Goal: Submit feedback/report problem: Submit feedback/report problem

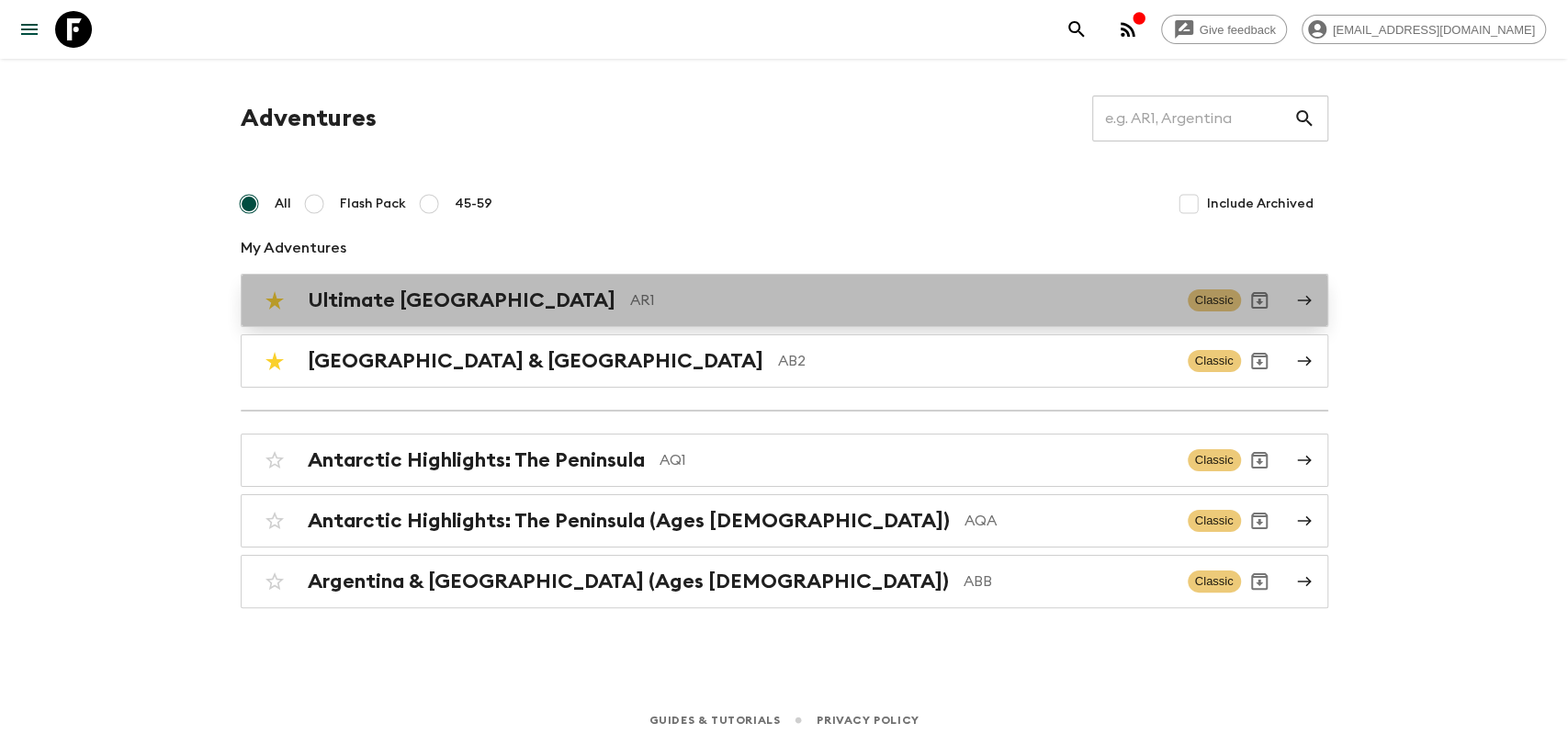
click at [630, 309] on p "AR1" at bounding box center [901, 299] width 543 height 22
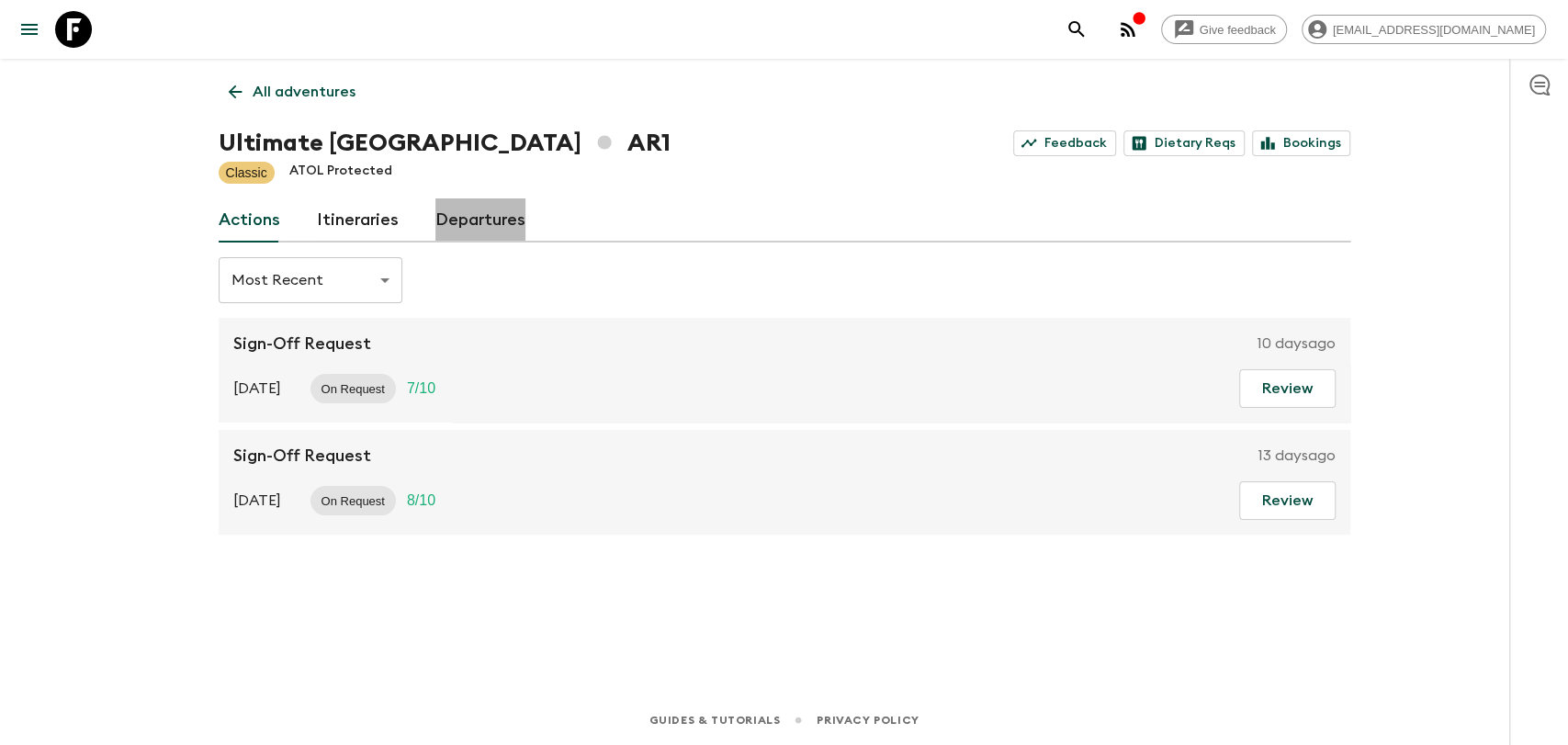
click at [492, 232] on link "Departures" at bounding box center [480, 220] width 90 height 44
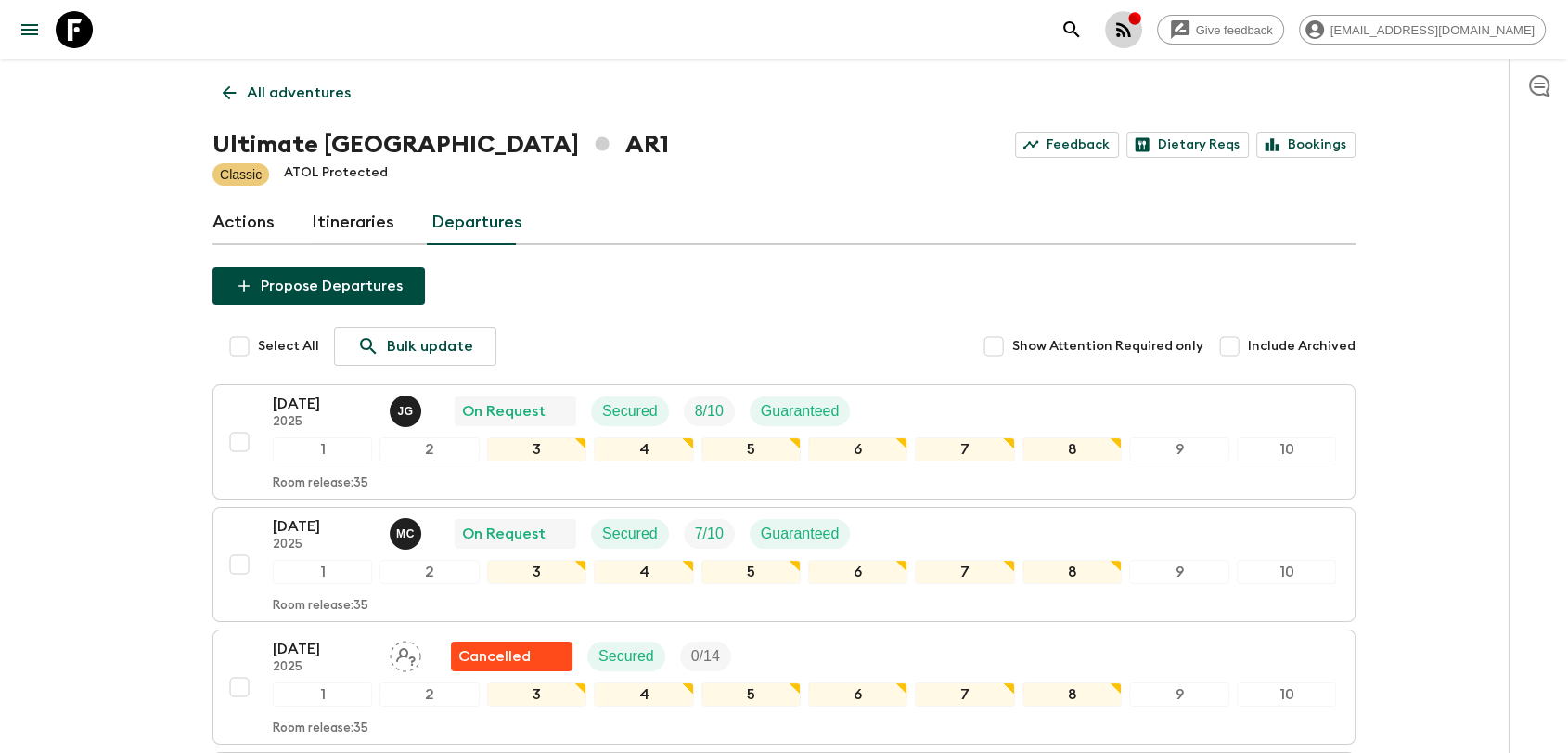
click at [1143, 24] on button "button" at bounding box center [1123, 30] width 37 height 37
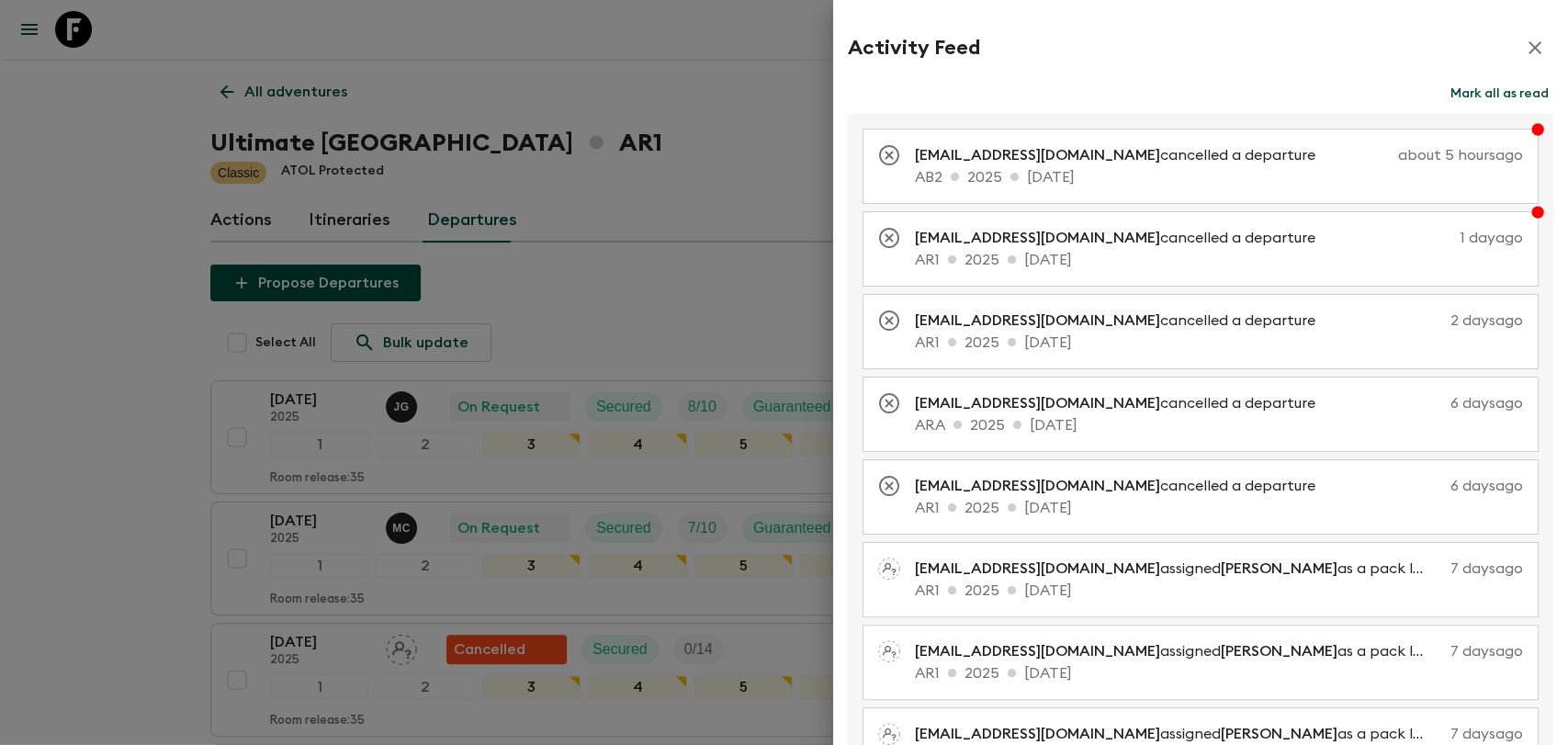
click at [1524, 45] on icon "button" at bounding box center [1535, 48] width 22 height 22
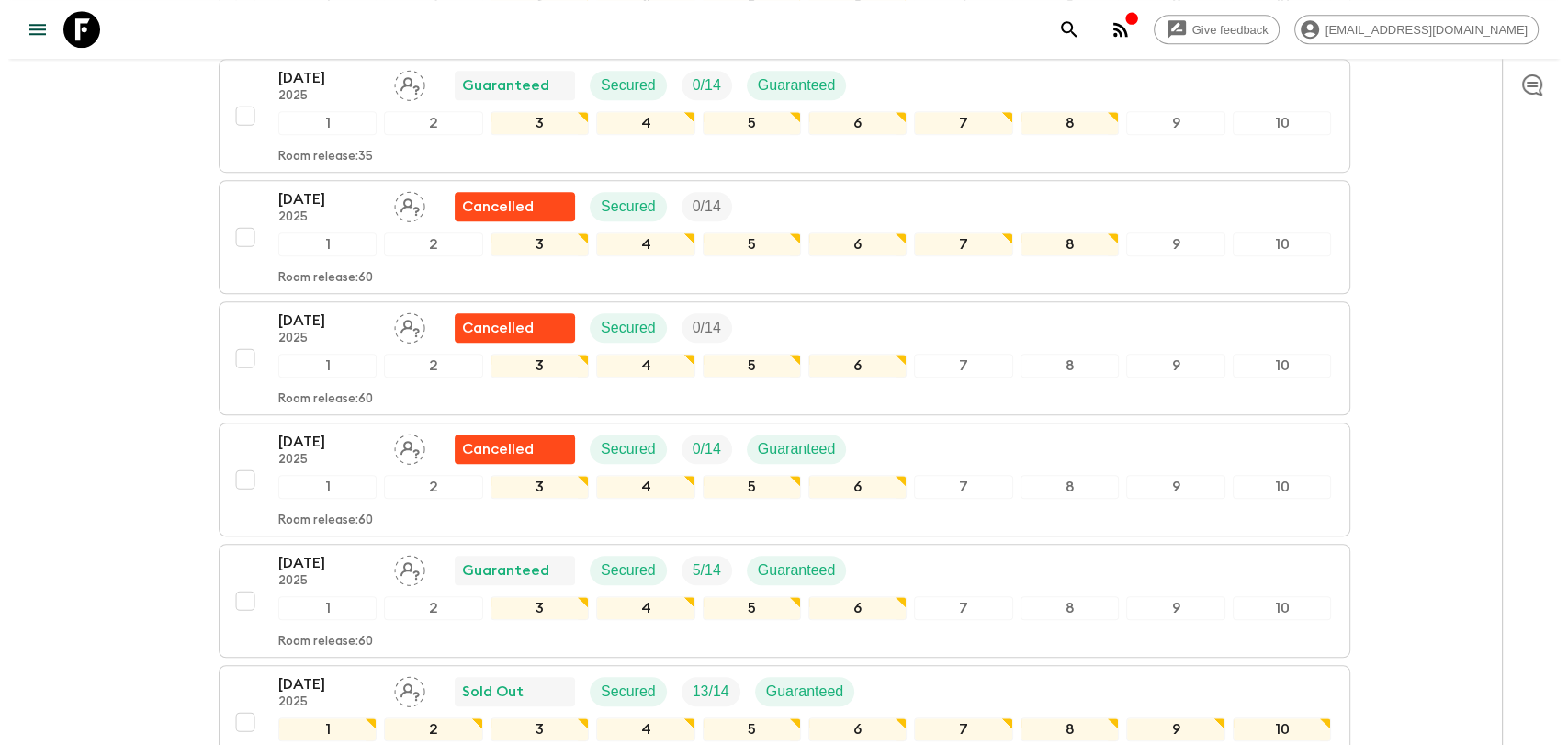
scroll to position [1326, 0]
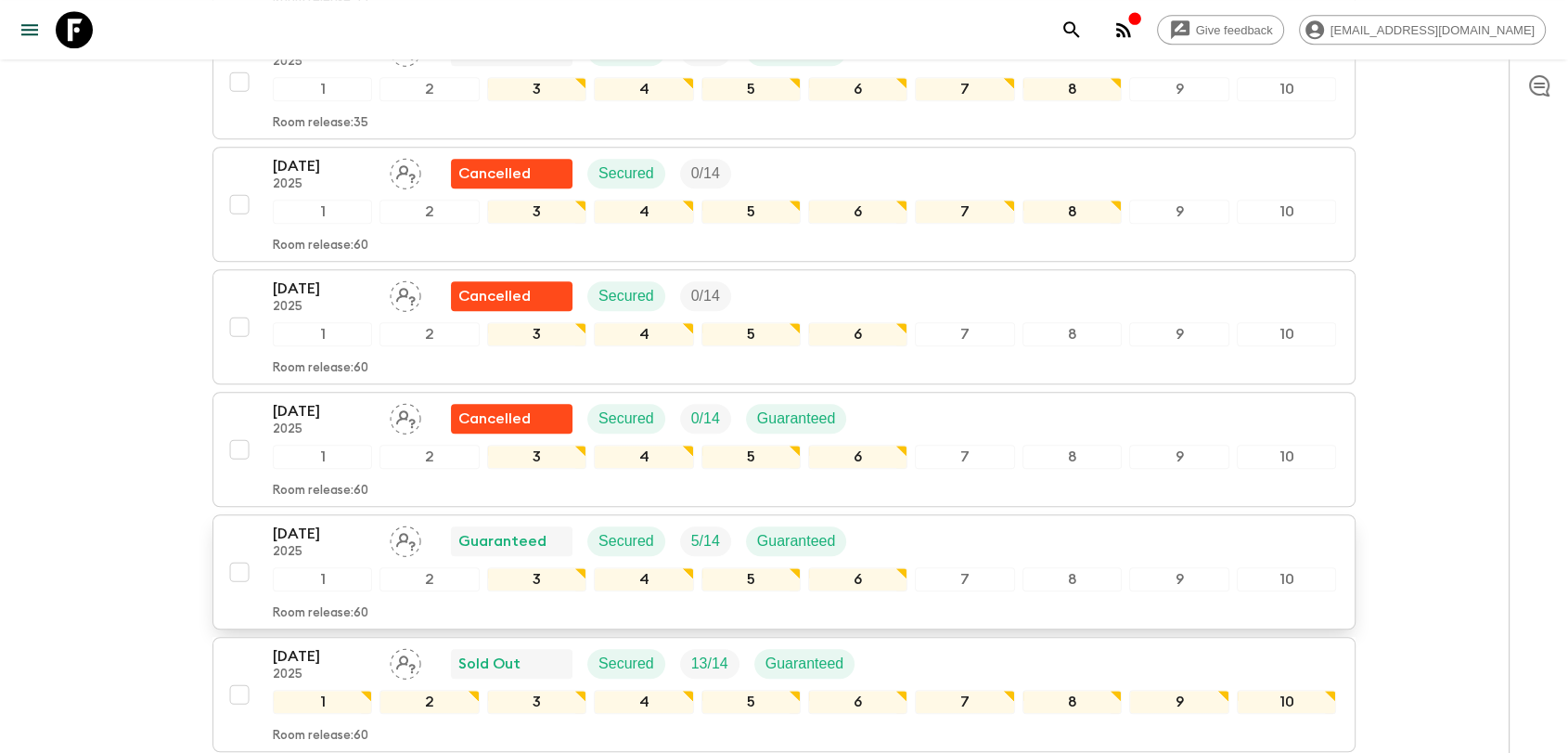
click at [402, 533] on icon "Assign pack leader" at bounding box center [405, 541] width 32 height 32
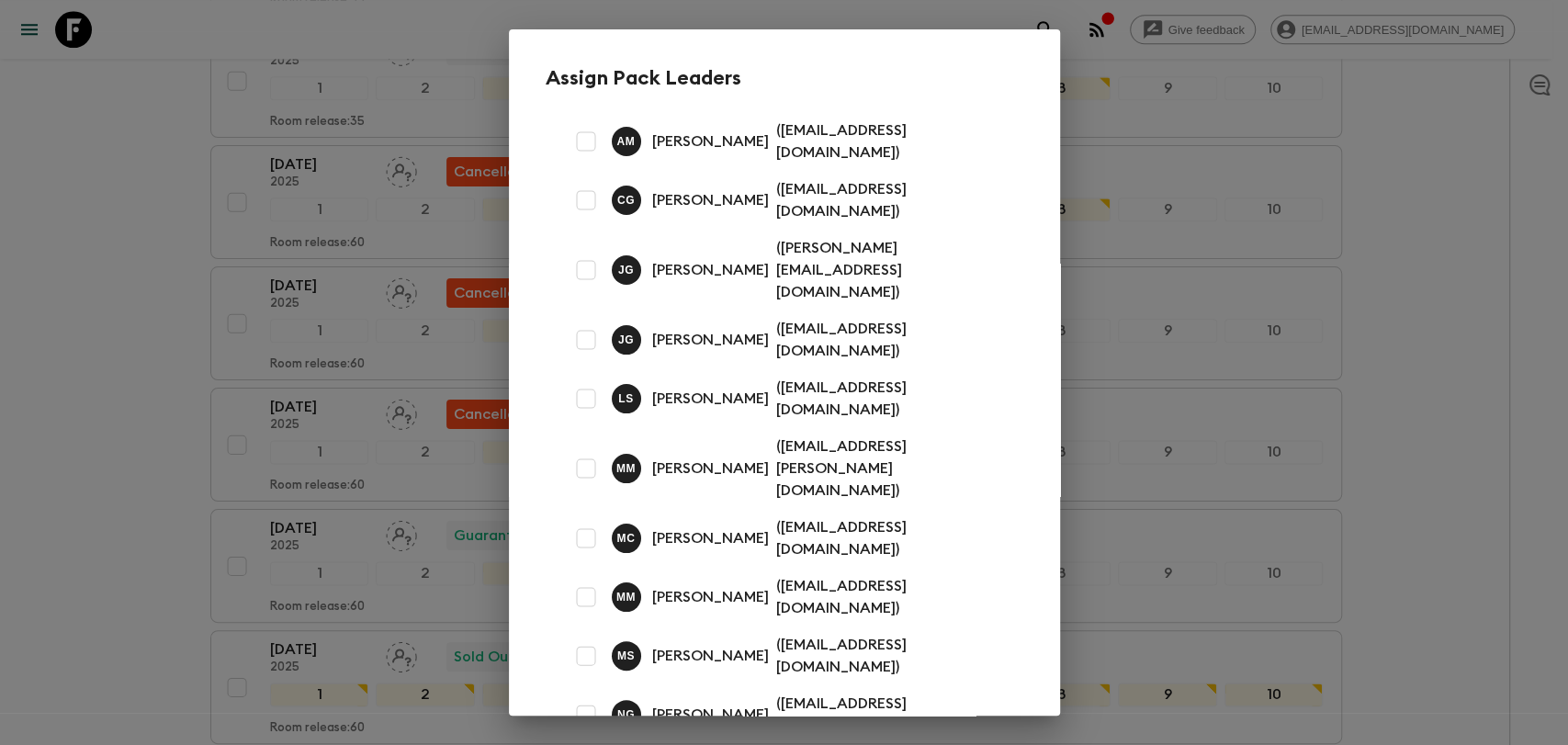
click at [596, 137] on input "checkbox" at bounding box center [586, 141] width 37 height 37
checkbox input "true"
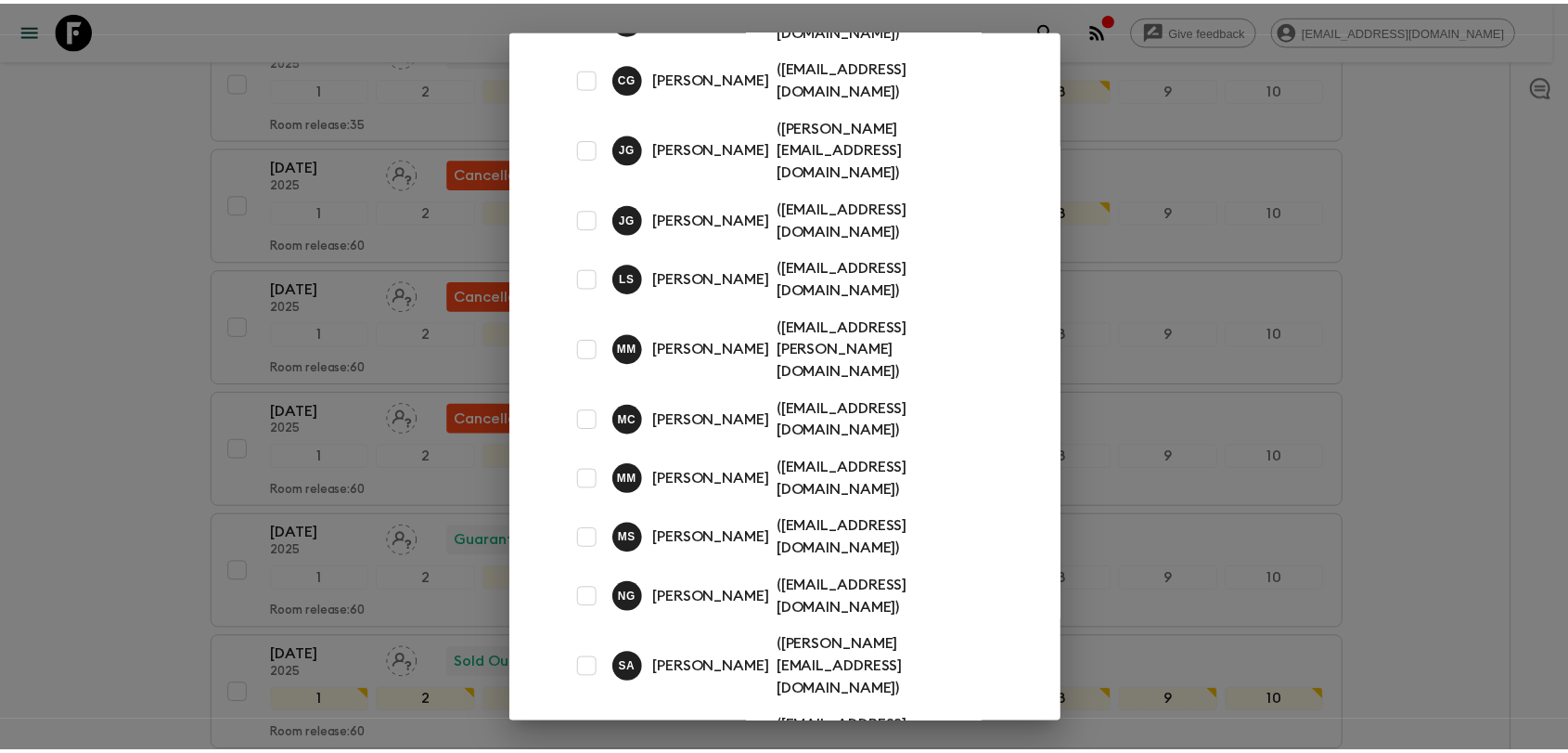
scroll to position [134, 0]
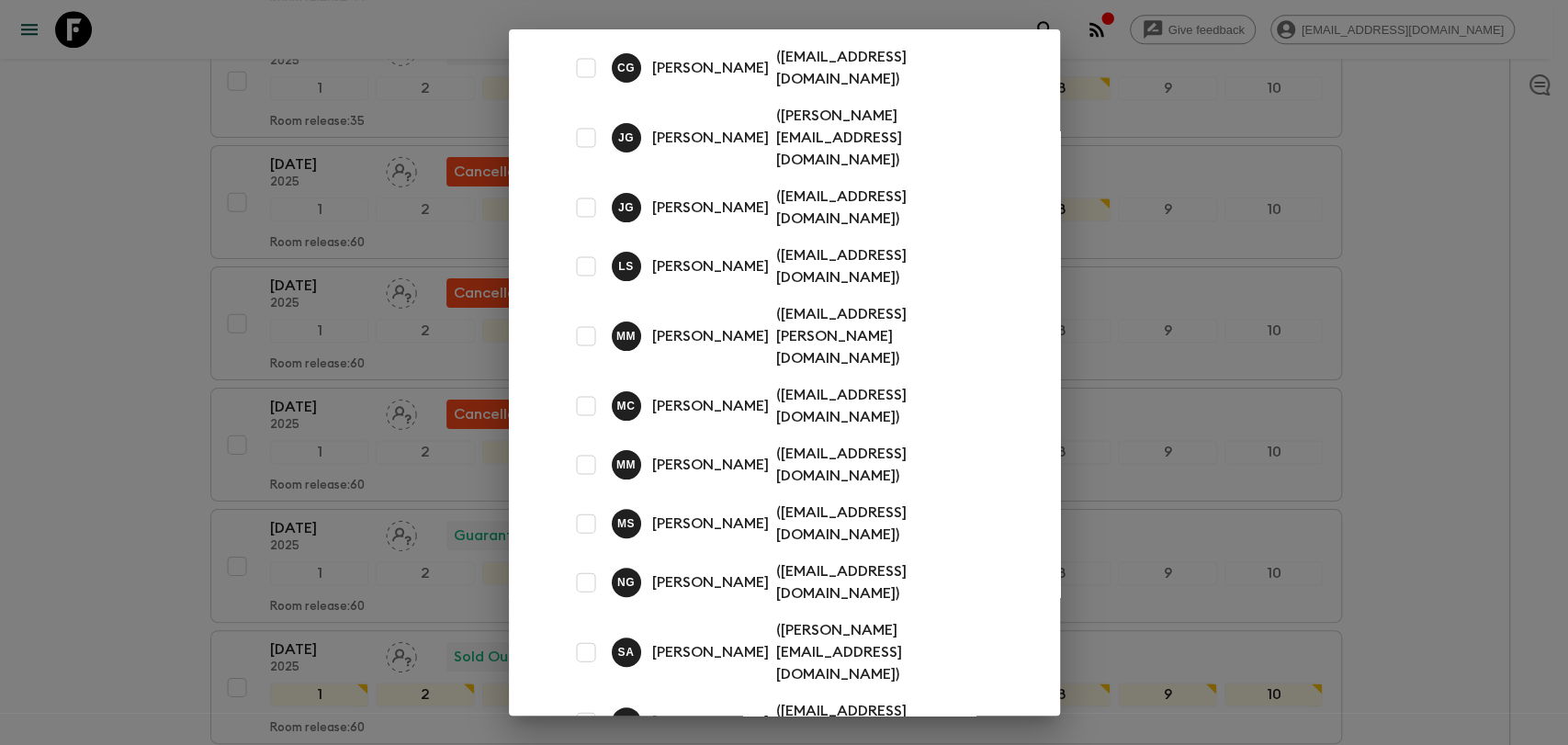
drag, startPoint x: 971, startPoint y: 657, endPoint x: 765, endPoint y: 662, distance: 206.1
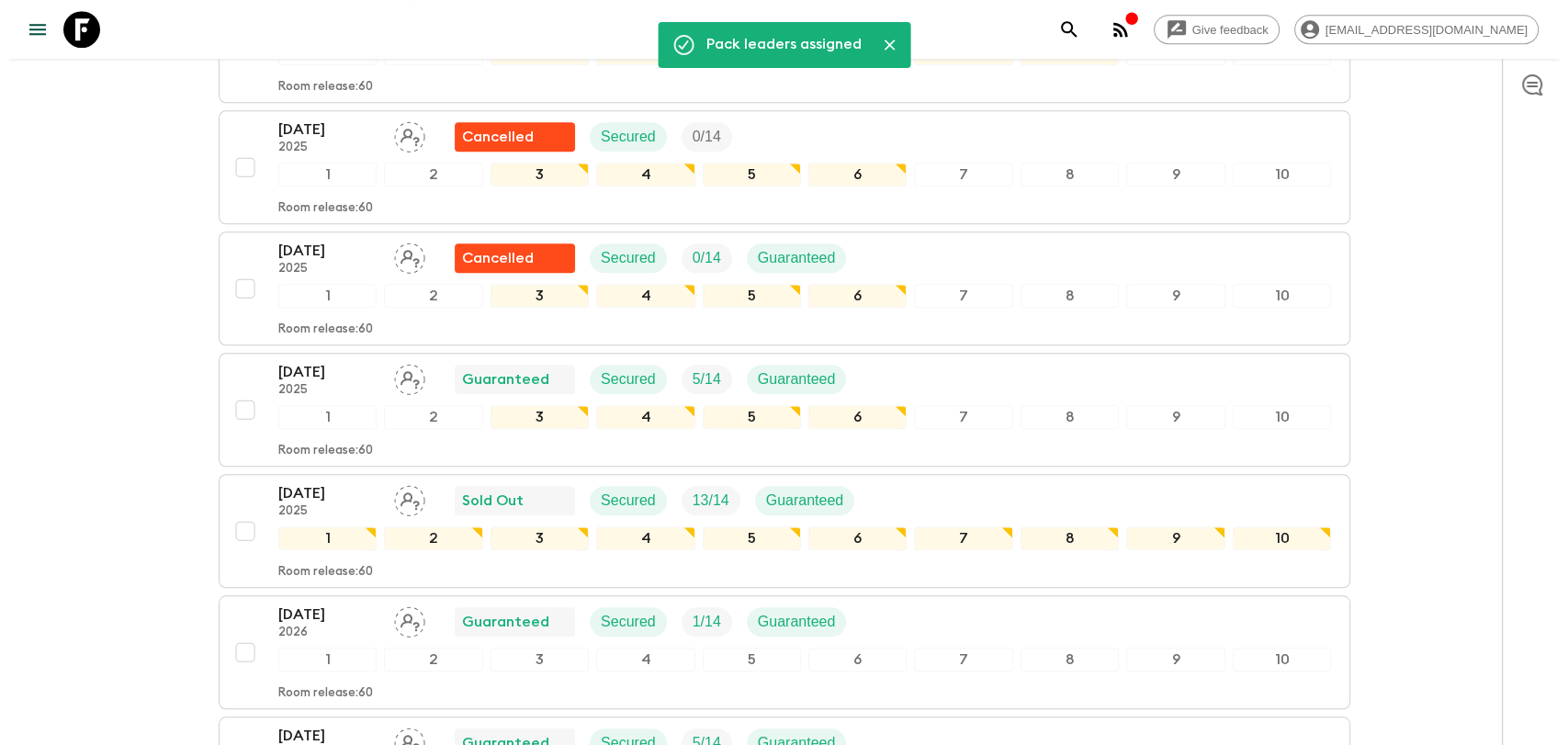
scroll to position [1530, 0]
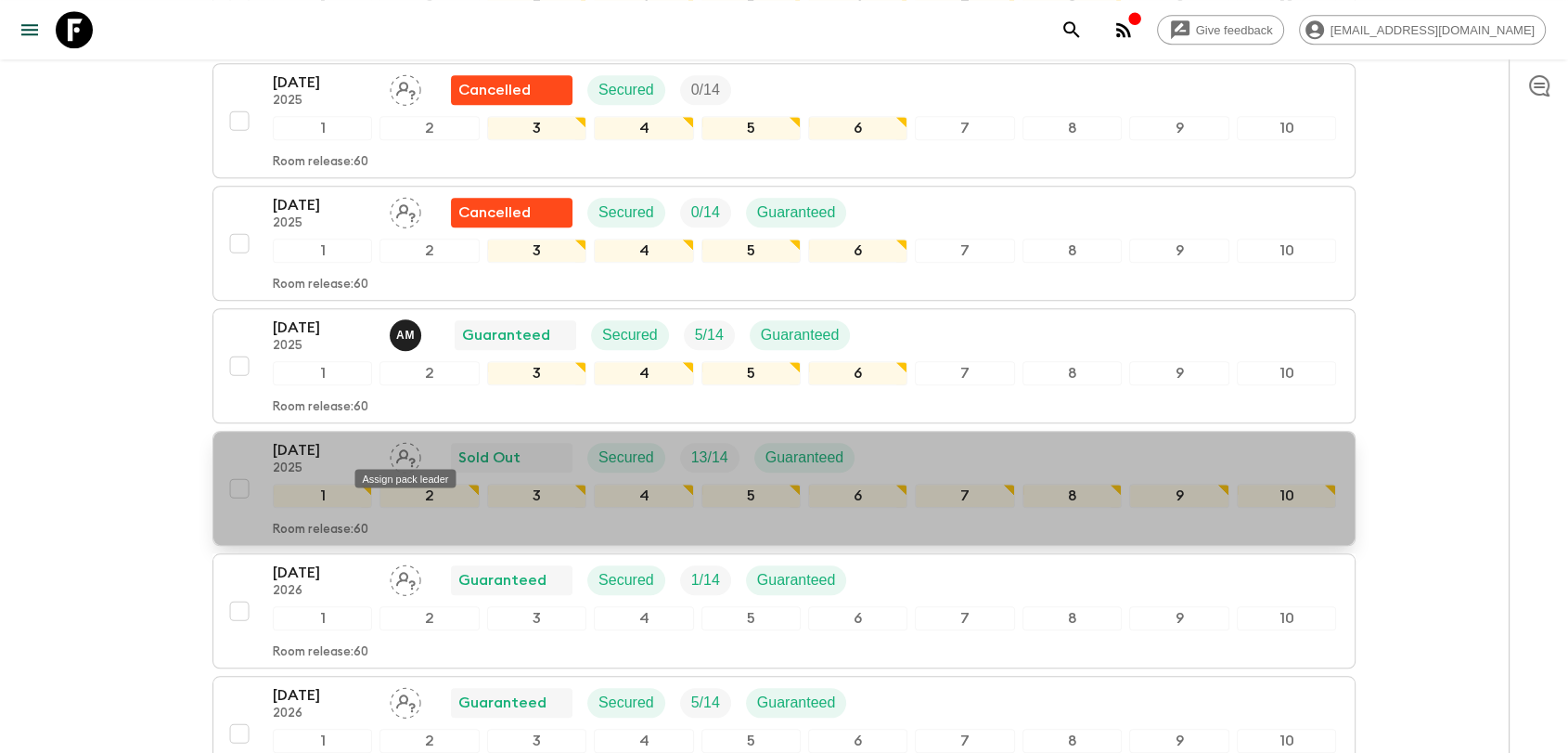
click at [404, 455] on div "Assign pack leader" at bounding box center [404, 472] width 105 height 34
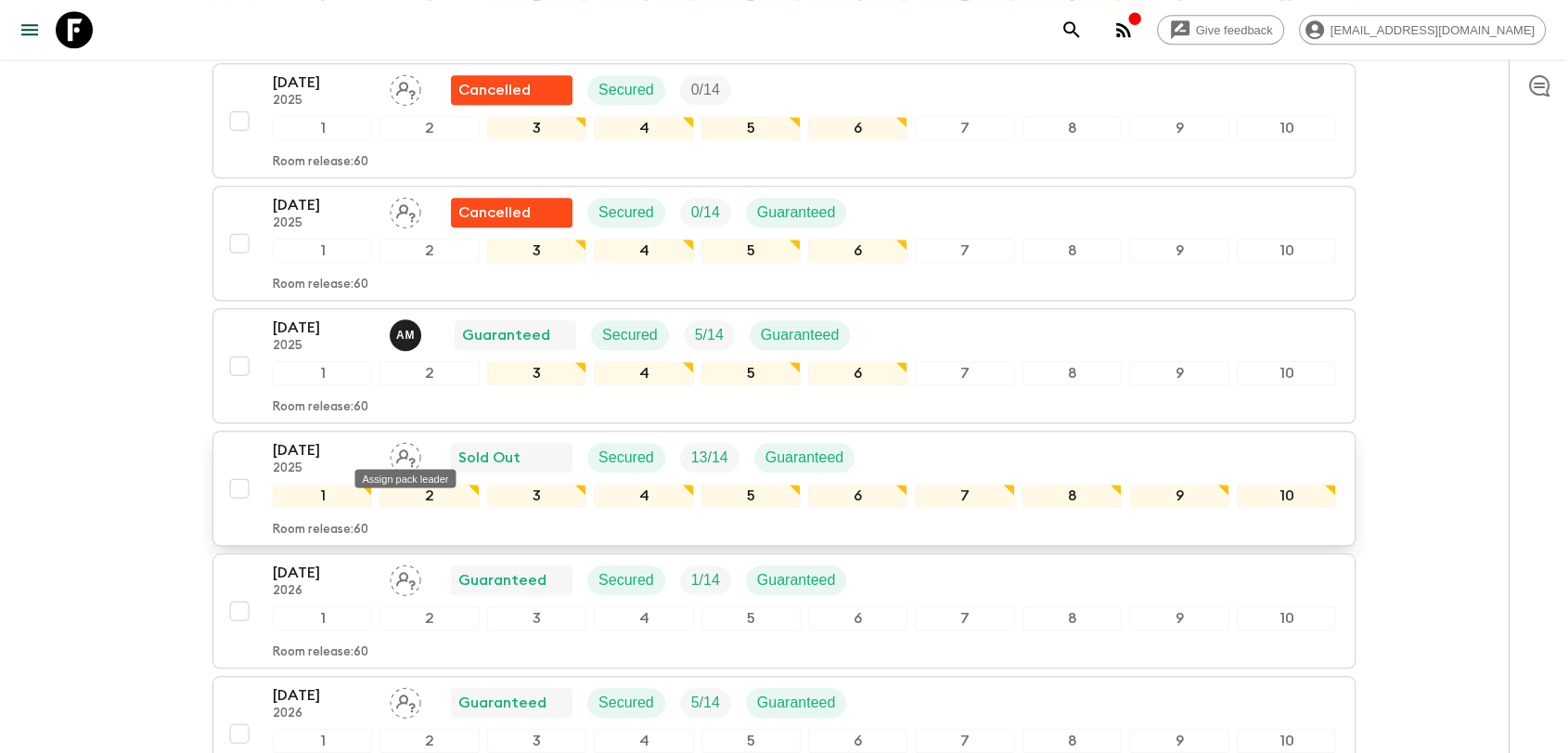
click at [401, 449] on icon "Assign pack leader" at bounding box center [405, 457] width 32 height 32
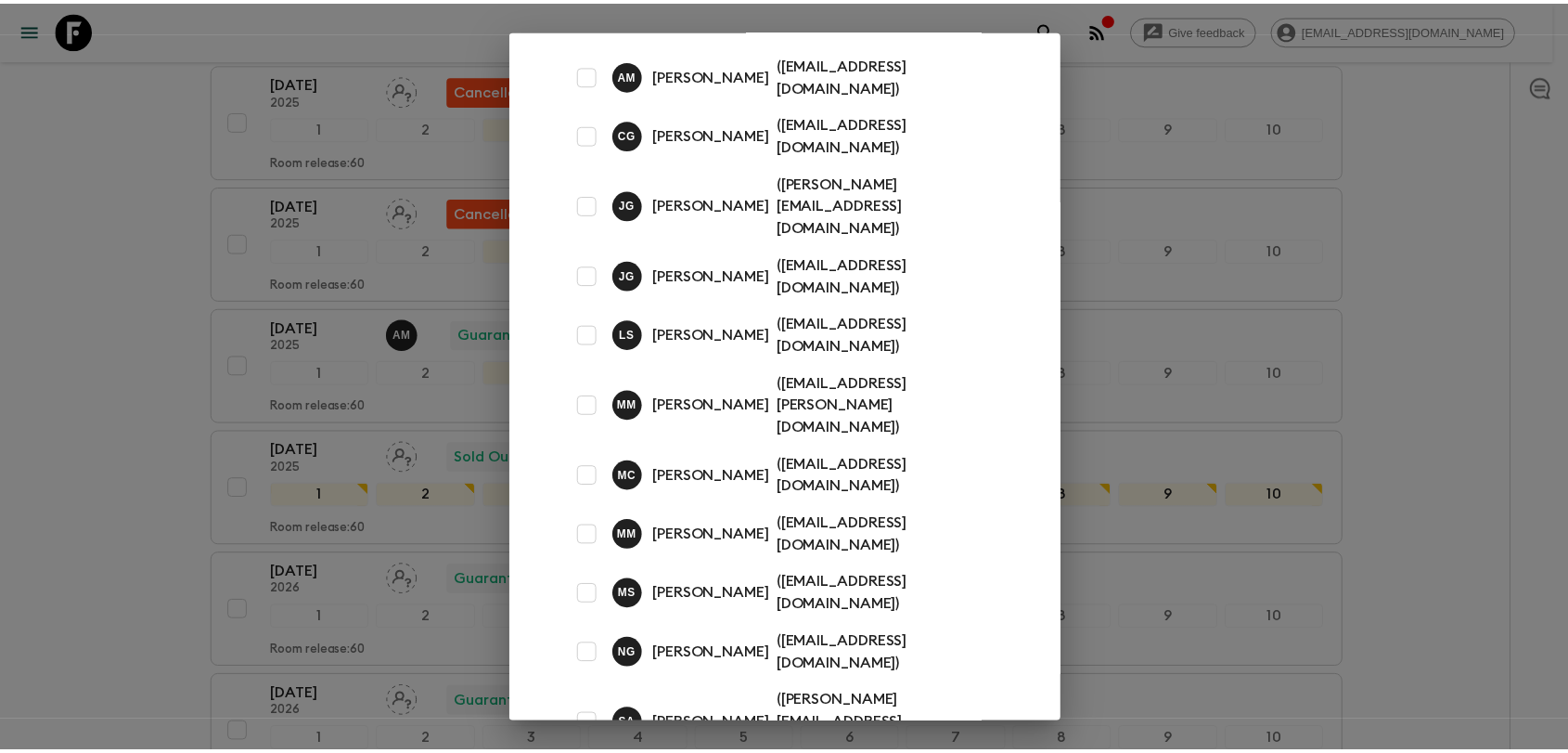
scroll to position [103, 0]
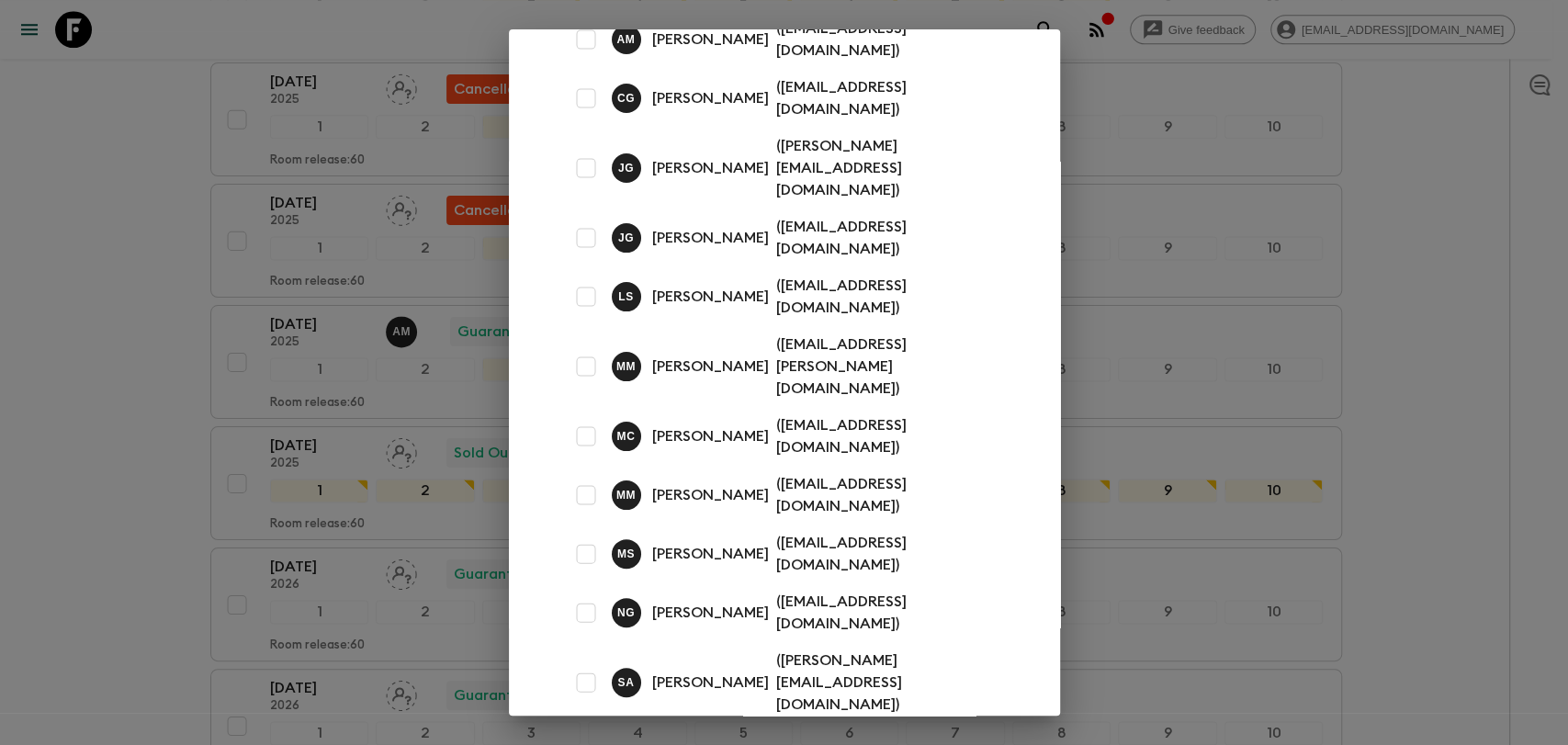
click at [588, 477] on input "checkbox" at bounding box center [586, 495] width 37 height 37
checkbox input "true"
drag, startPoint x: 914, startPoint y: 696, endPoint x: 901, endPoint y: 682, distance: 19.1
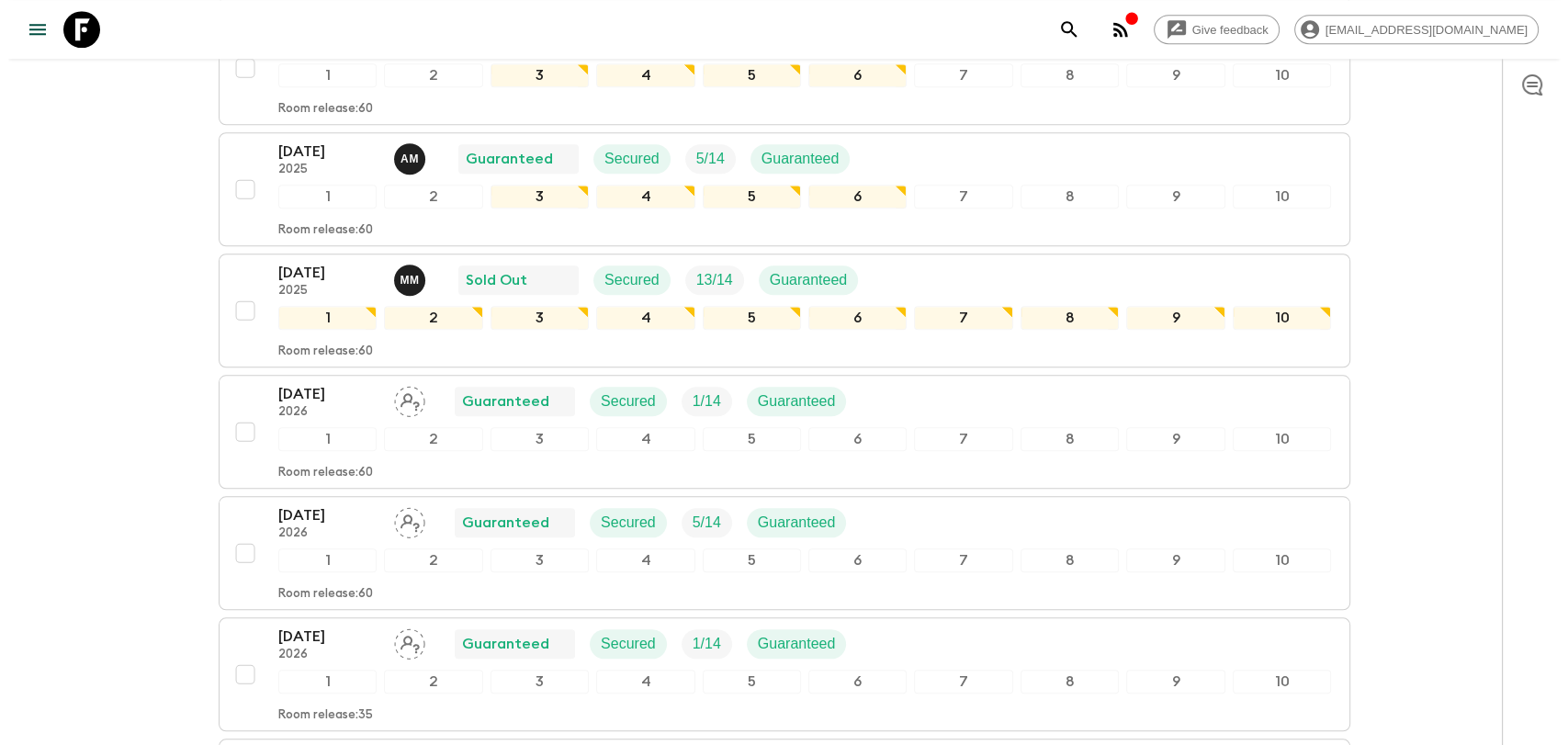
scroll to position [1733, 0]
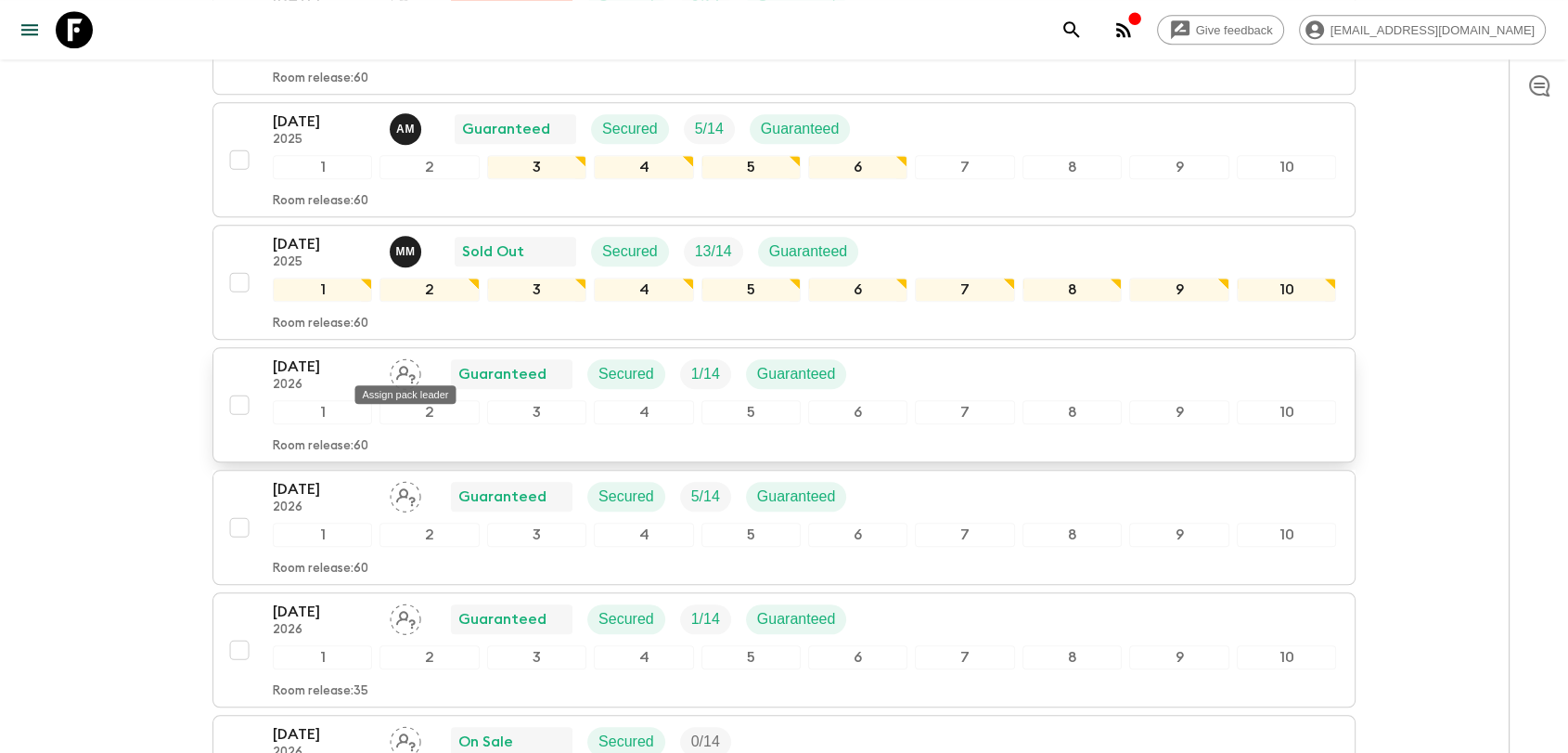
click at [400, 366] on icon "Assign pack leader" at bounding box center [406, 375] width 19 height 17
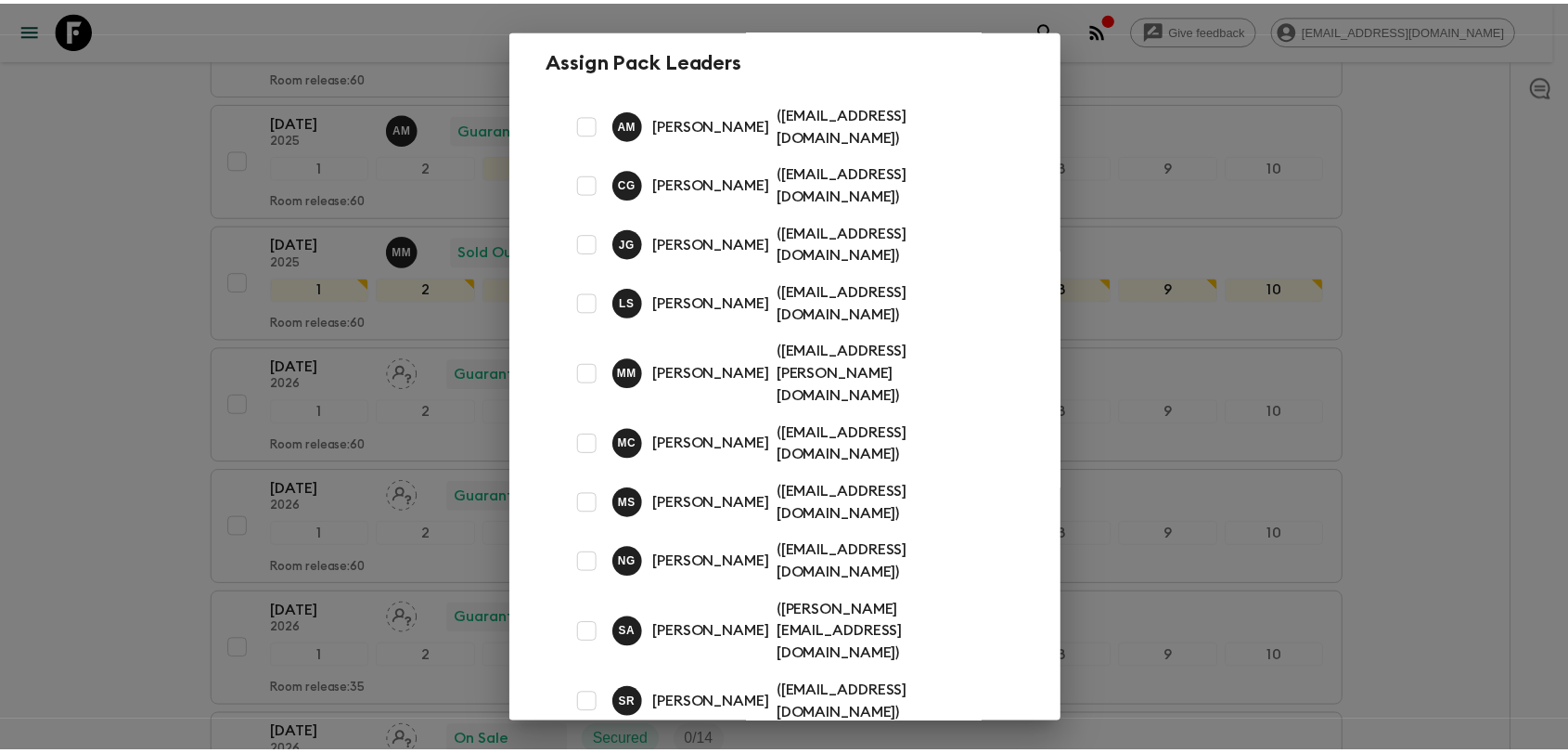
scroll to position [22, 0]
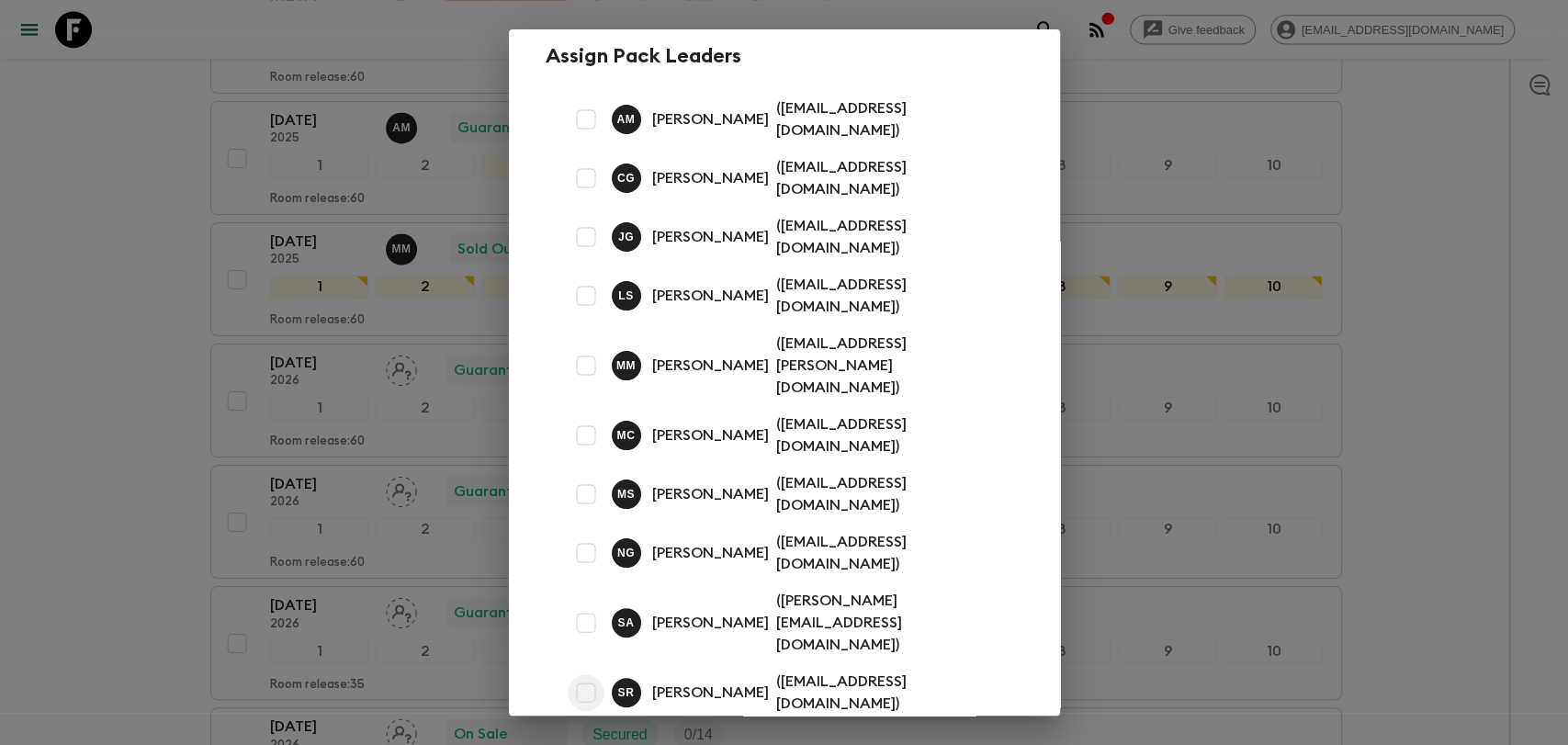
click at [593, 674] on input "checkbox" at bounding box center [586, 692] width 37 height 37
checkbox input "true"
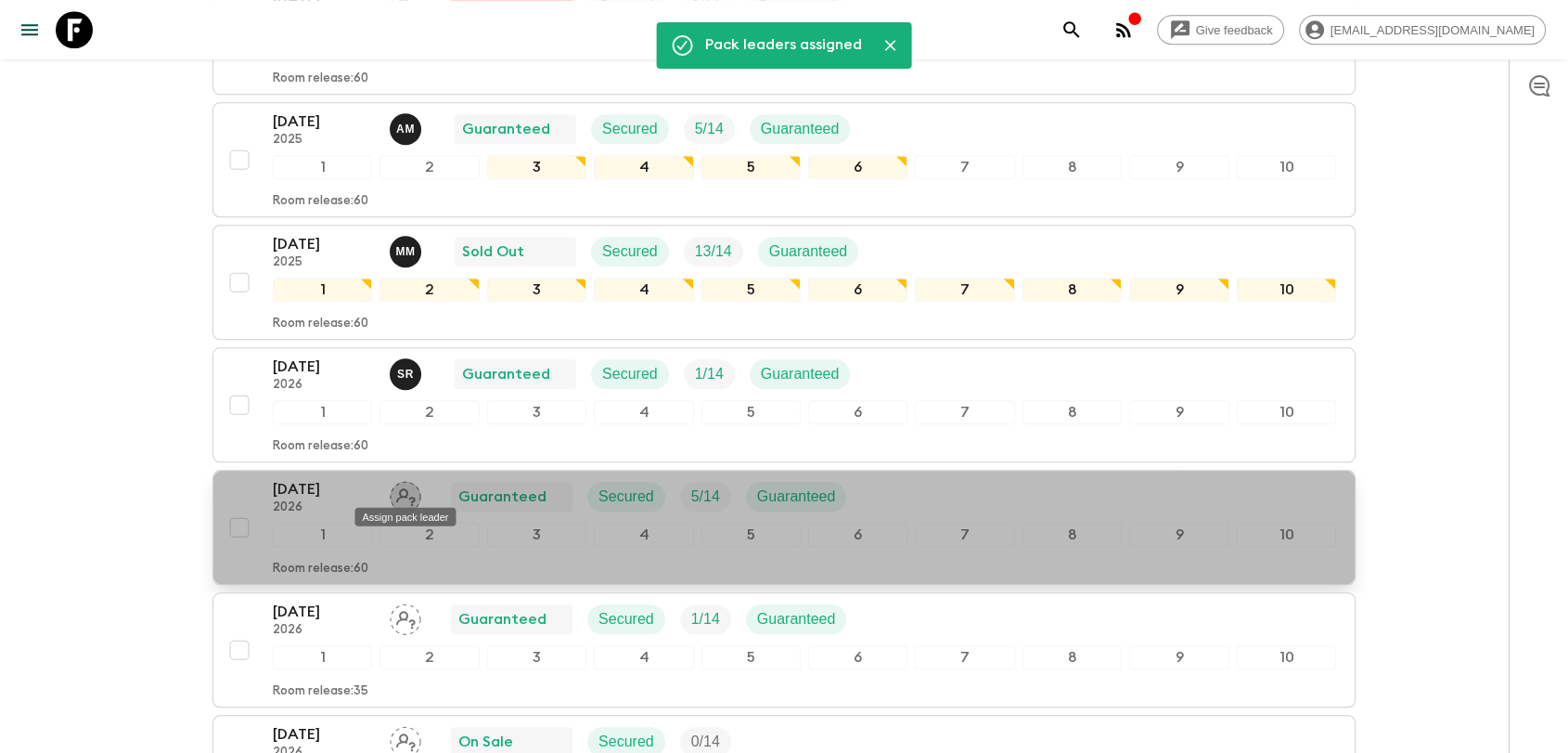
click at [408, 488] on icon "Assign pack leader" at bounding box center [405, 497] width 32 height 32
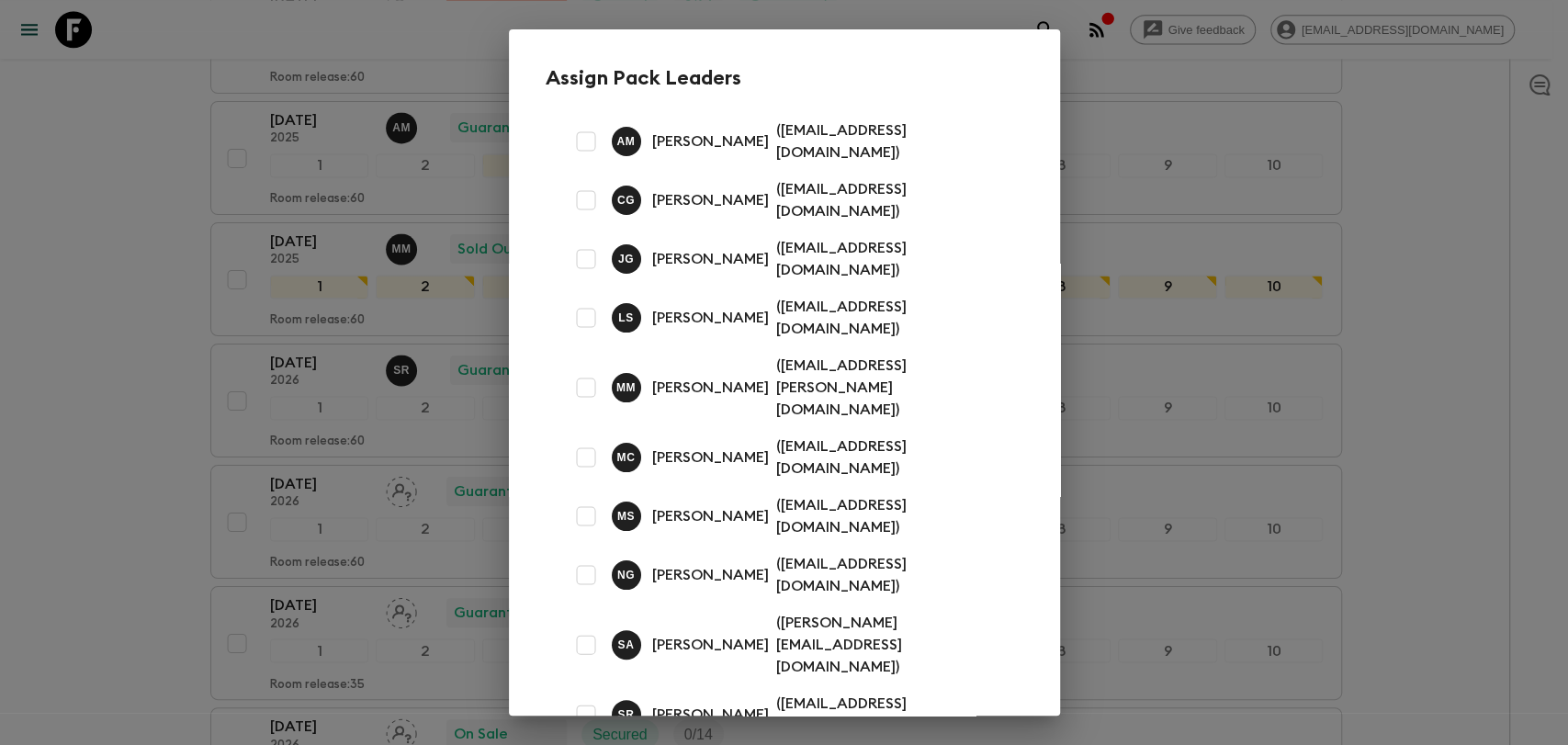
click at [590, 249] on input "checkbox" at bounding box center [586, 258] width 37 height 37
checkbox input "true"
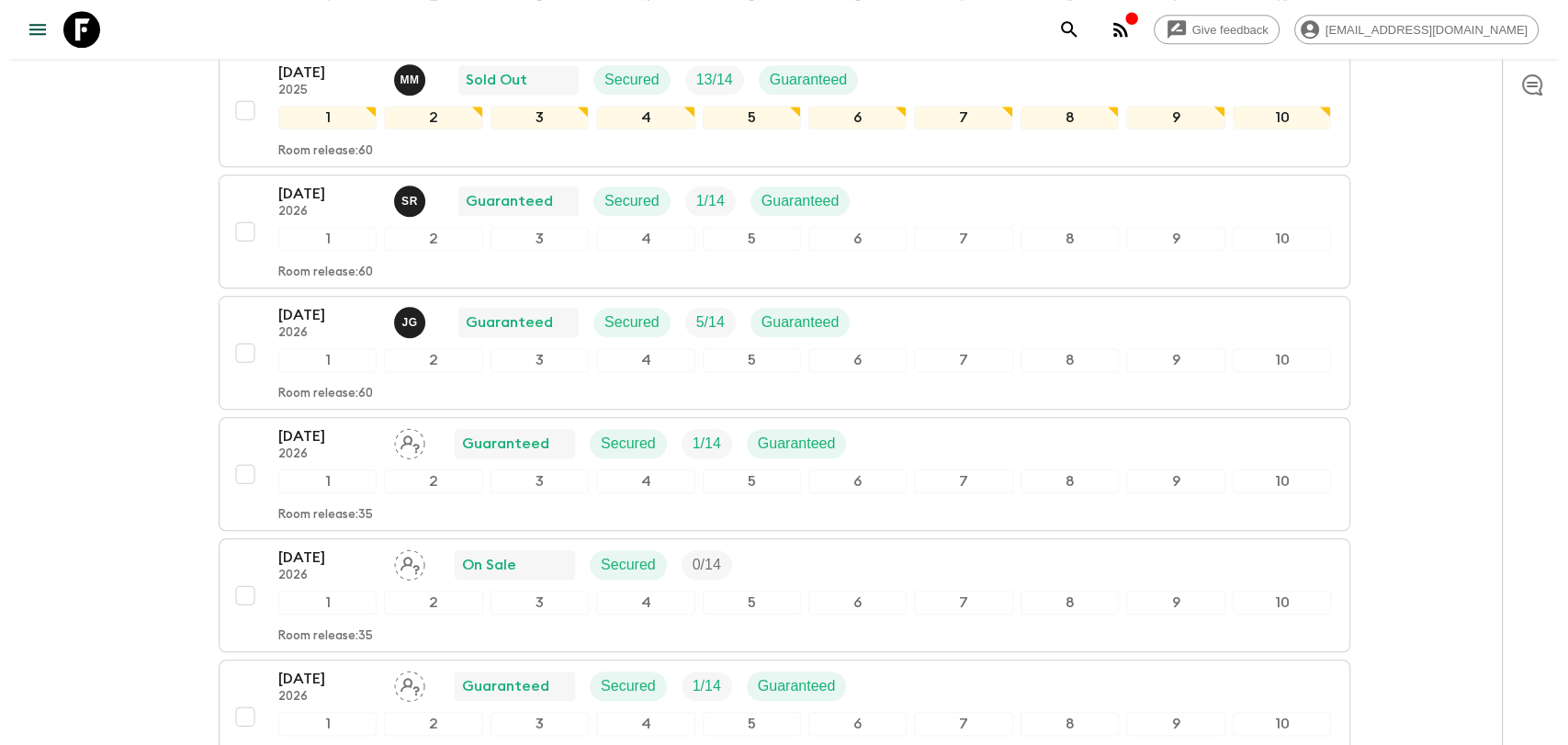
scroll to position [1939, 0]
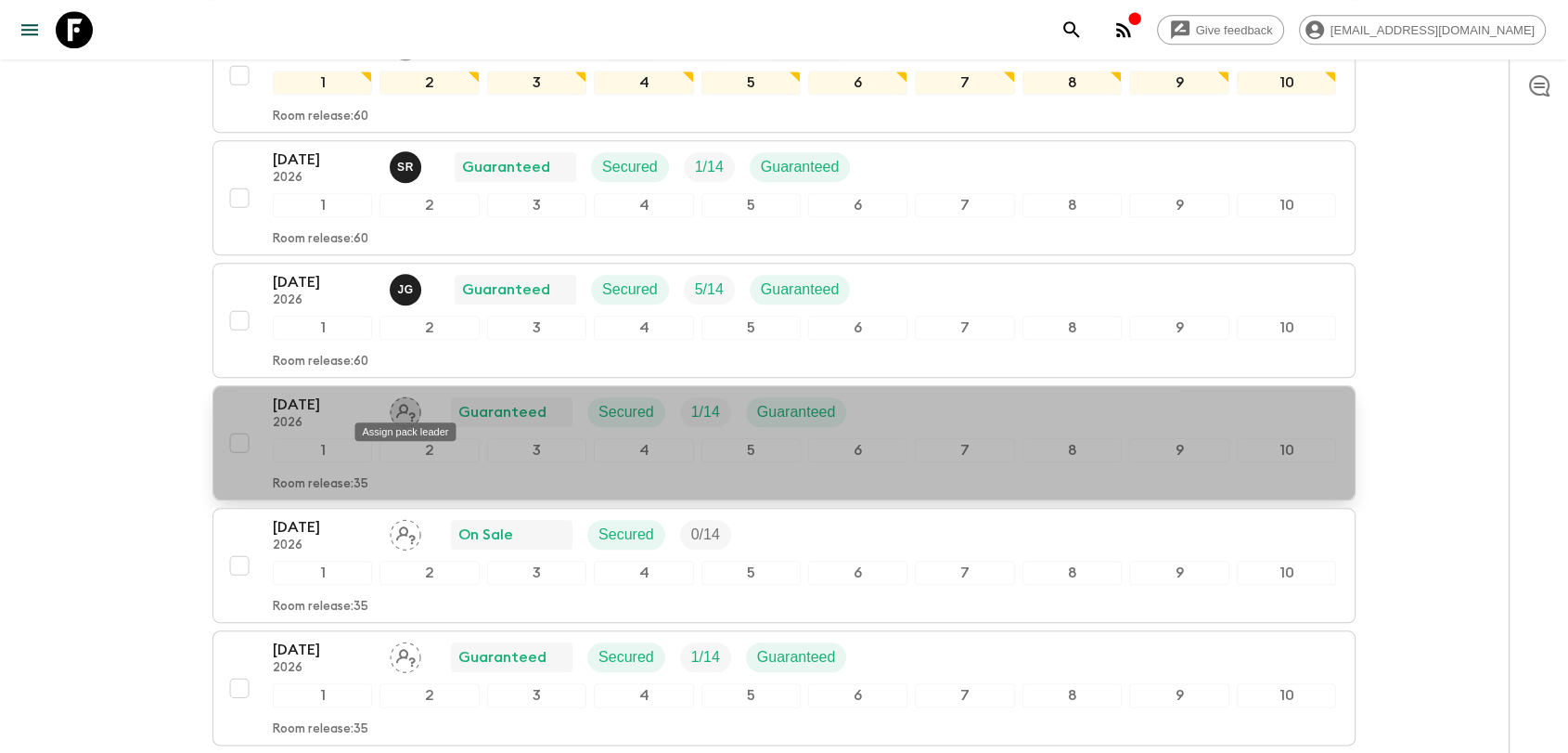
click at [413, 405] on icon "Assign pack leader" at bounding box center [406, 412] width 19 height 17
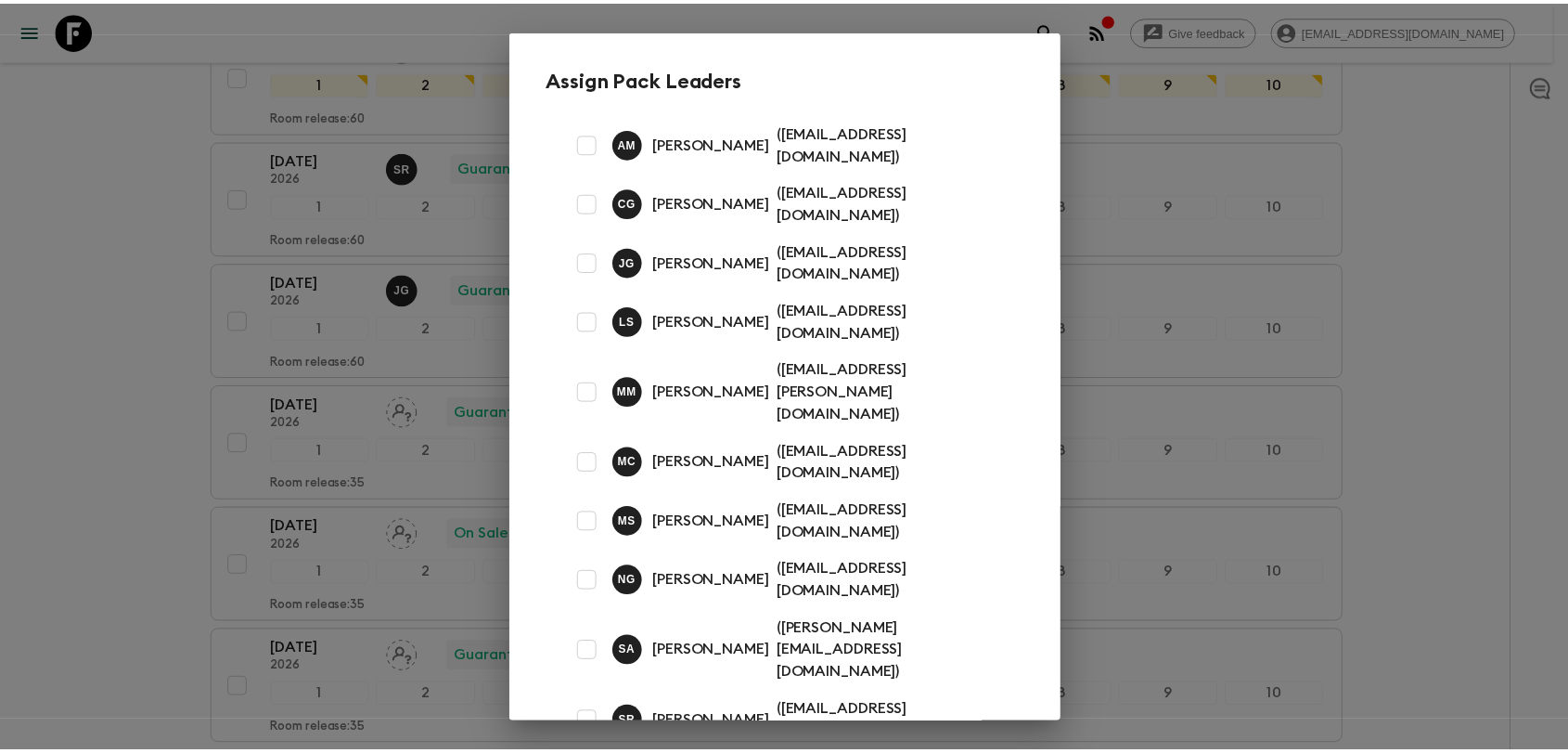
scroll to position [22, 0]
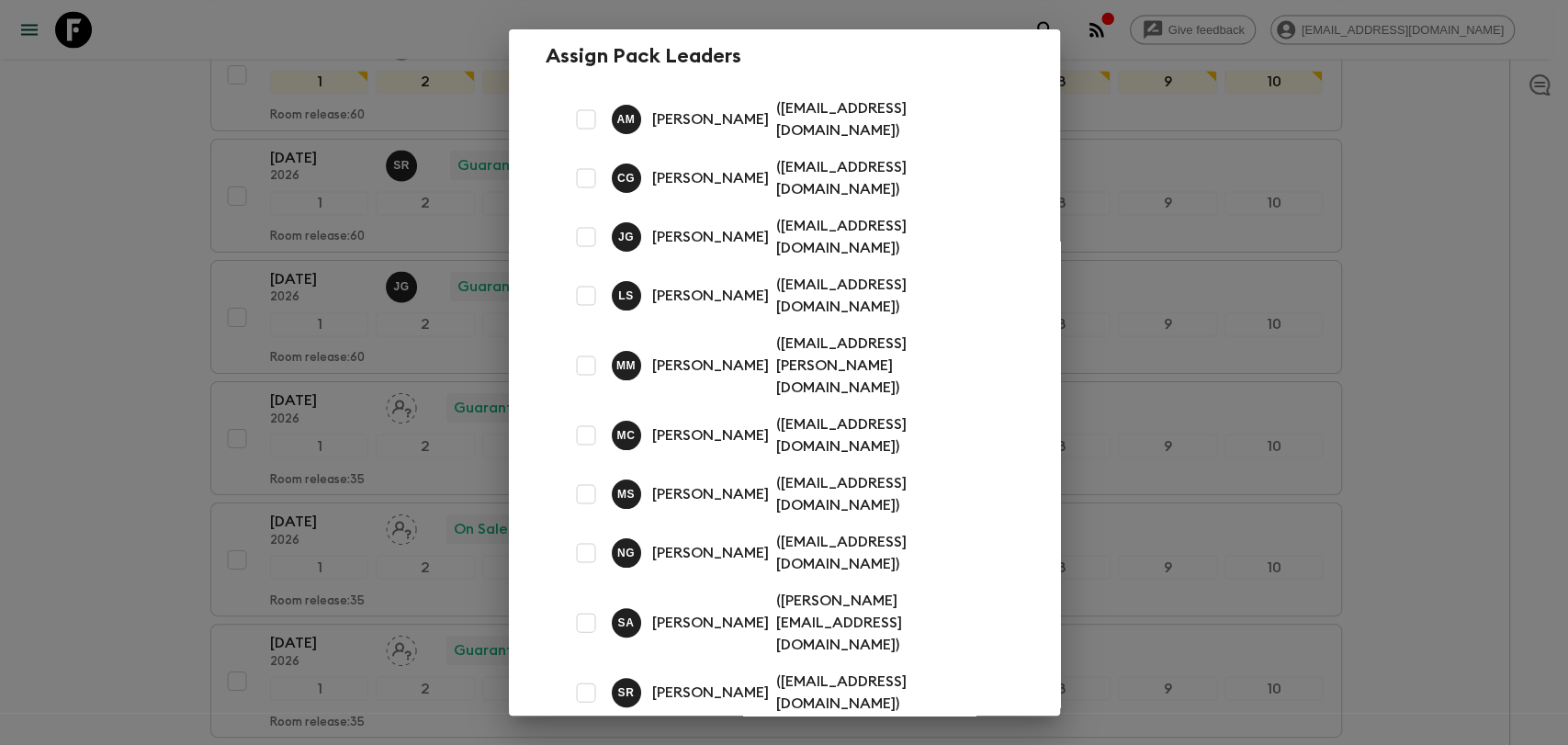
click at [590, 534] on input "checkbox" at bounding box center [586, 552] width 37 height 37
checkbox input "true"
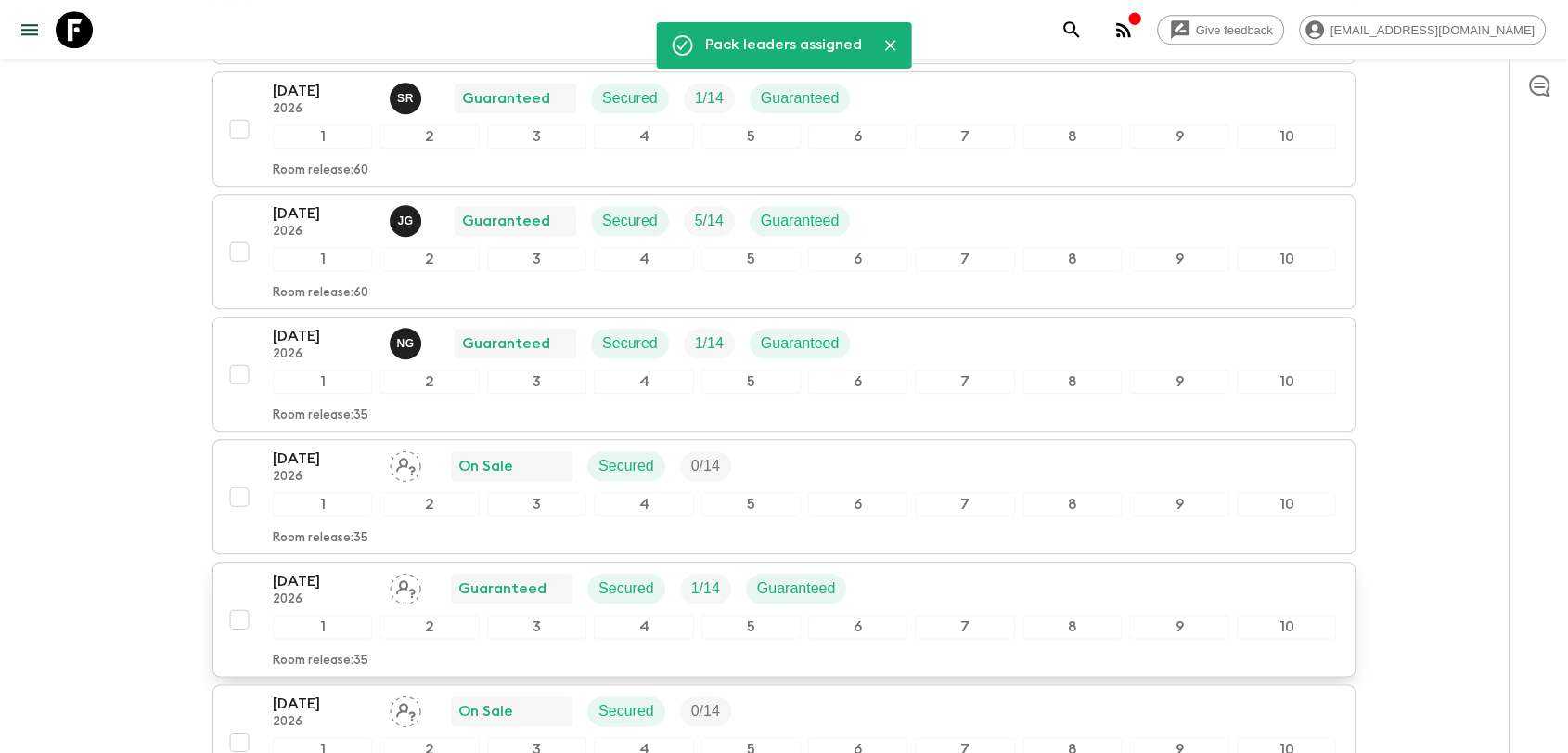
scroll to position [2062, 0]
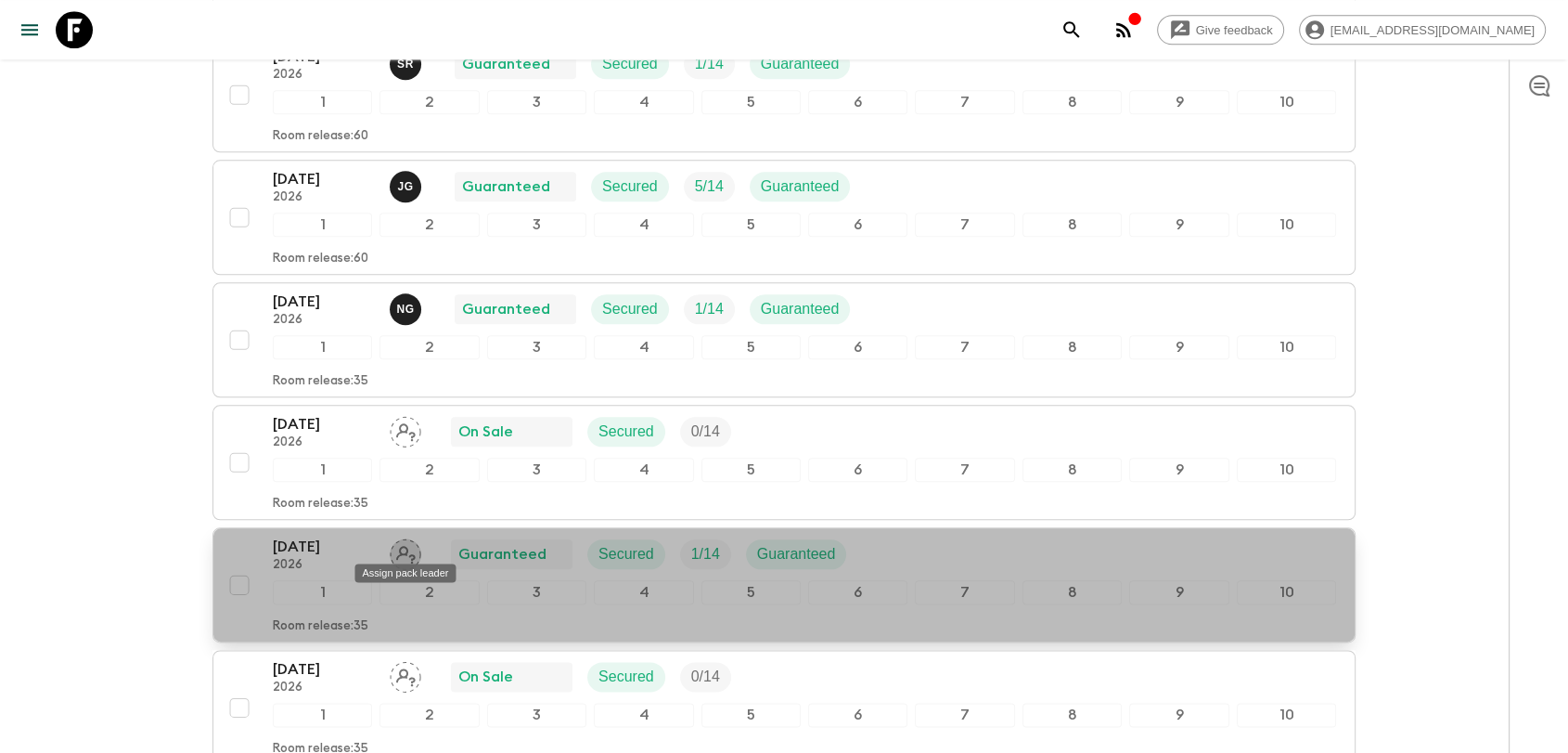
click at [400, 548] on icon "Assign pack leader" at bounding box center [405, 553] width 32 height 32
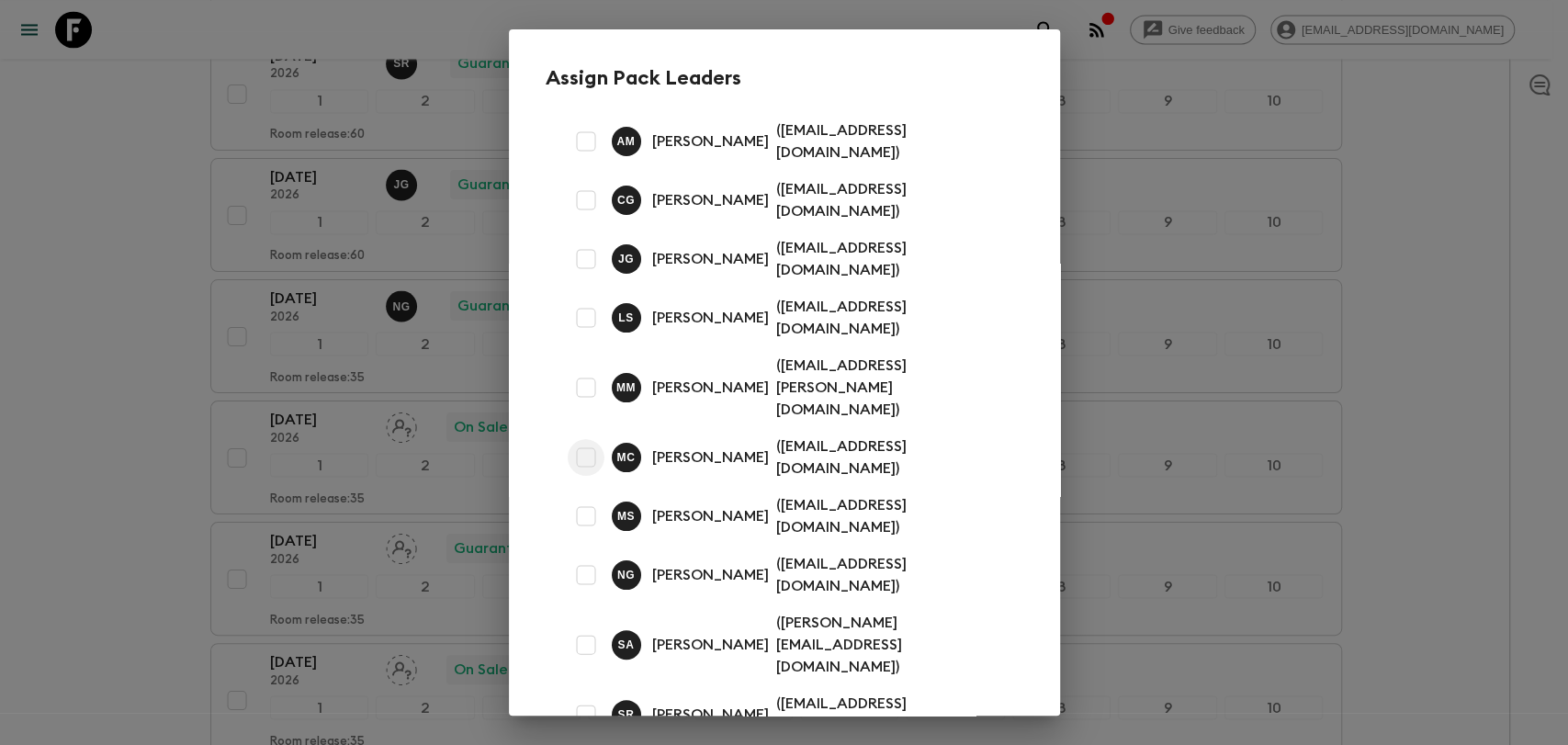
click at [594, 439] on input "checkbox" at bounding box center [586, 457] width 37 height 37
checkbox input "true"
drag, startPoint x: 837, startPoint y: 683, endPoint x: 825, endPoint y: 671, distance: 17.0
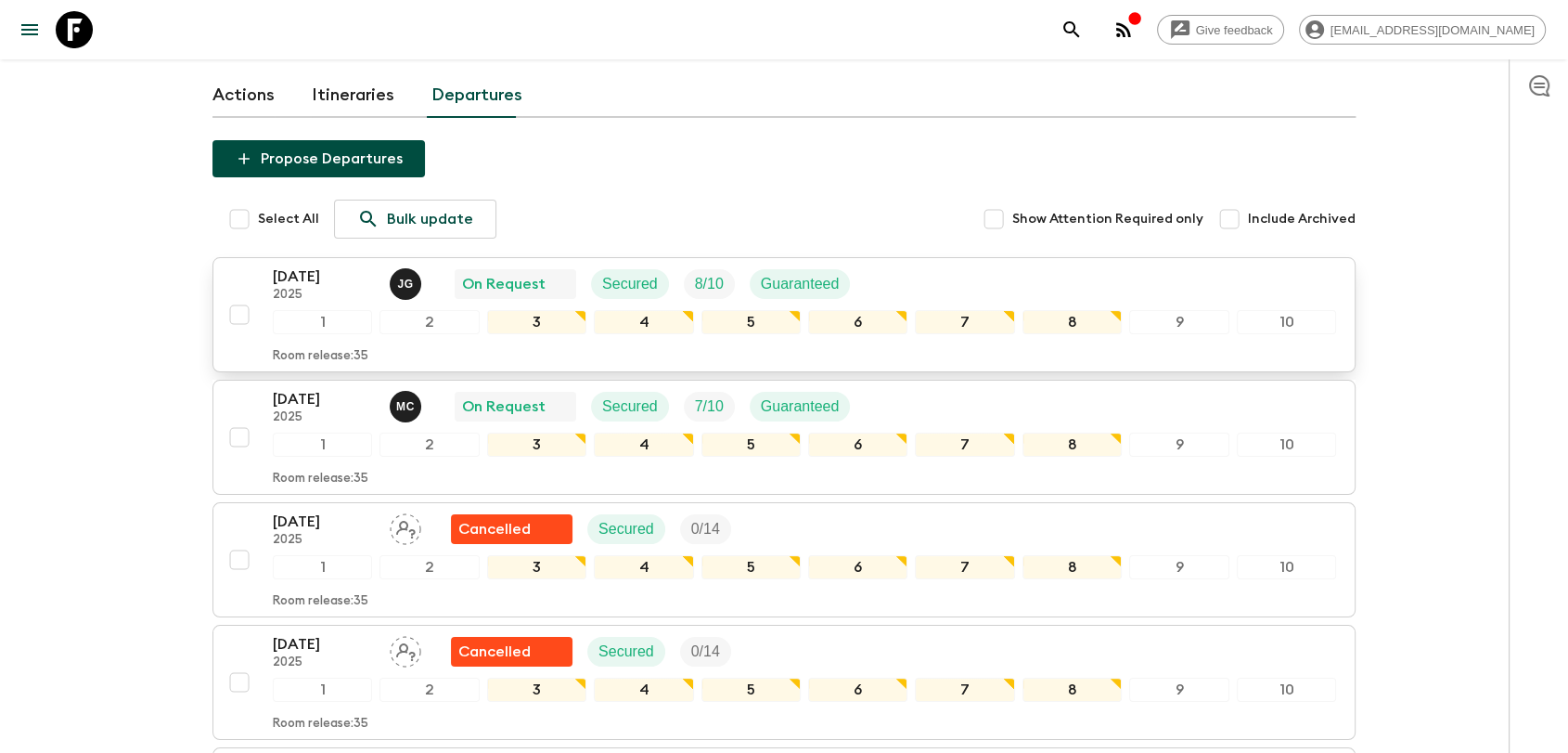
scroll to position [0, 0]
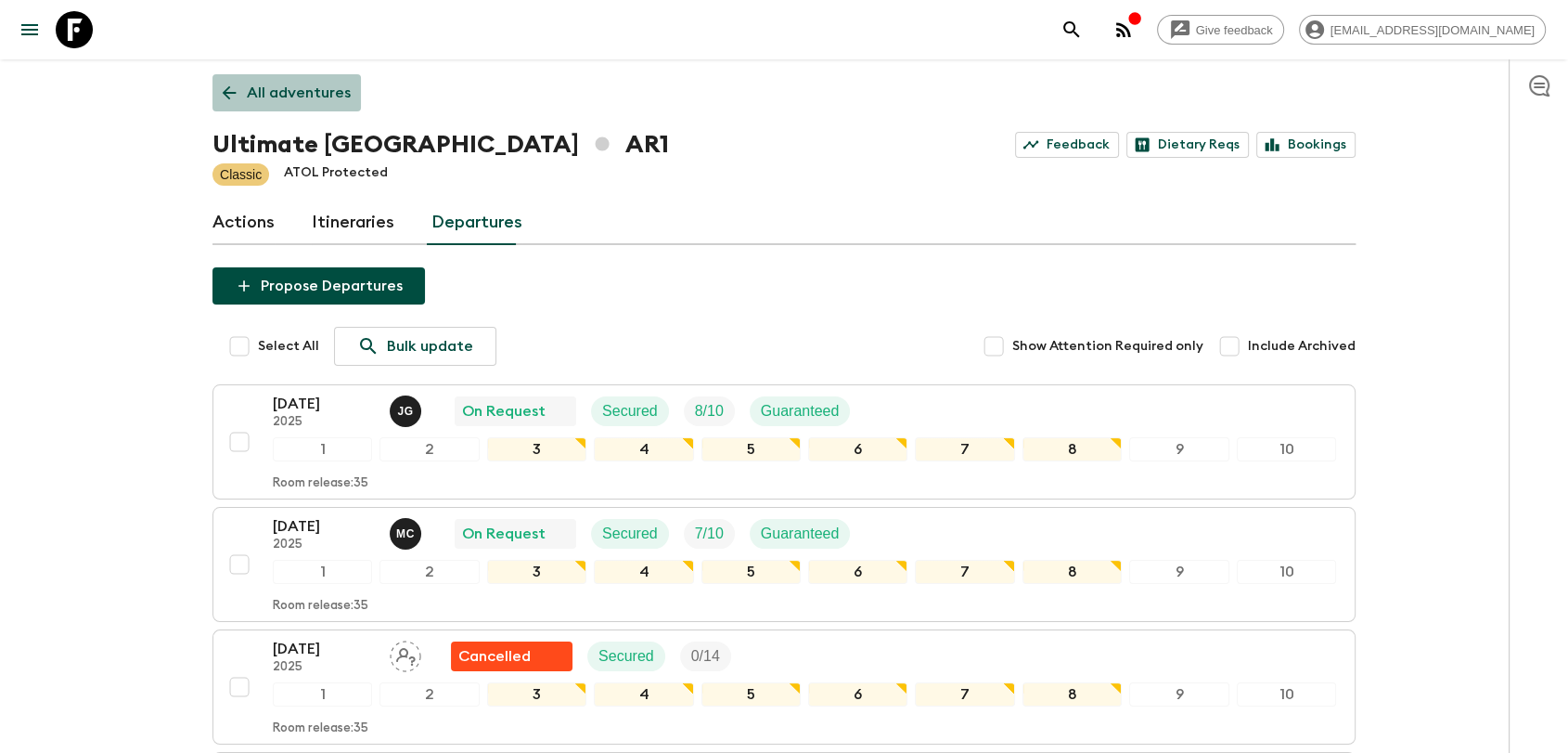
click at [294, 85] on p "All adventures" at bounding box center [299, 92] width 104 height 22
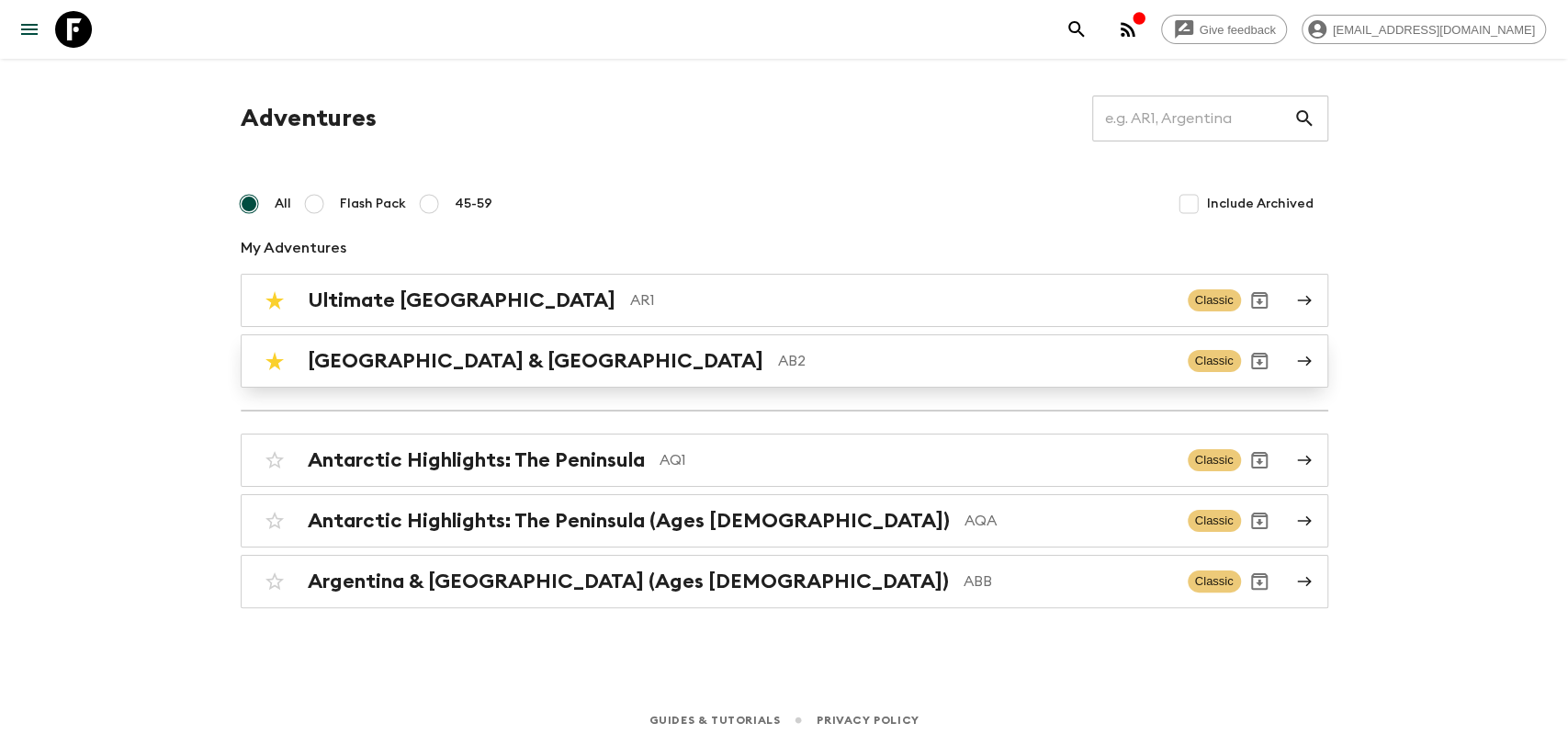
click at [778, 368] on p "AB2" at bounding box center [976, 360] width 396 height 22
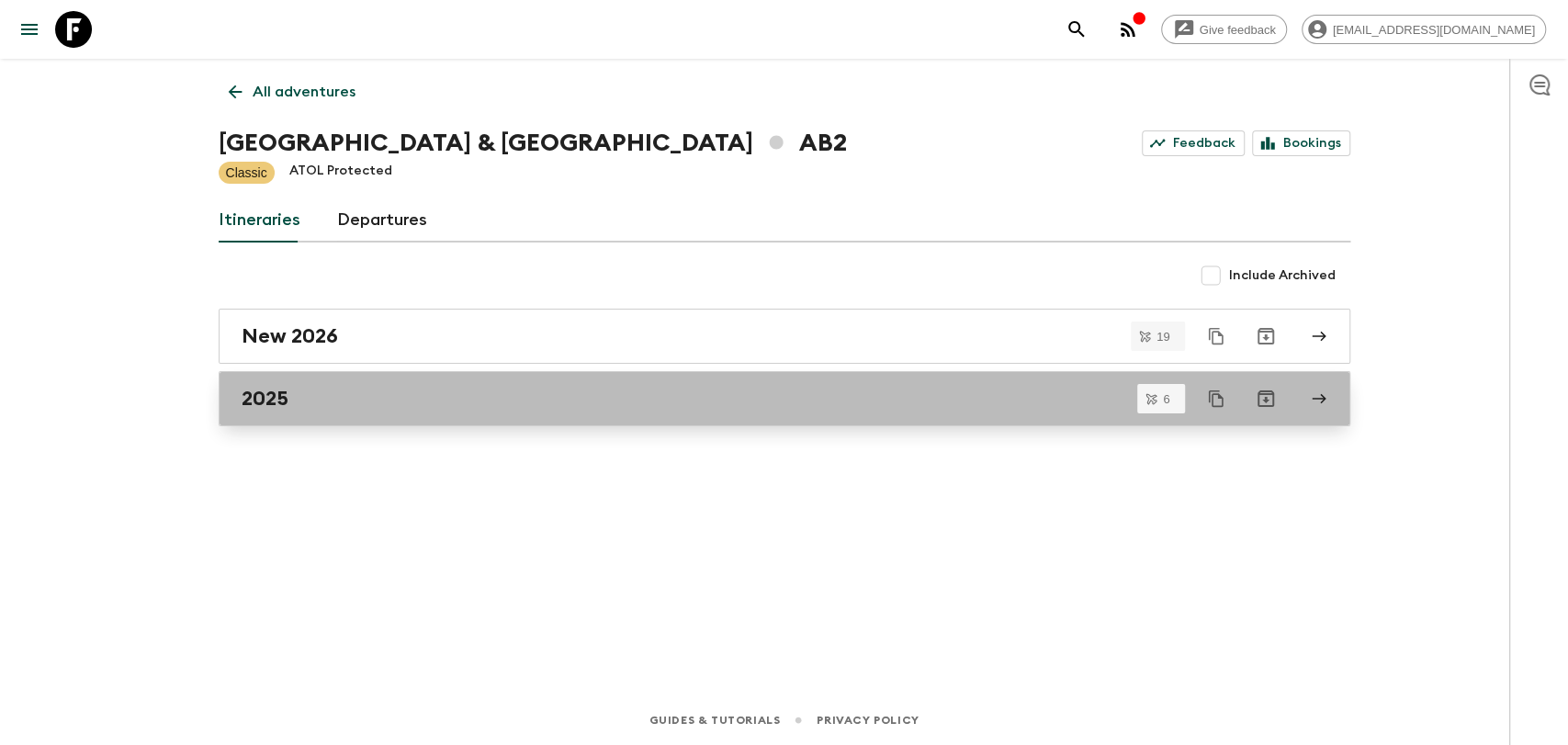
click at [412, 384] on link "2025" at bounding box center [784, 398] width 1132 height 55
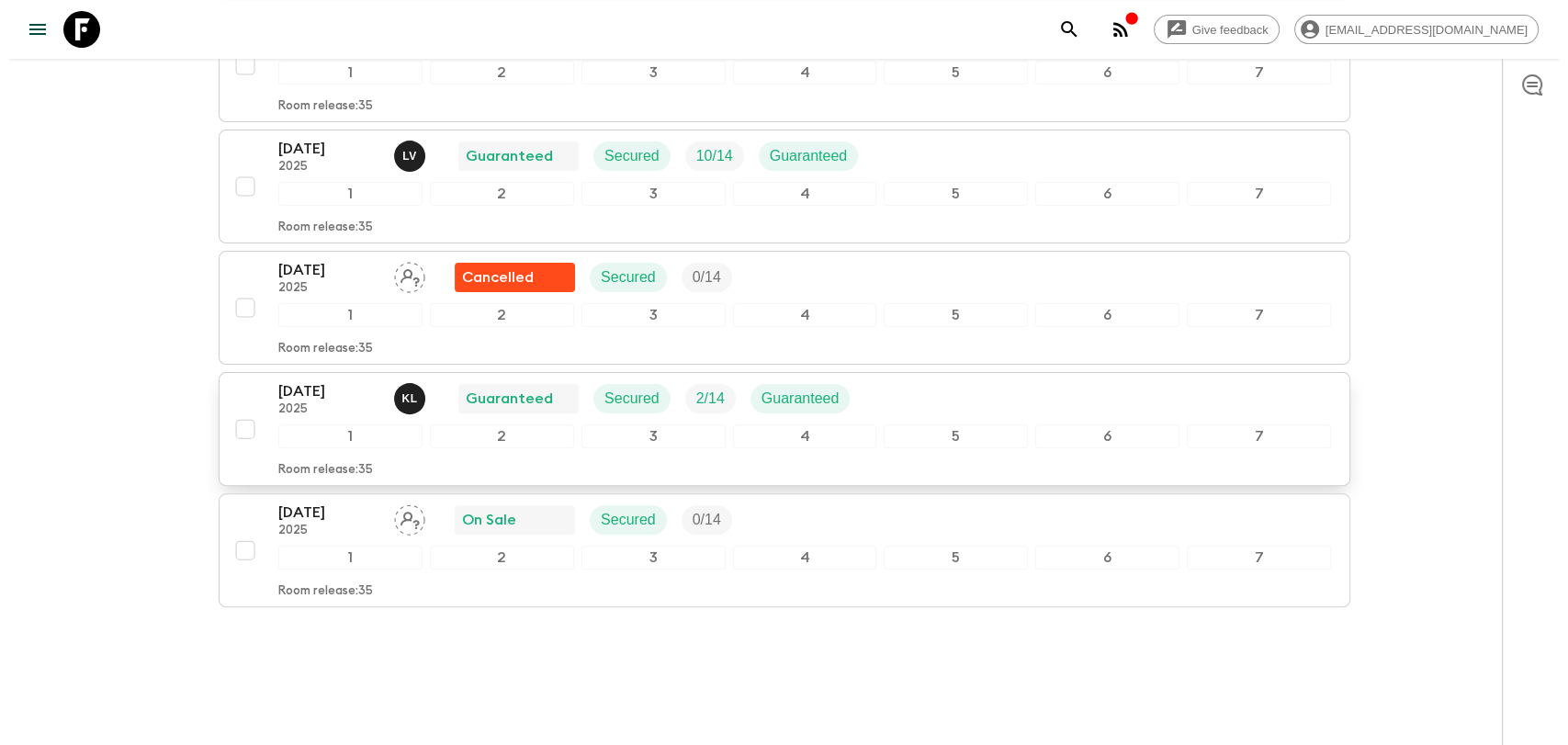
scroll to position [498, 0]
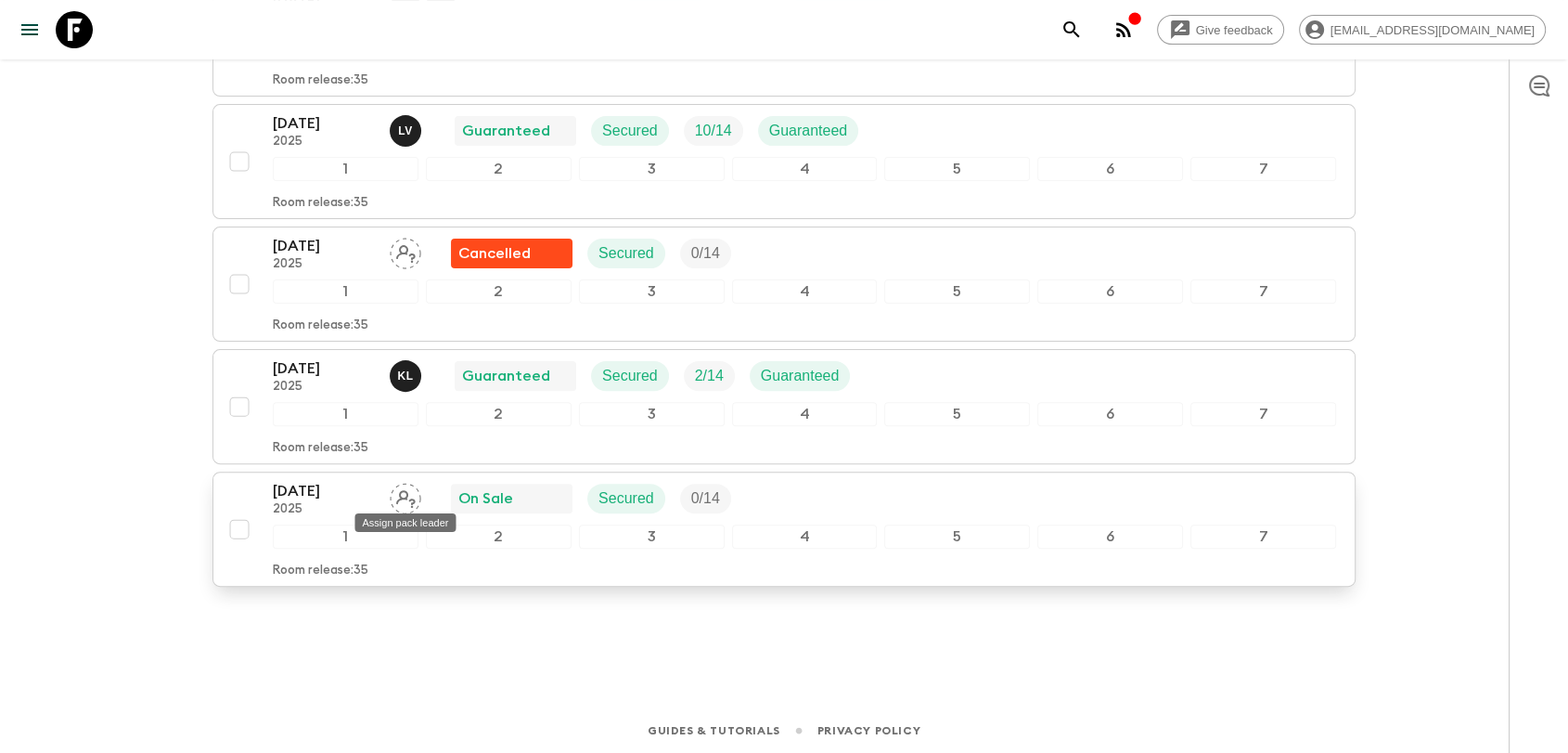
click at [413, 501] on div "Assign pack leader" at bounding box center [404, 517] width 105 height 34
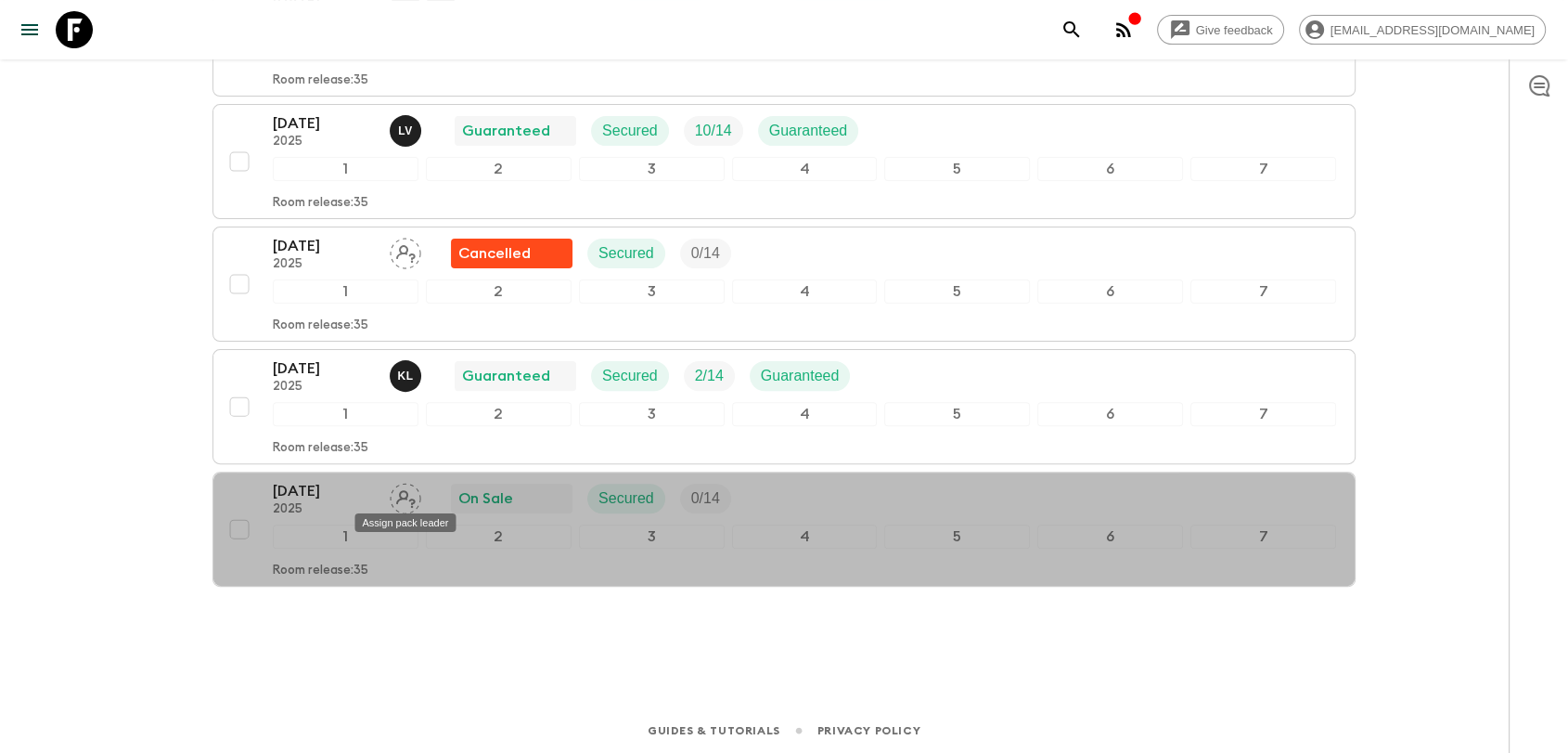
click at [408, 507] on div "Assign pack leader" at bounding box center [404, 517] width 105 height 34
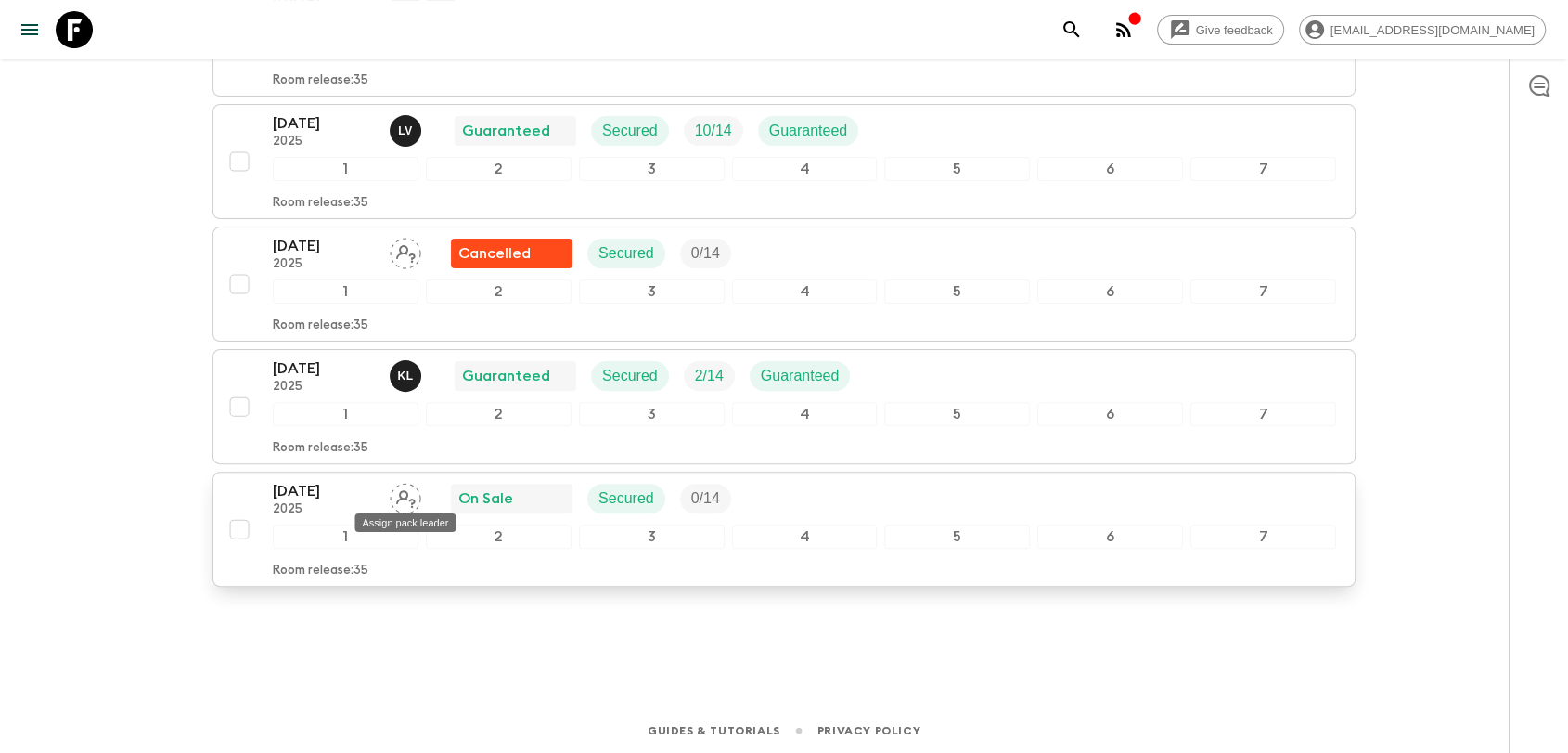
click at [397, 486] on icon "Assign pack leader" at bounding box center [405, 498] width 32 height 32
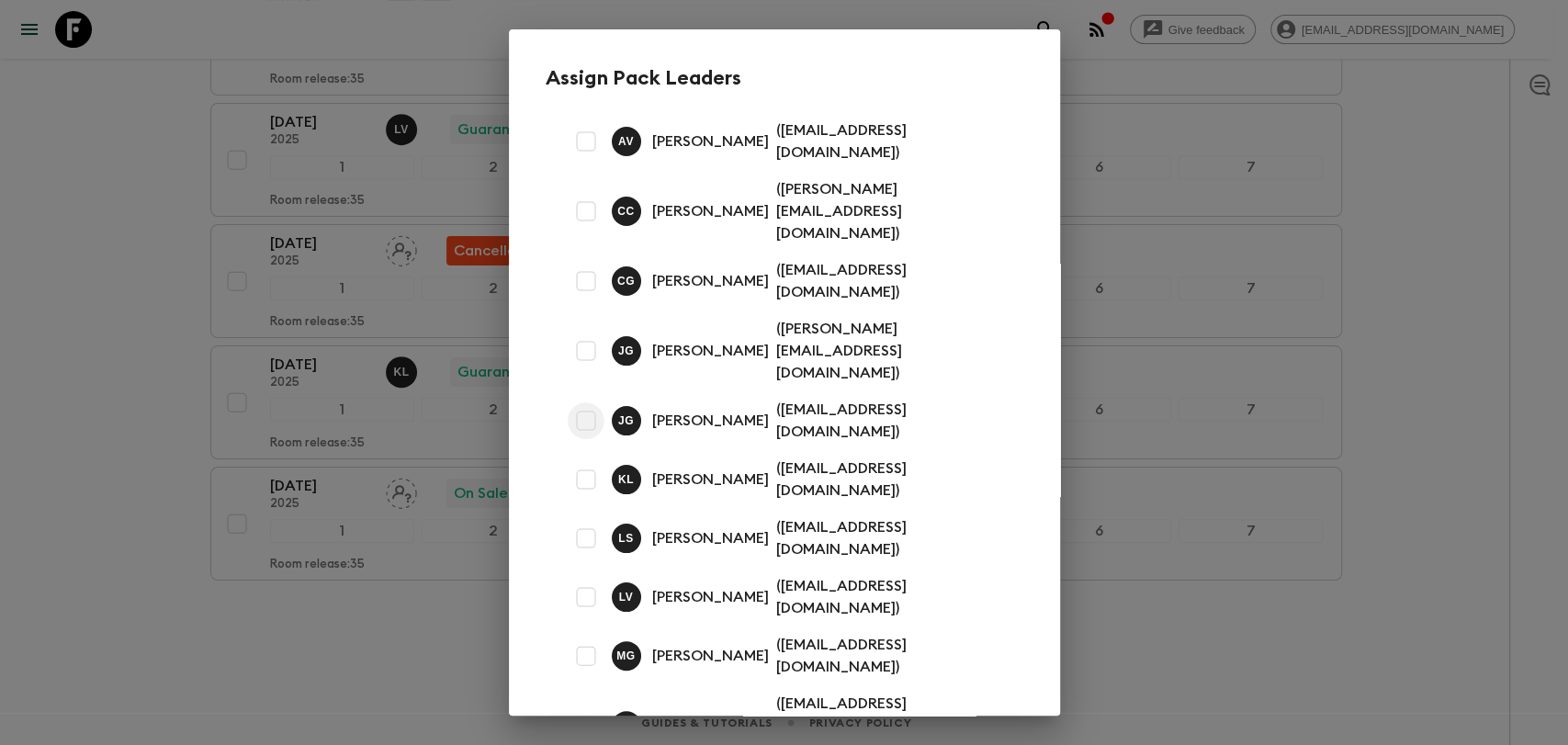
click at [579, 402] on input "checkbox" at bounding box center [586, 420] width 37 height 37
checkbox input "false"
click at [595, 333] on input "checkbox" at bounding box center [586, 351] width 37 height 37
checkbox input "true"
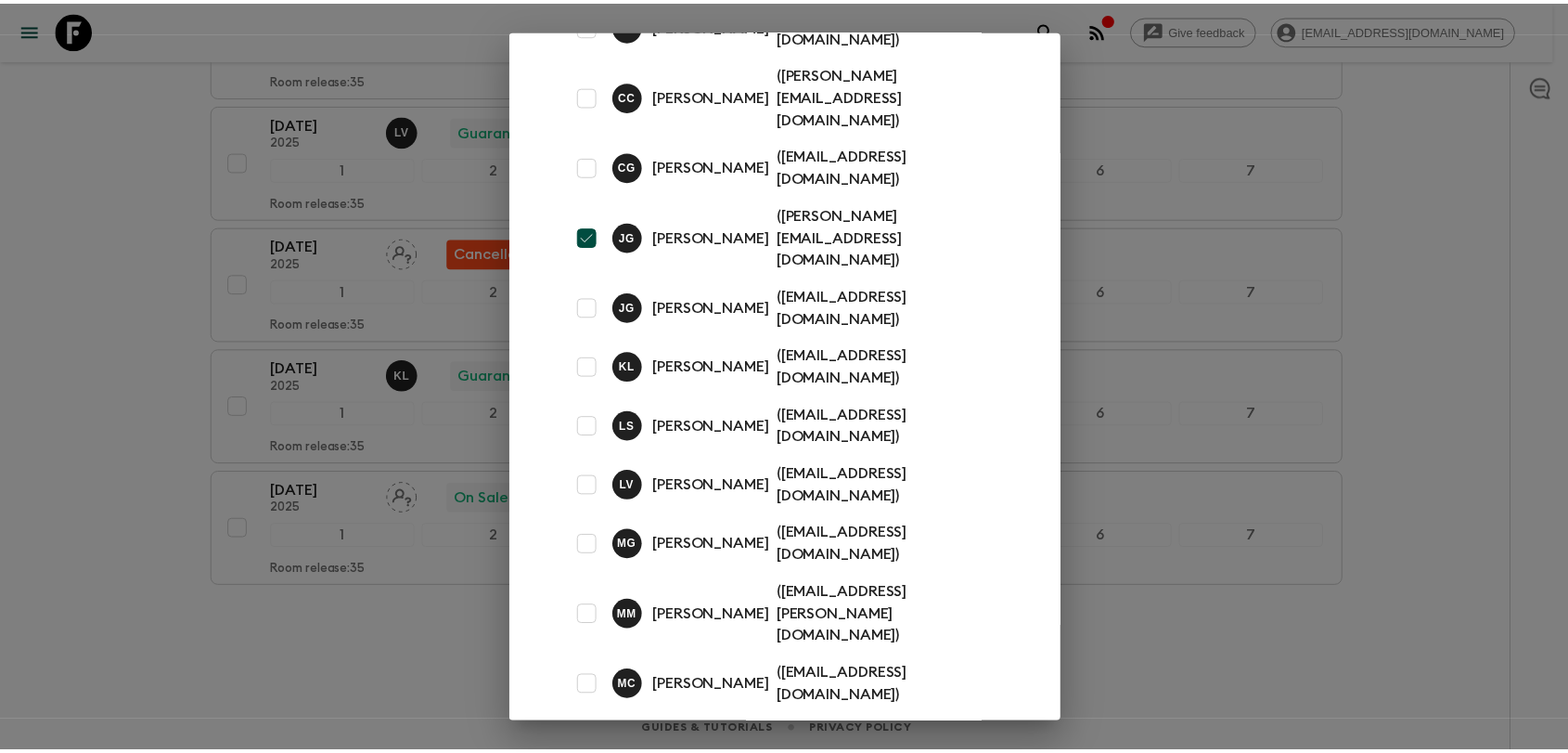
scroll to position [245, 0]
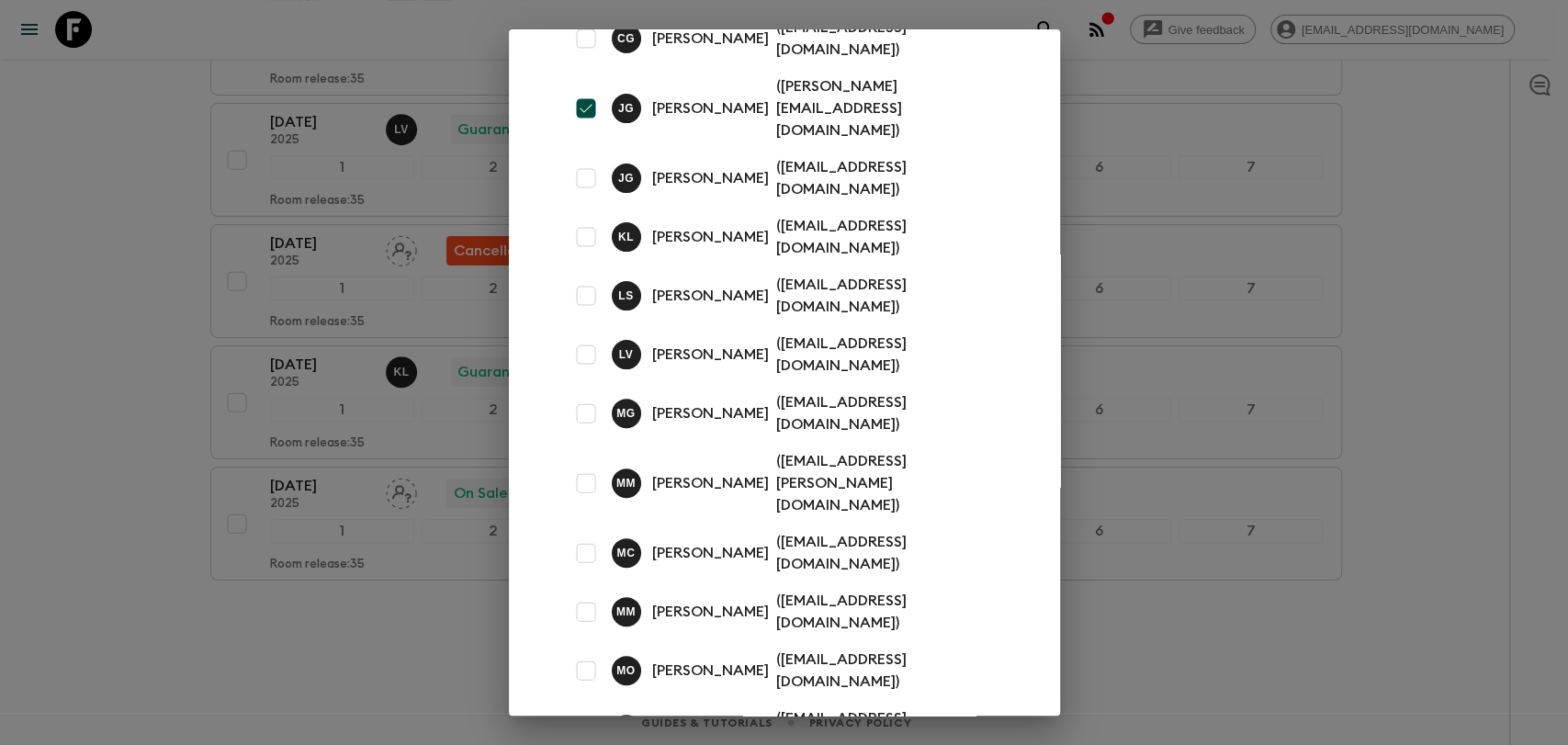
drag, startPoint x: 952, startPoint y: 655, endPoint x: 722, endPoint y: 573, distance: 244.2
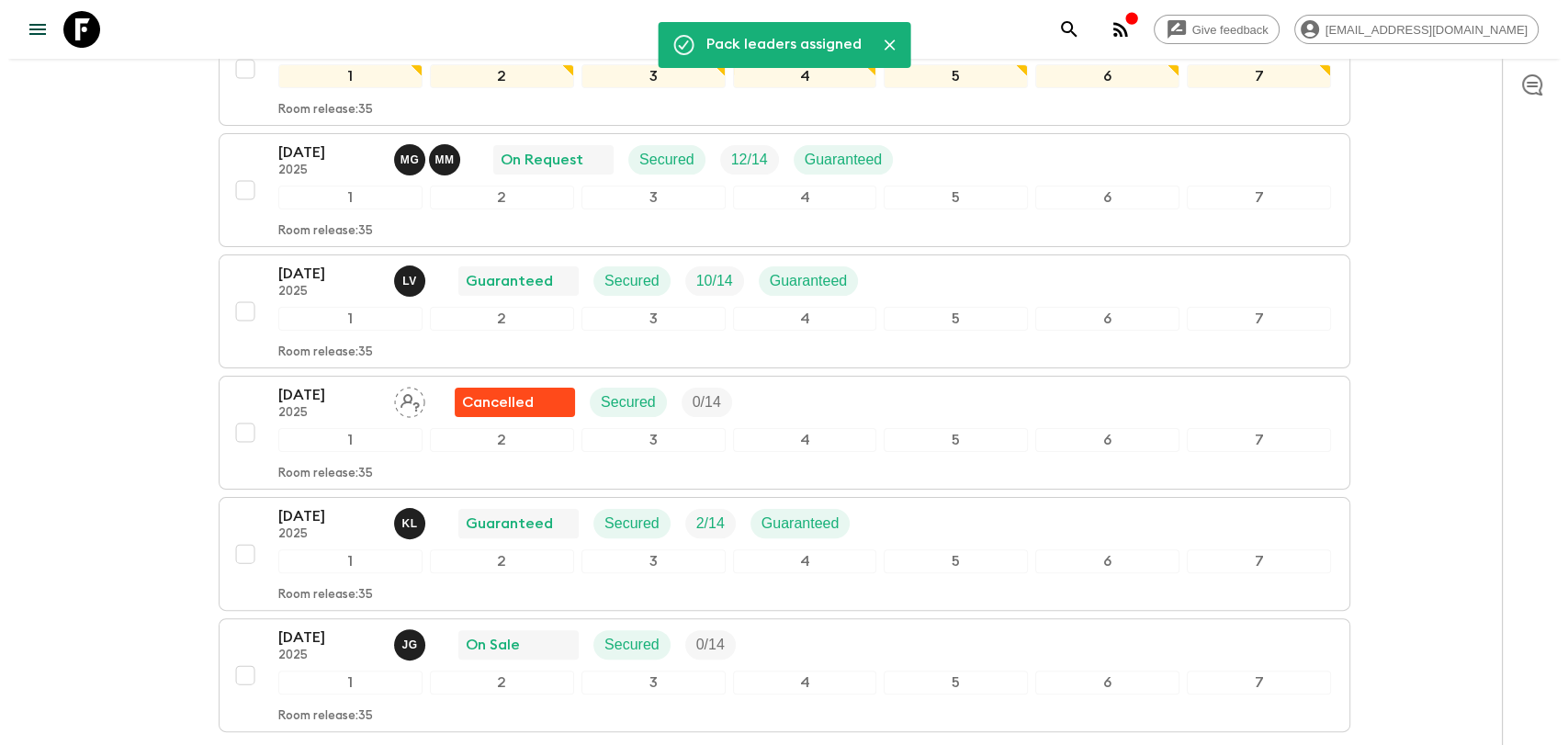
scroll to position [408, 0]
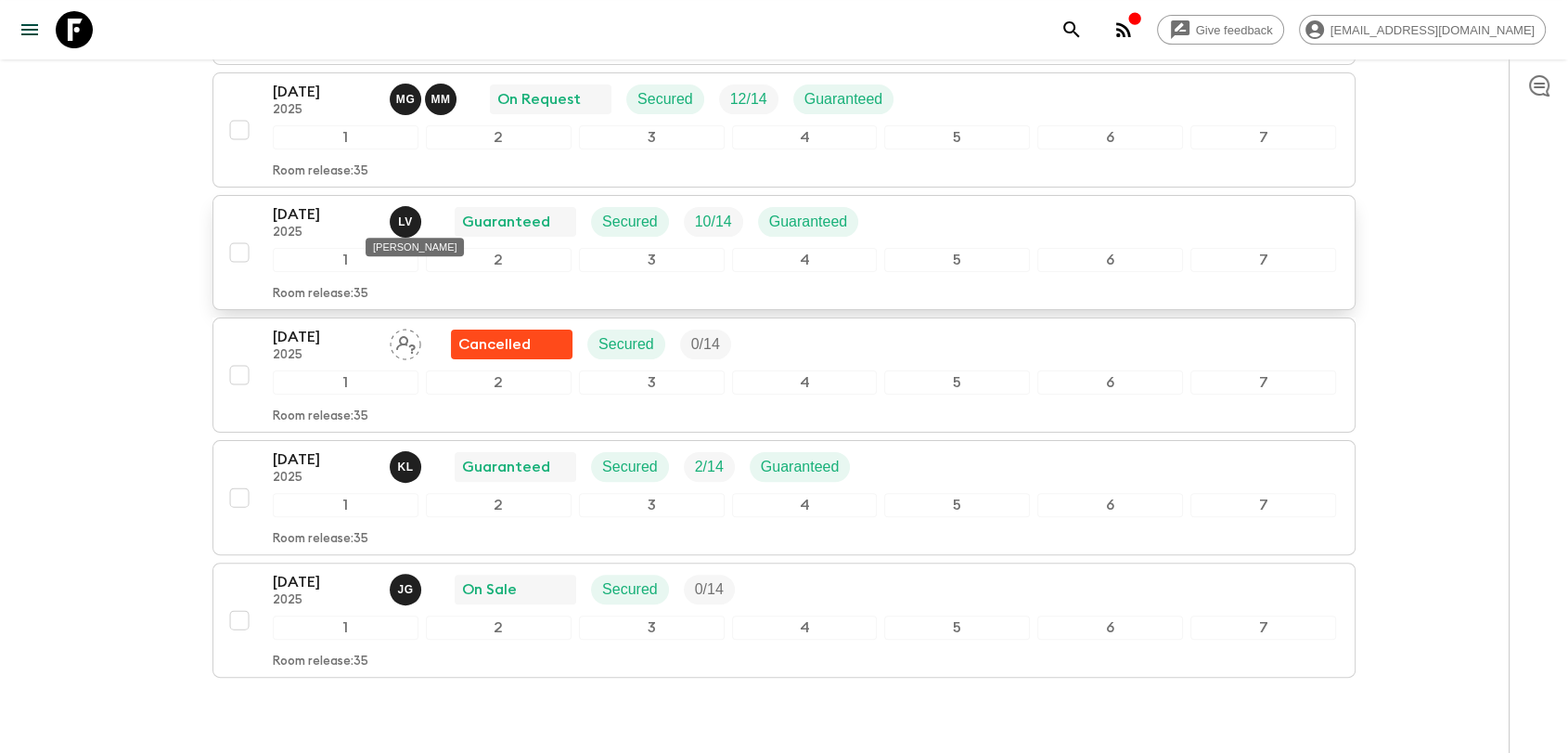
click at [402, 225] on div "Lucas Valentim" at bounding box center [415, 241] width 102 height 34
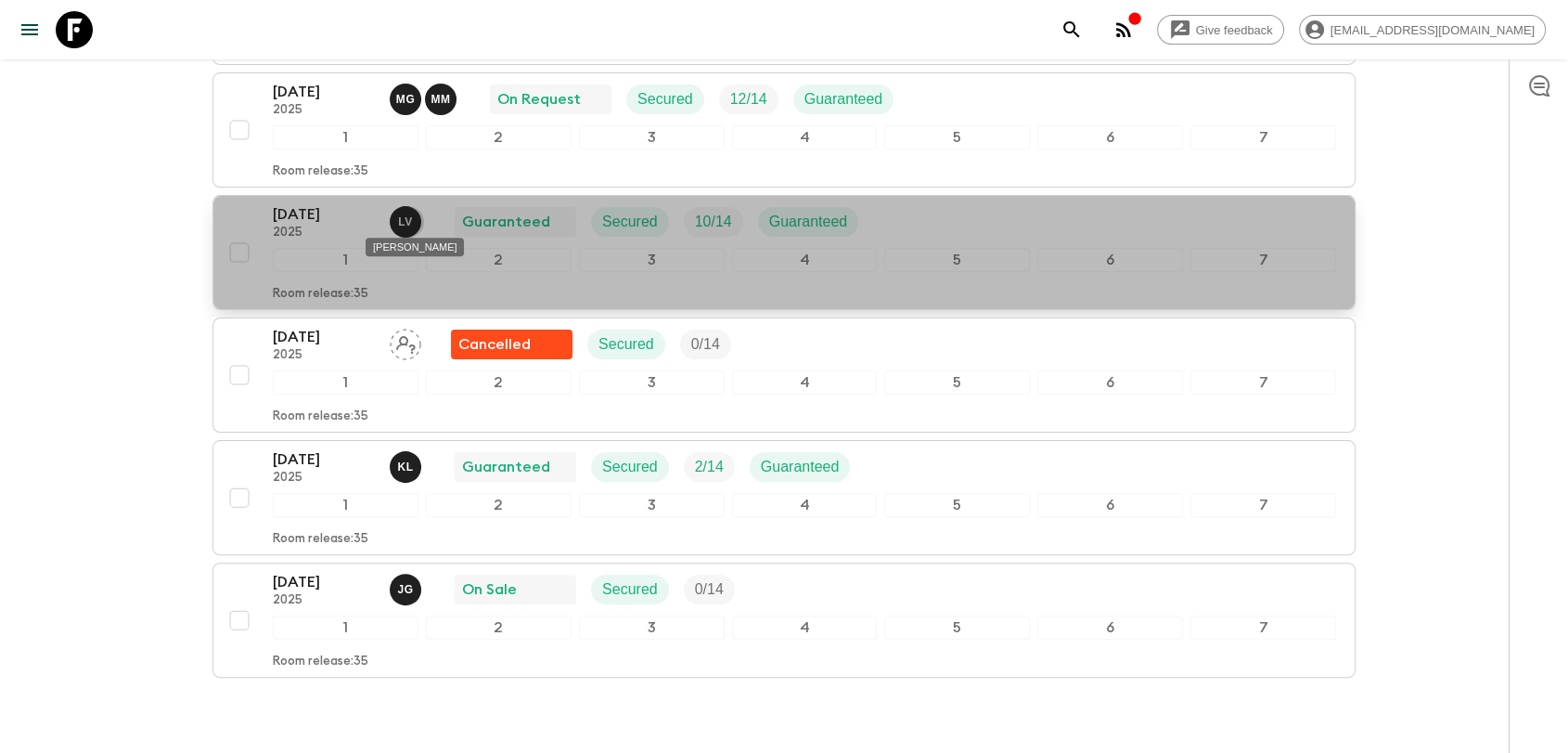
click at [403, 220] on p "L V" at bounding box center [405, 221] width 14 height 14
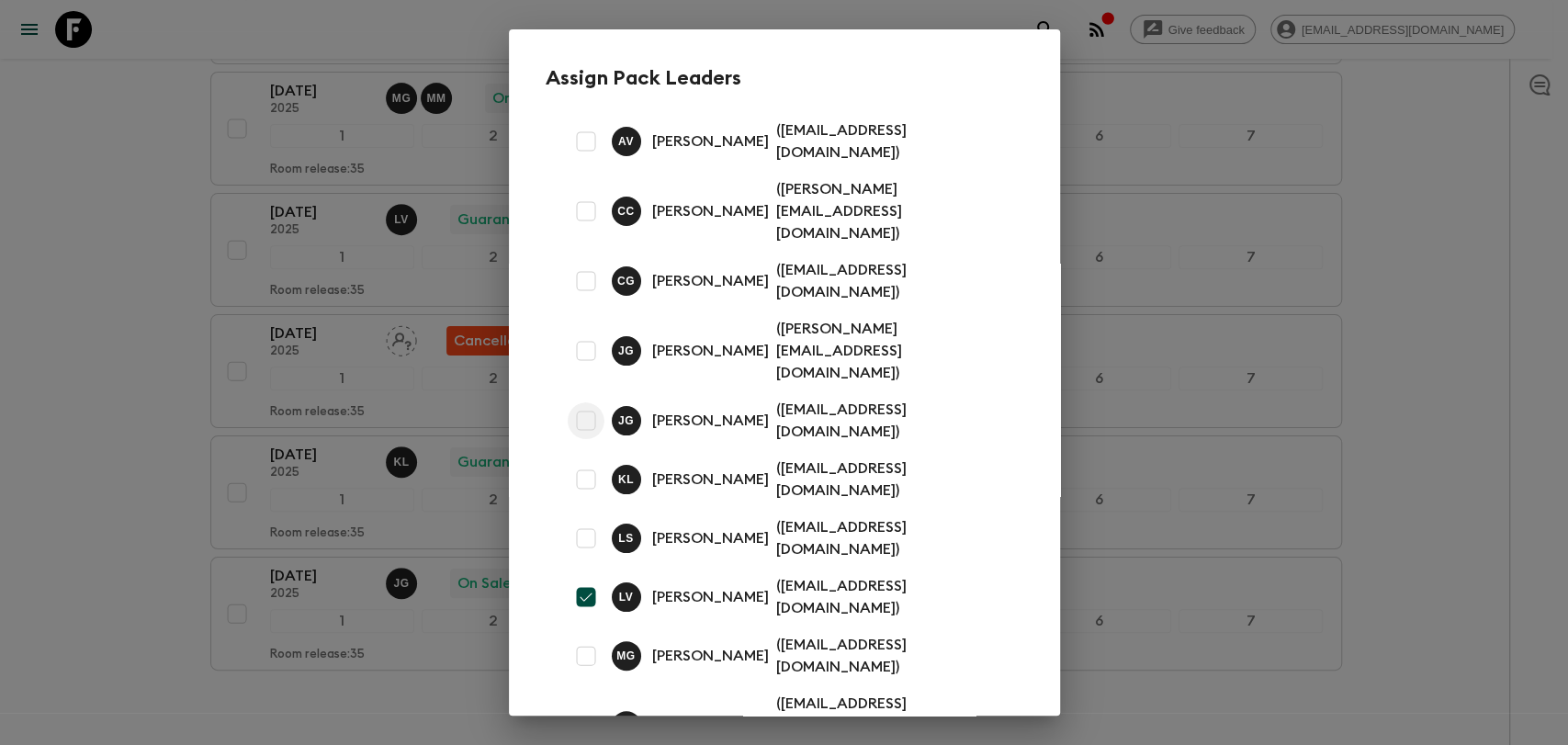
click at [584, 402] on input "checkbox" at bounding box center [586, 420] width 37 height 37
checkbox input "true"
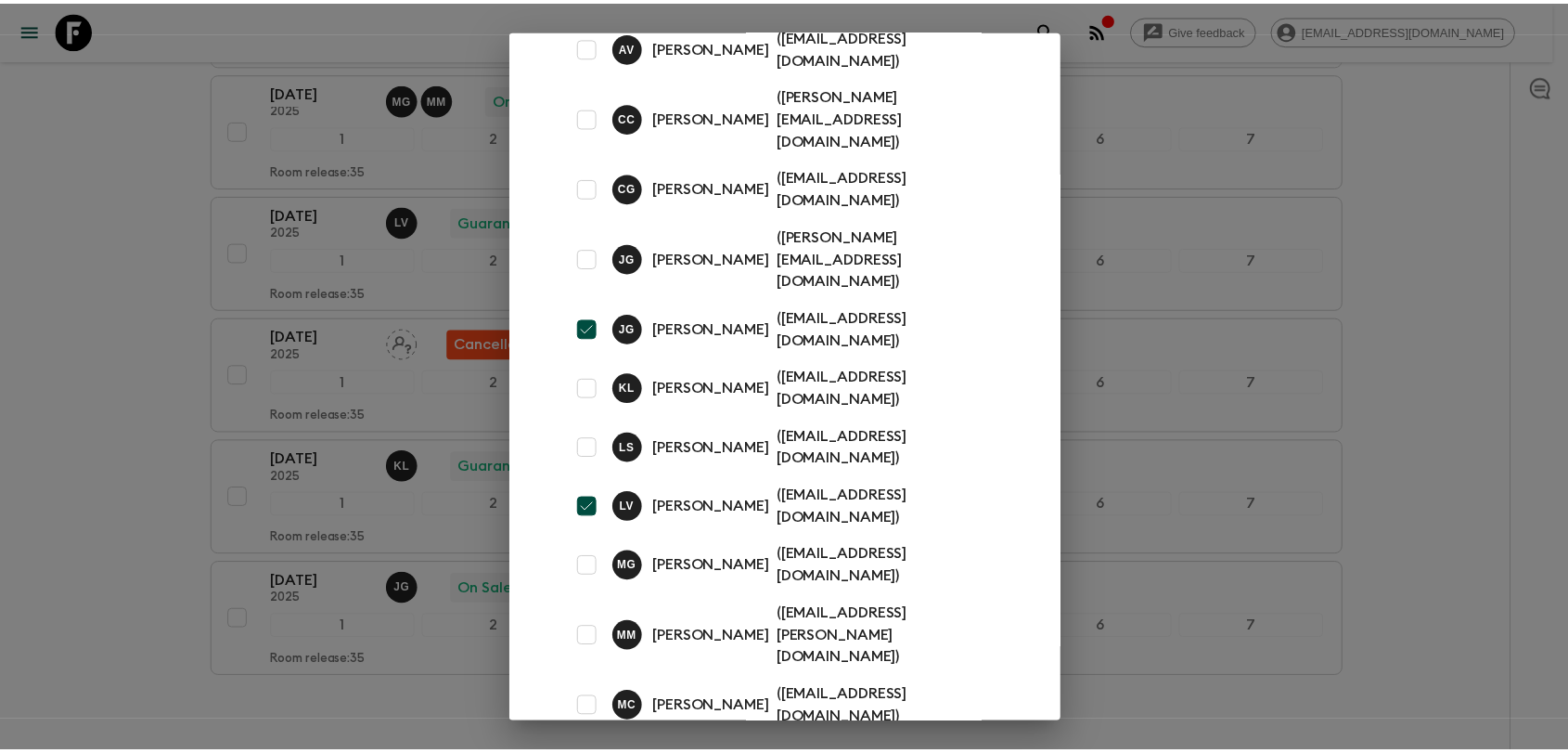
scroll to position [245, 0]
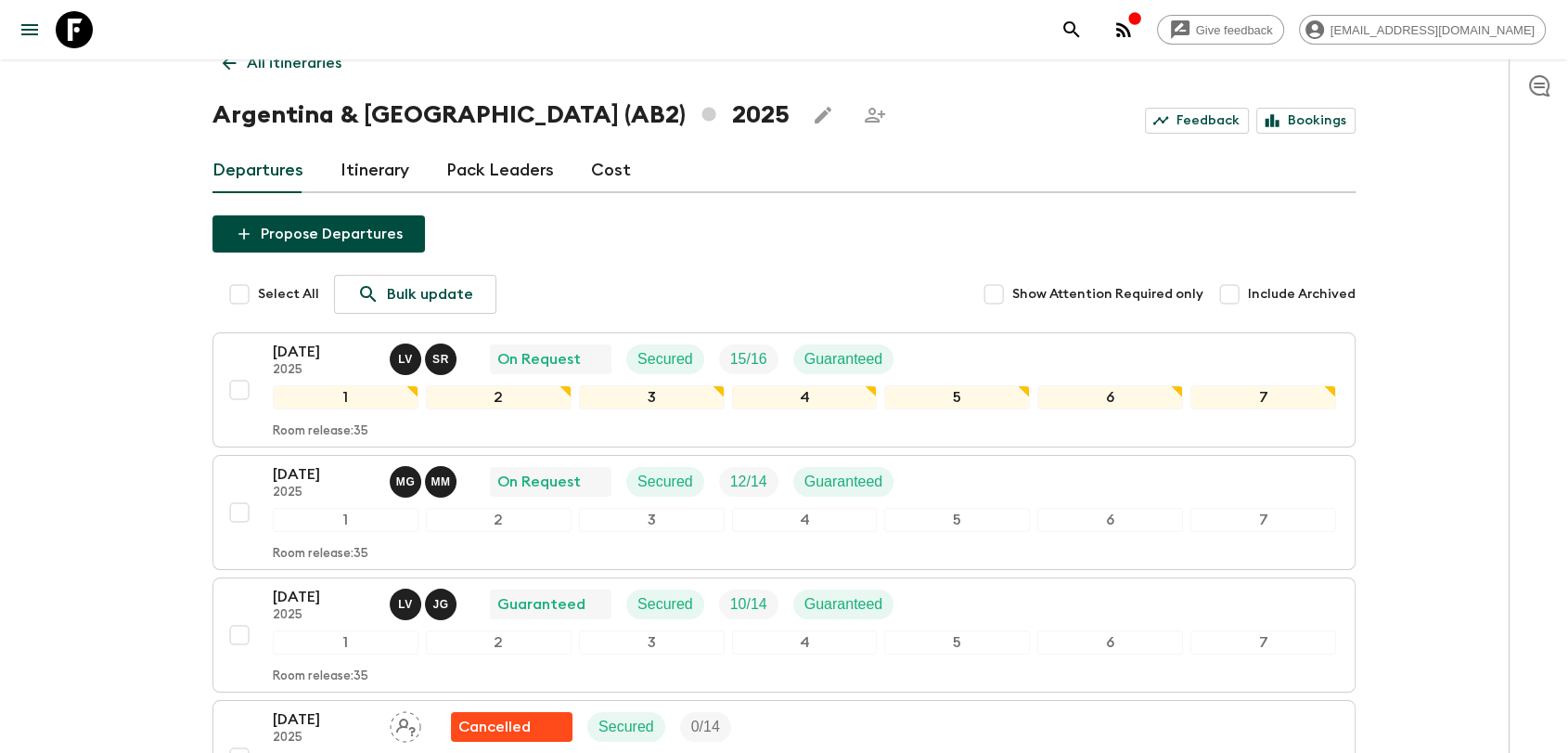
scroll to position [0, 0]
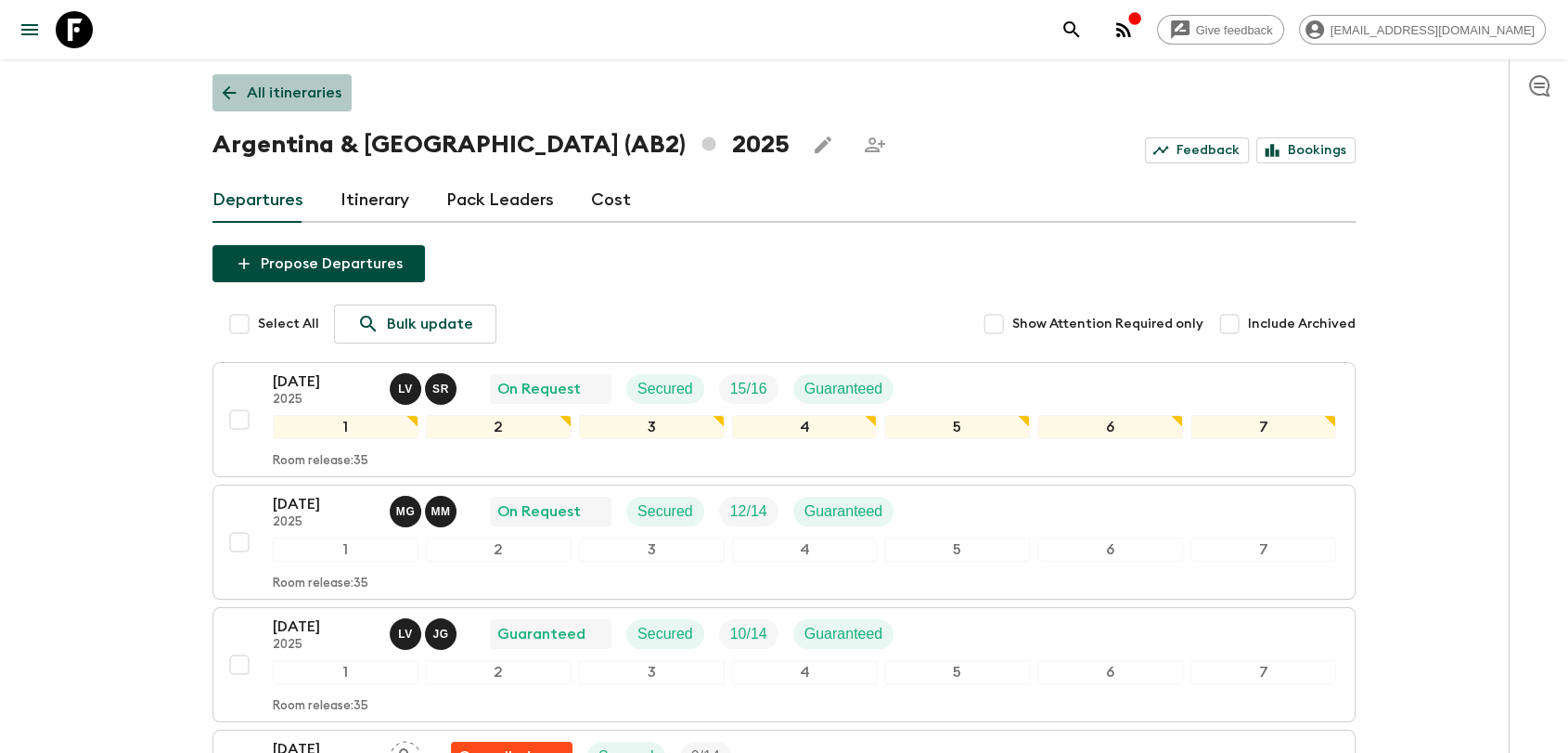
click at [319, 84] on p "All itineraries" at bounding box center [294, 92] width 95 height 22
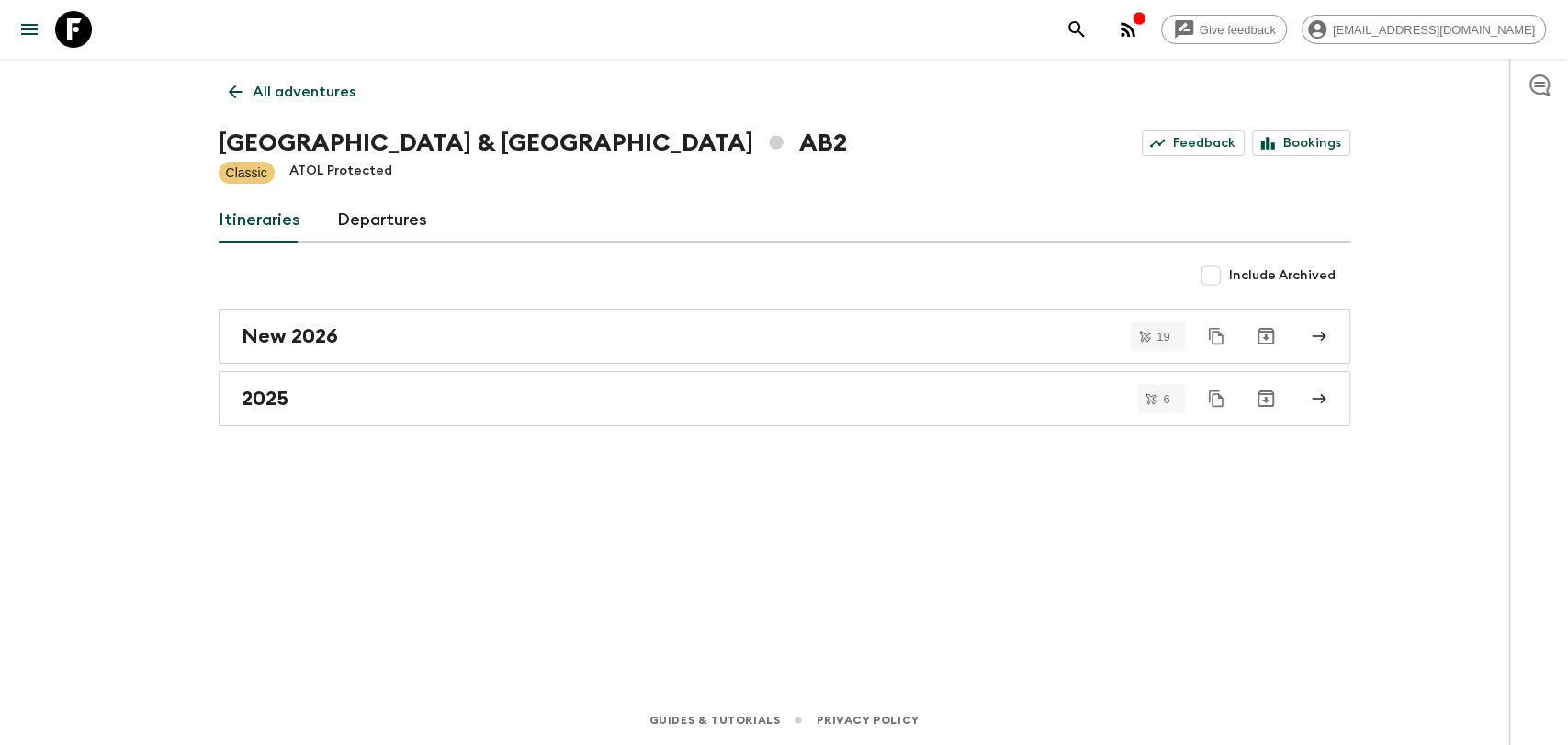
click at [366, 228] on link "Departures" at bounding box center [382, 220] width 90 height 44
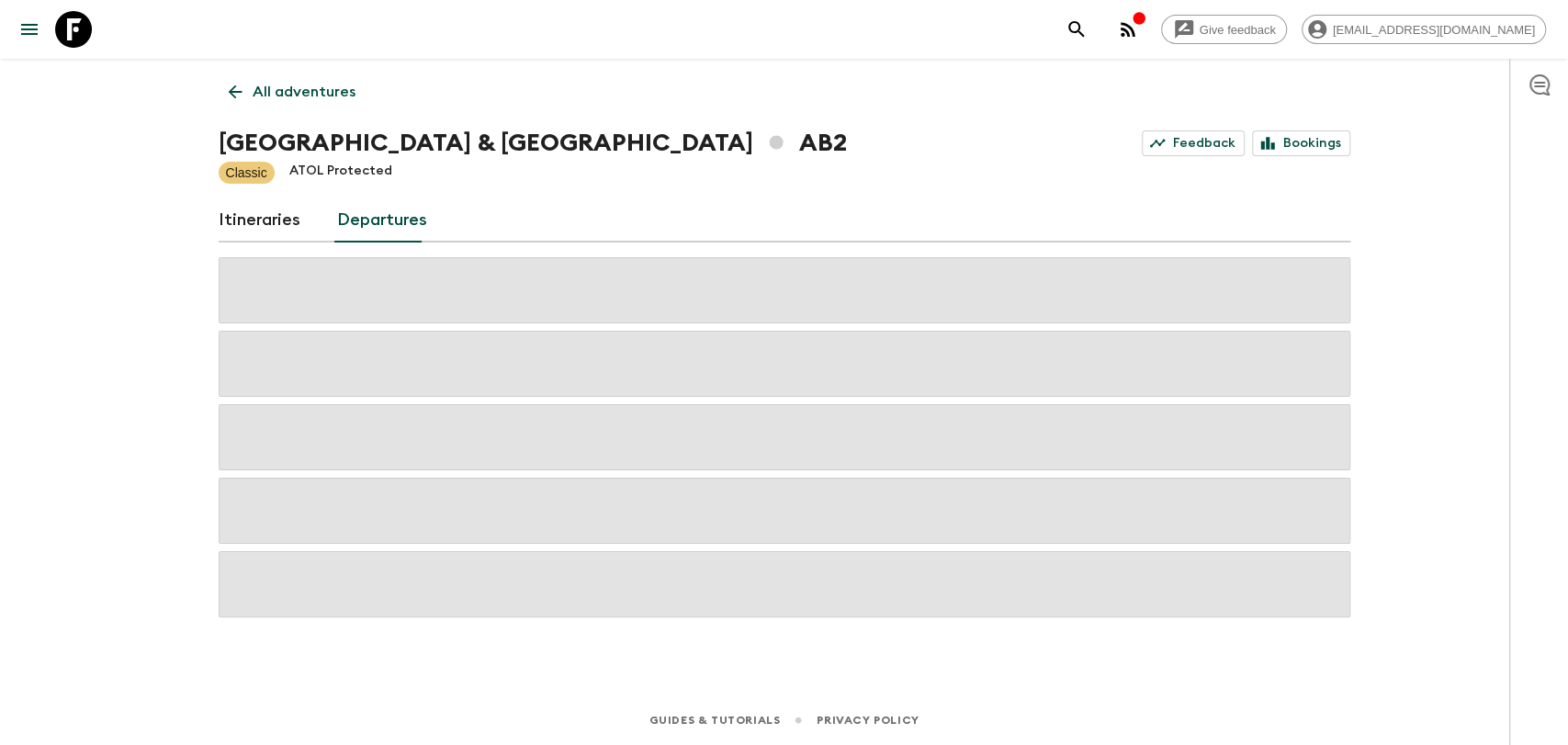
click at [331, 83] on p "All adventures" at bounding box center [304, 91] width 103 height 22
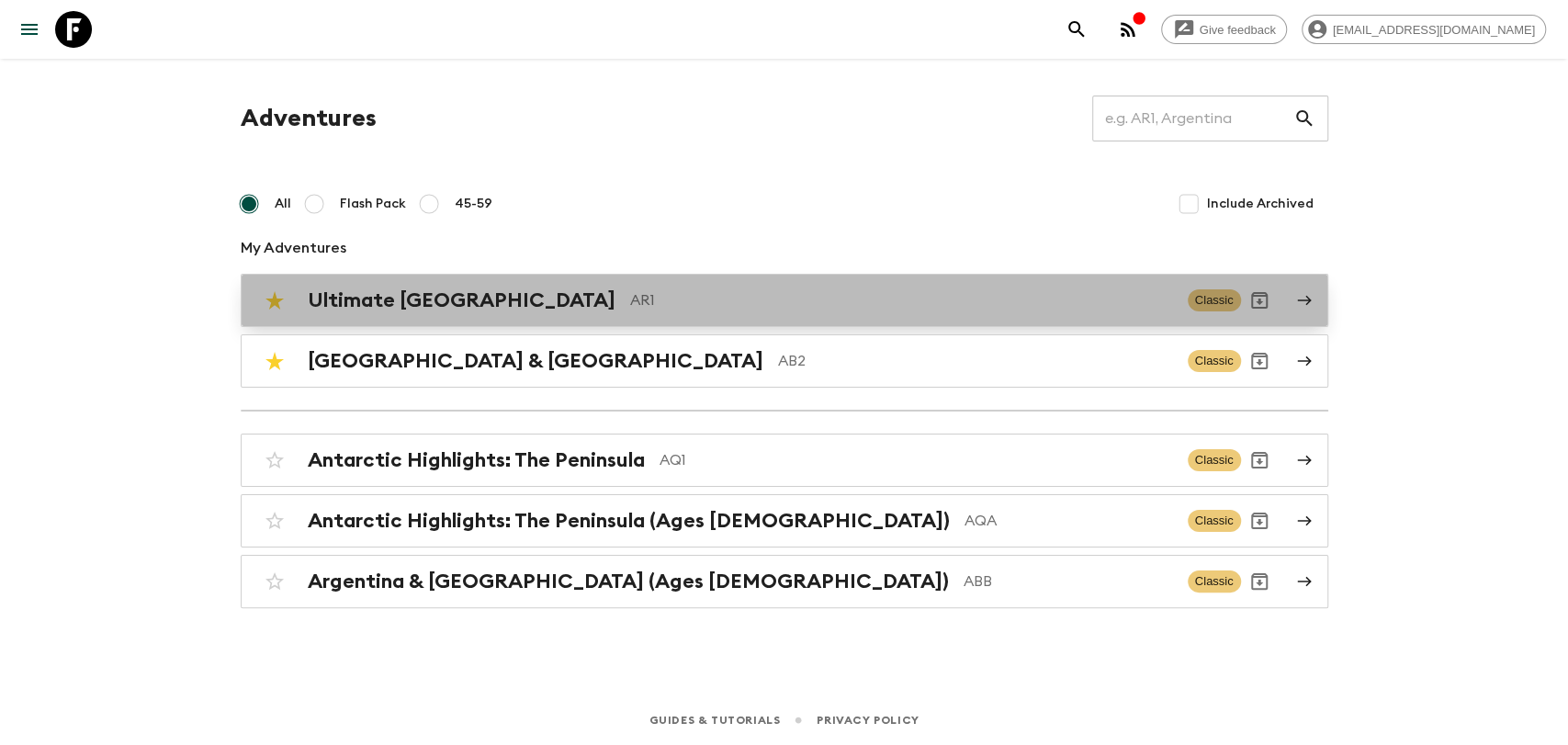
click at [630, 306] on p "AR1" at bounding box center [901, 299] width 543 height 22
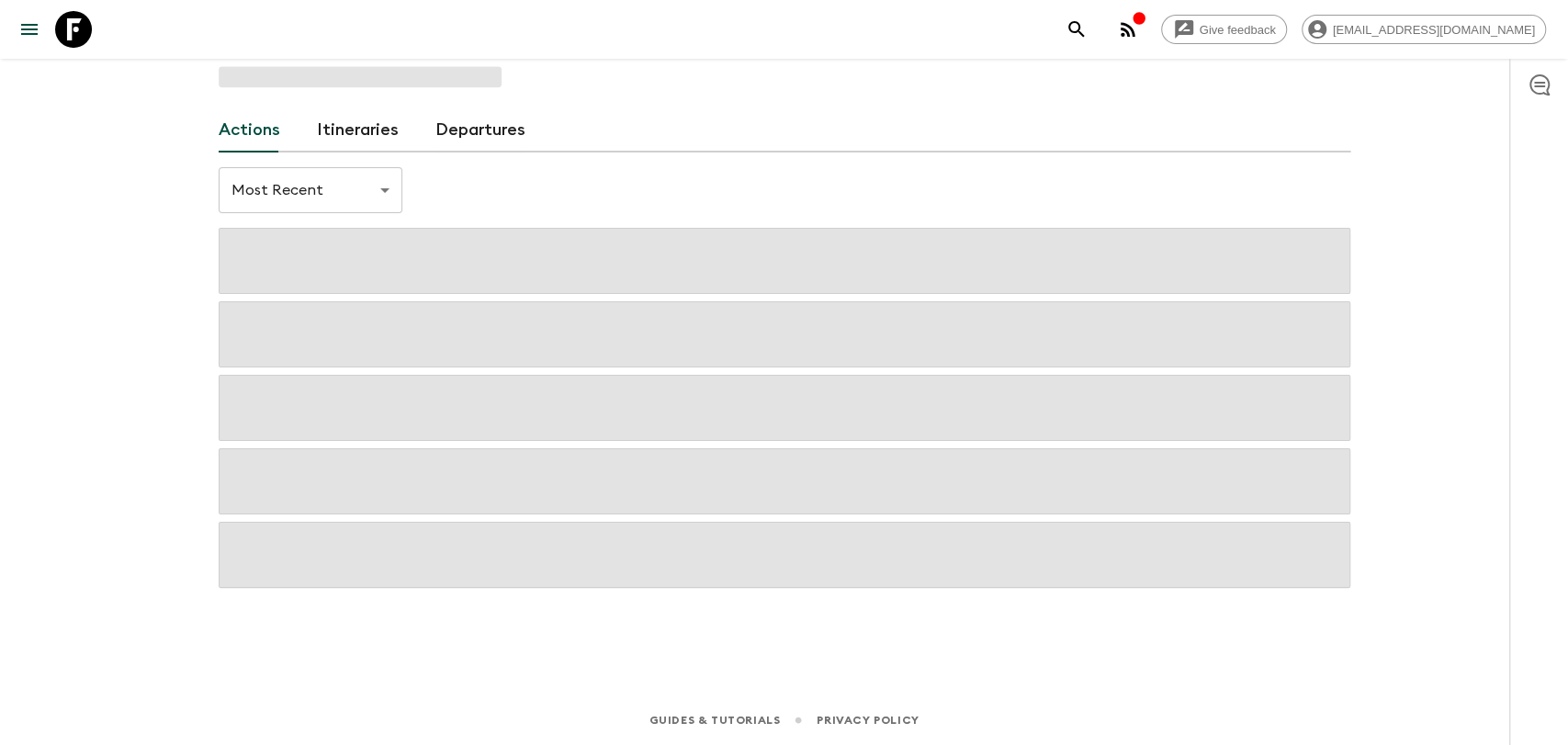
click at [438, 134] on link "Departures" at bounding box center [480, 130] width 90 height 44
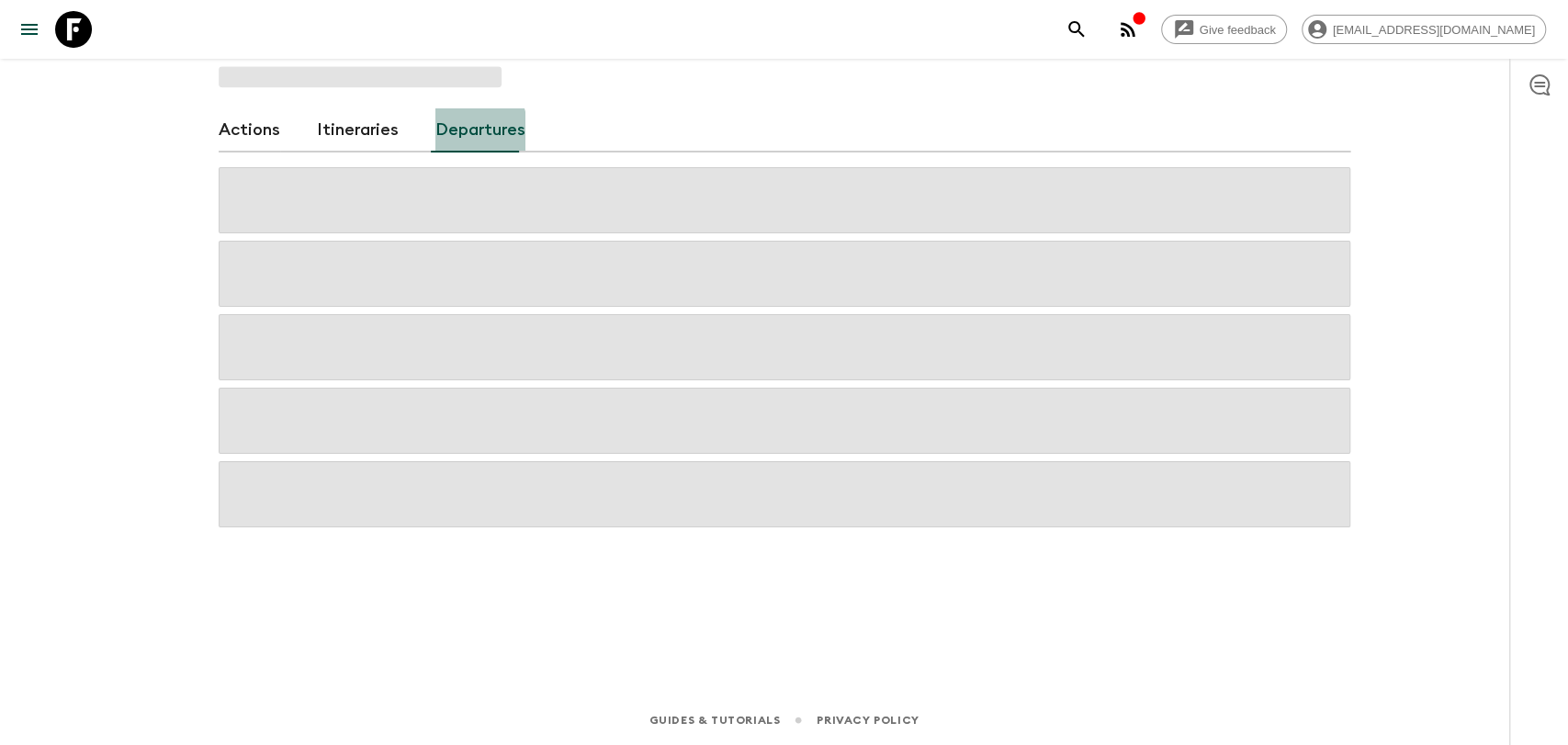
click at [438, 134] on link "Departures" at bounding box center [480, 130] width 90 height 44
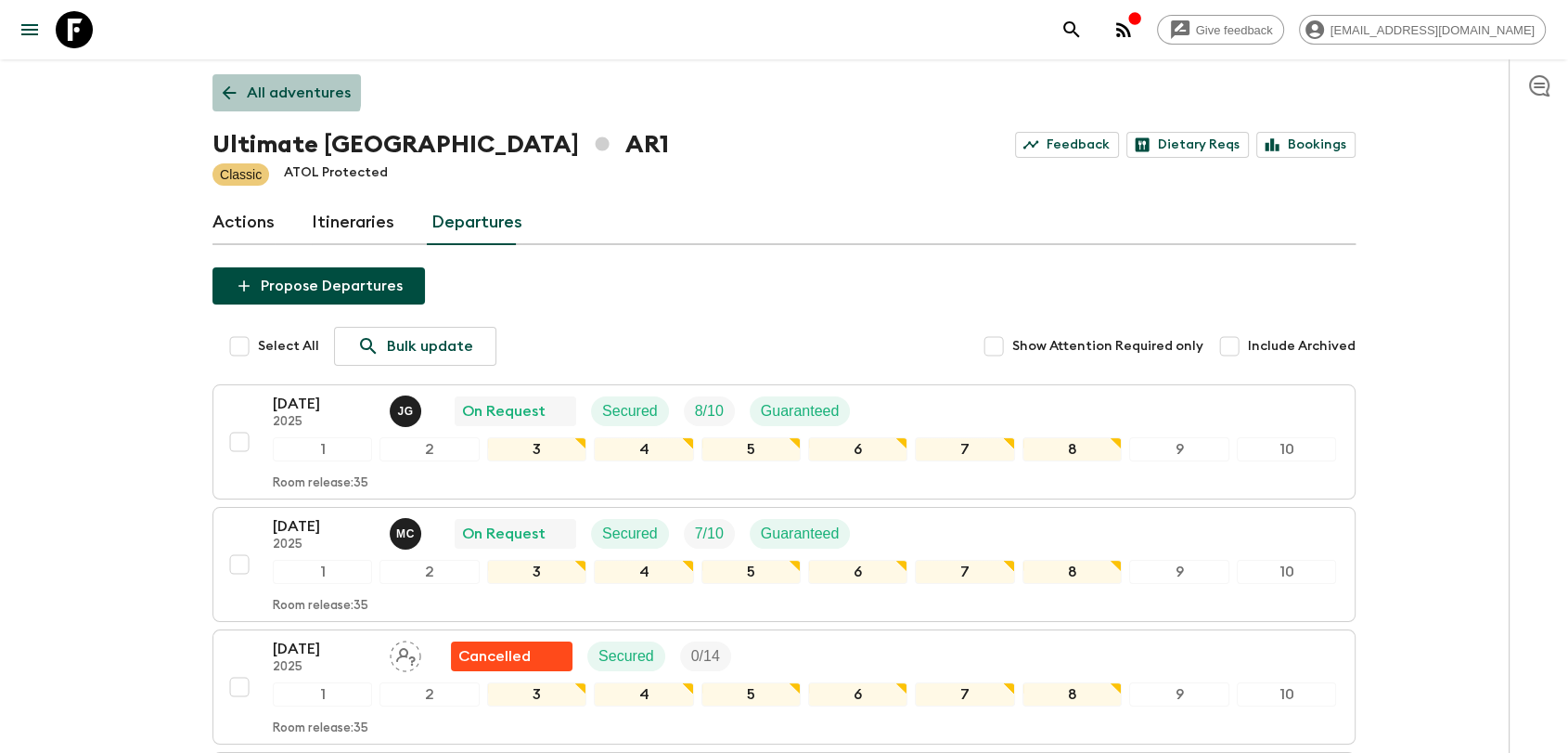
click at [230, 83] on icon at bounding box center [229, 92] width 20 height 20
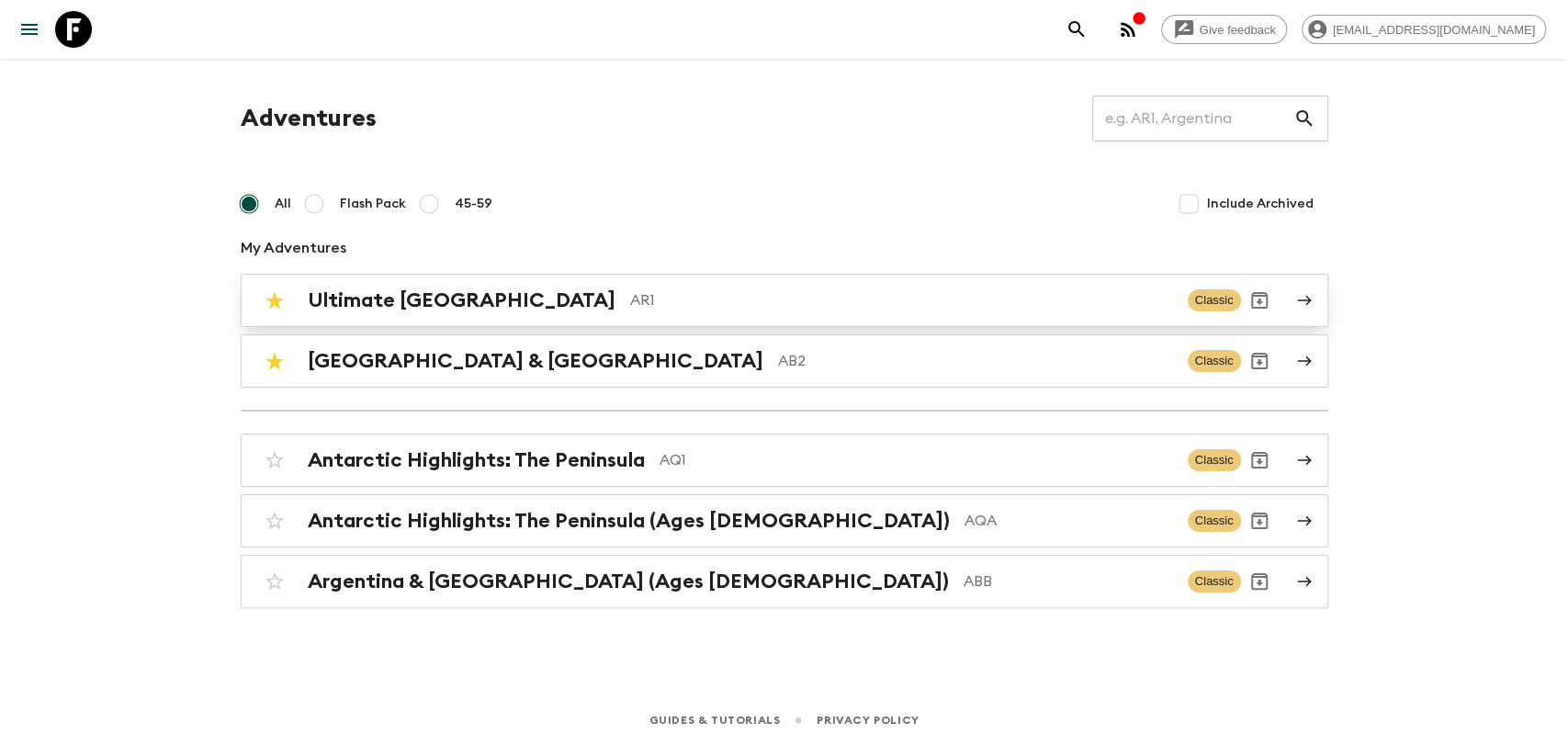
click at [630, 294] on p "AR1" at bounding box center [901, 299] width 543 height 22
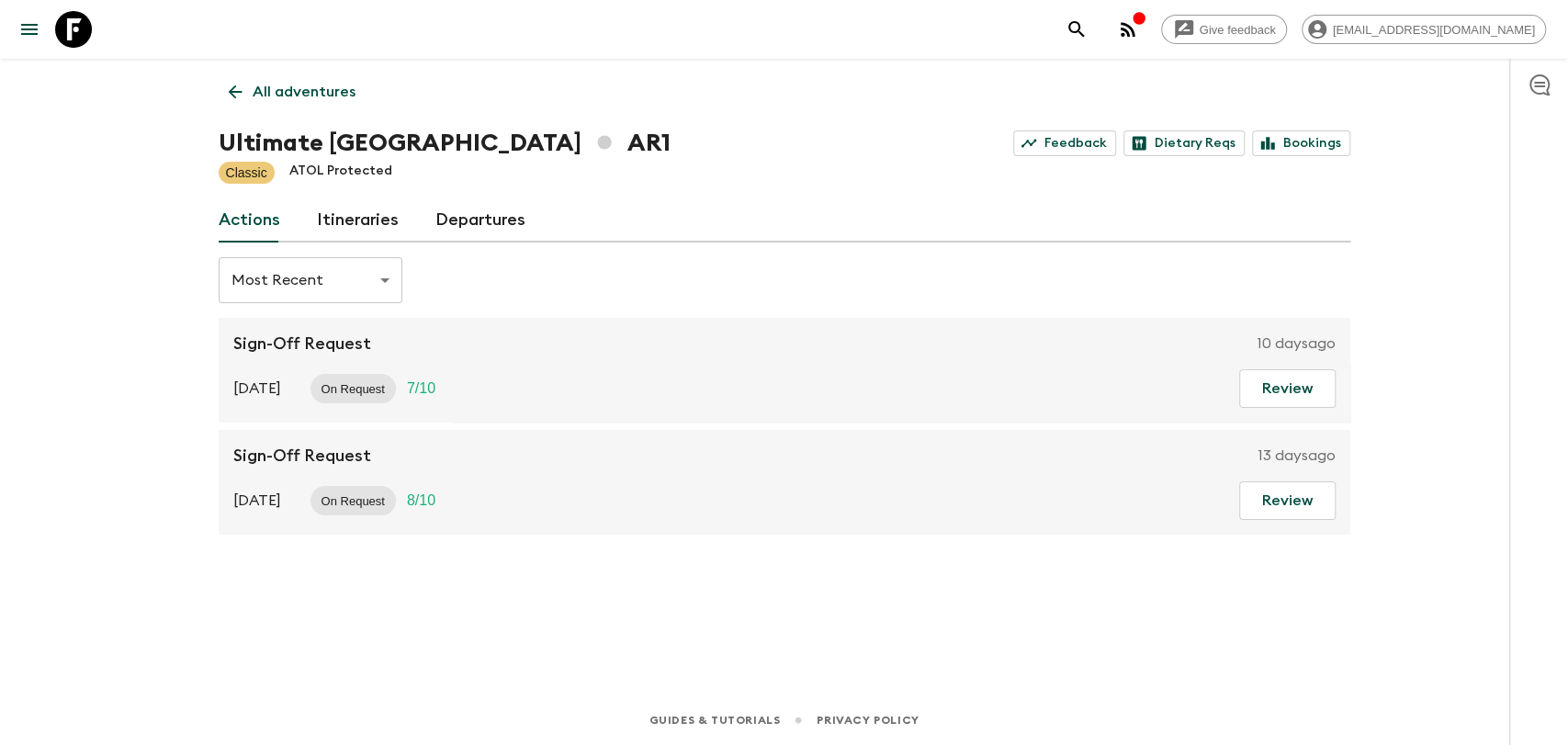
click at [436, 219] on link "Departures" at bounding box center [480, 220] width 90 height 44
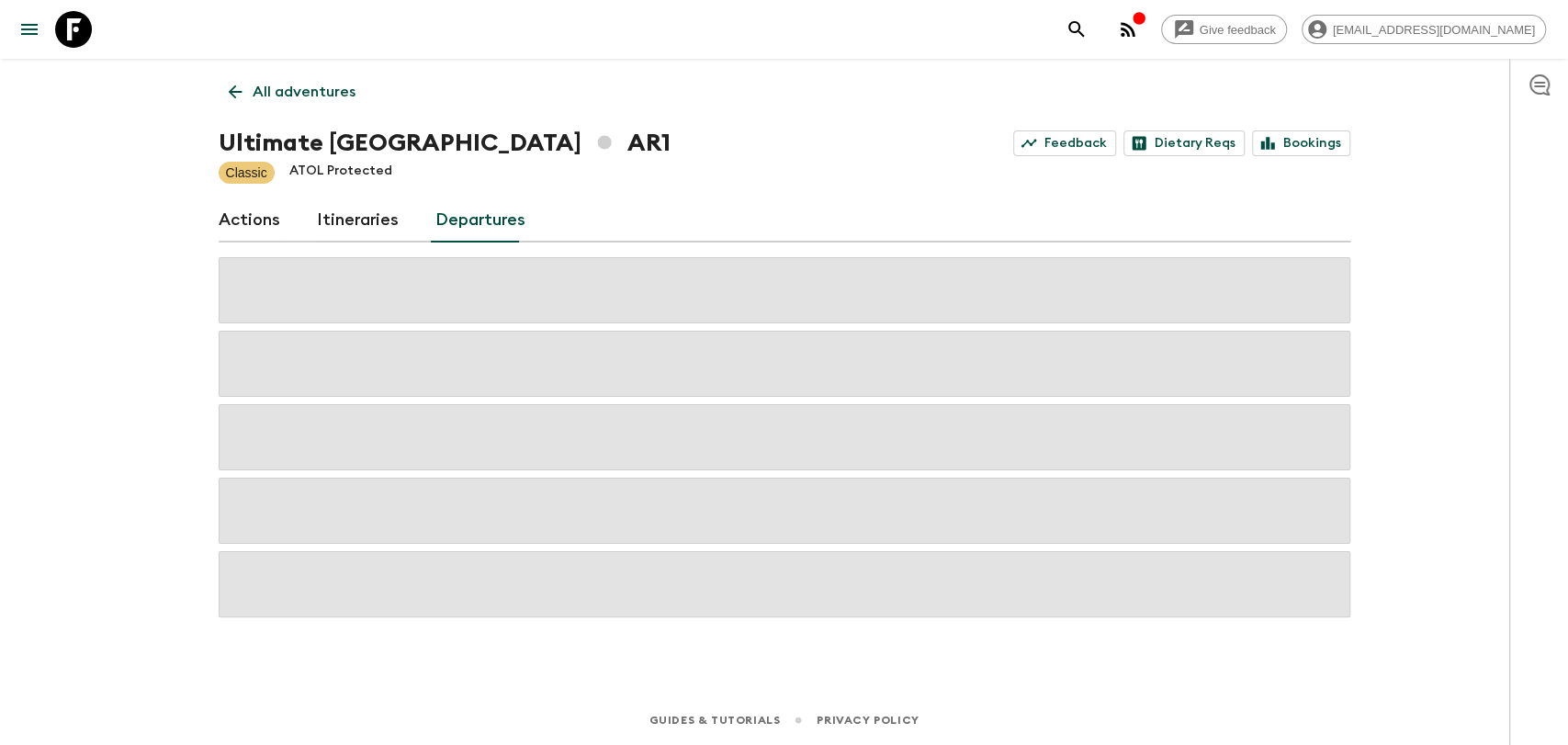
click at [374, 219] on link "Itineraries" at bounding box center [358, 220] width 82 height 44
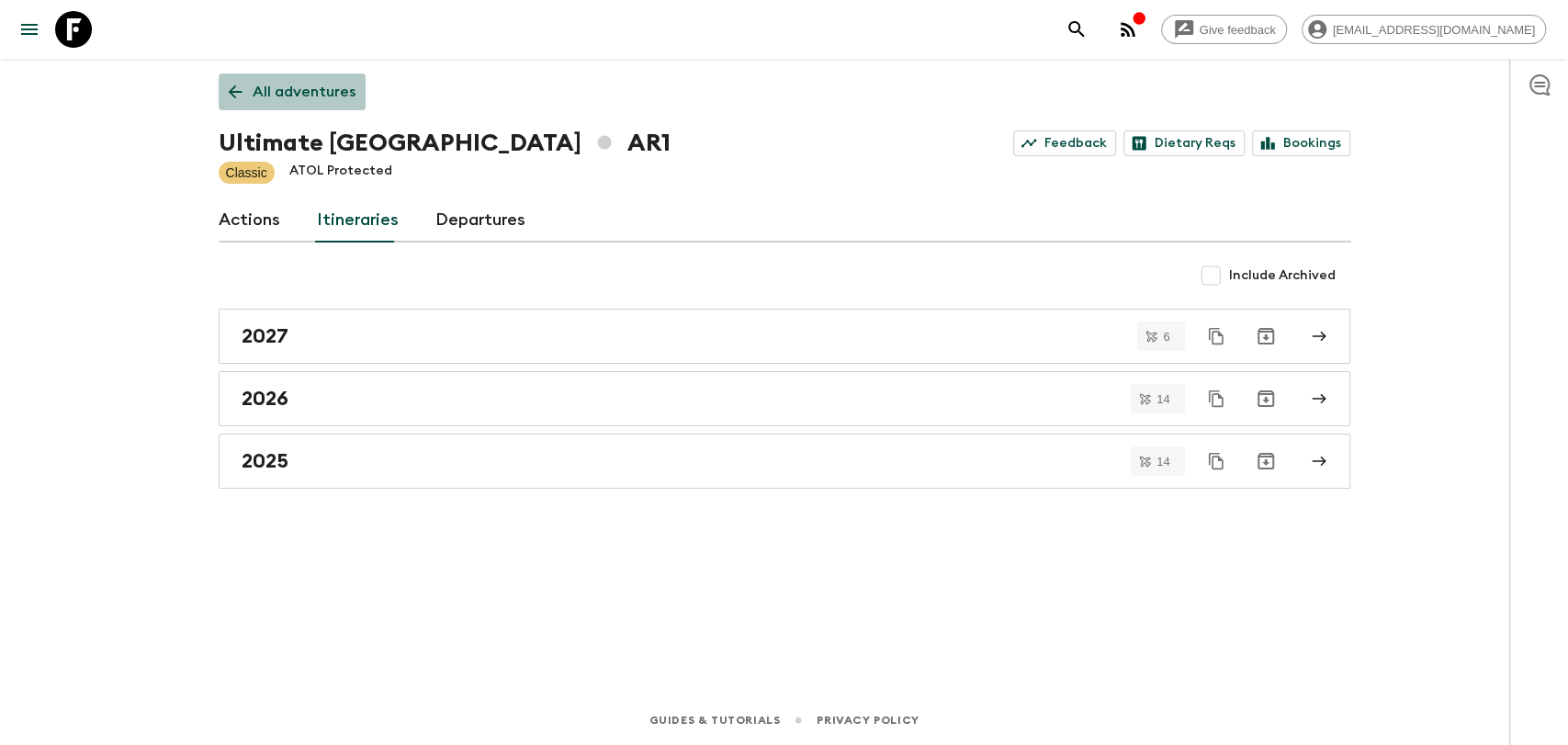
click at [290, 81] on p "All adventures" at bounding box center [304, 91] width 103 height 22
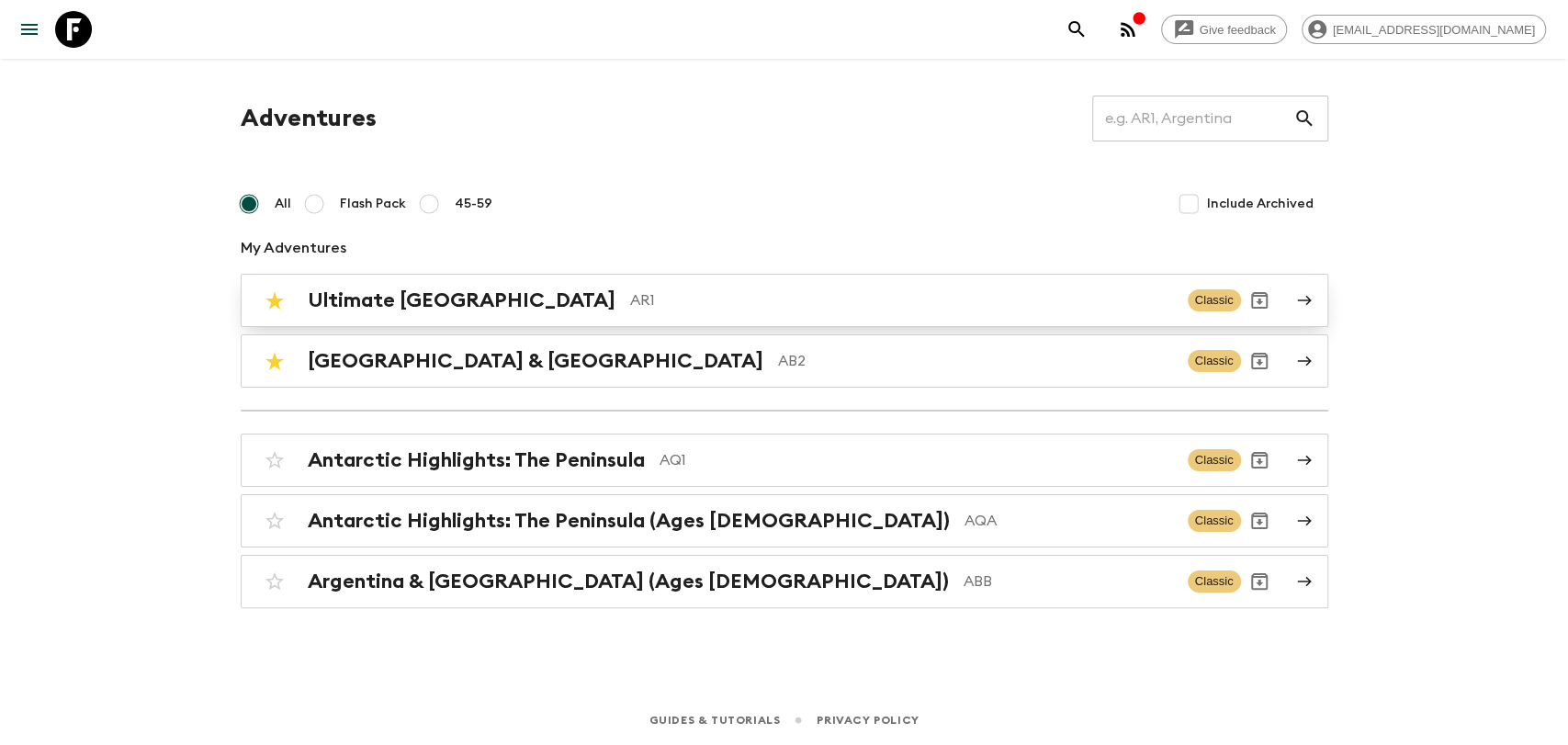
click at [630, 307] on p "AR1" at bounding box center [901, 299] width 543 height 22
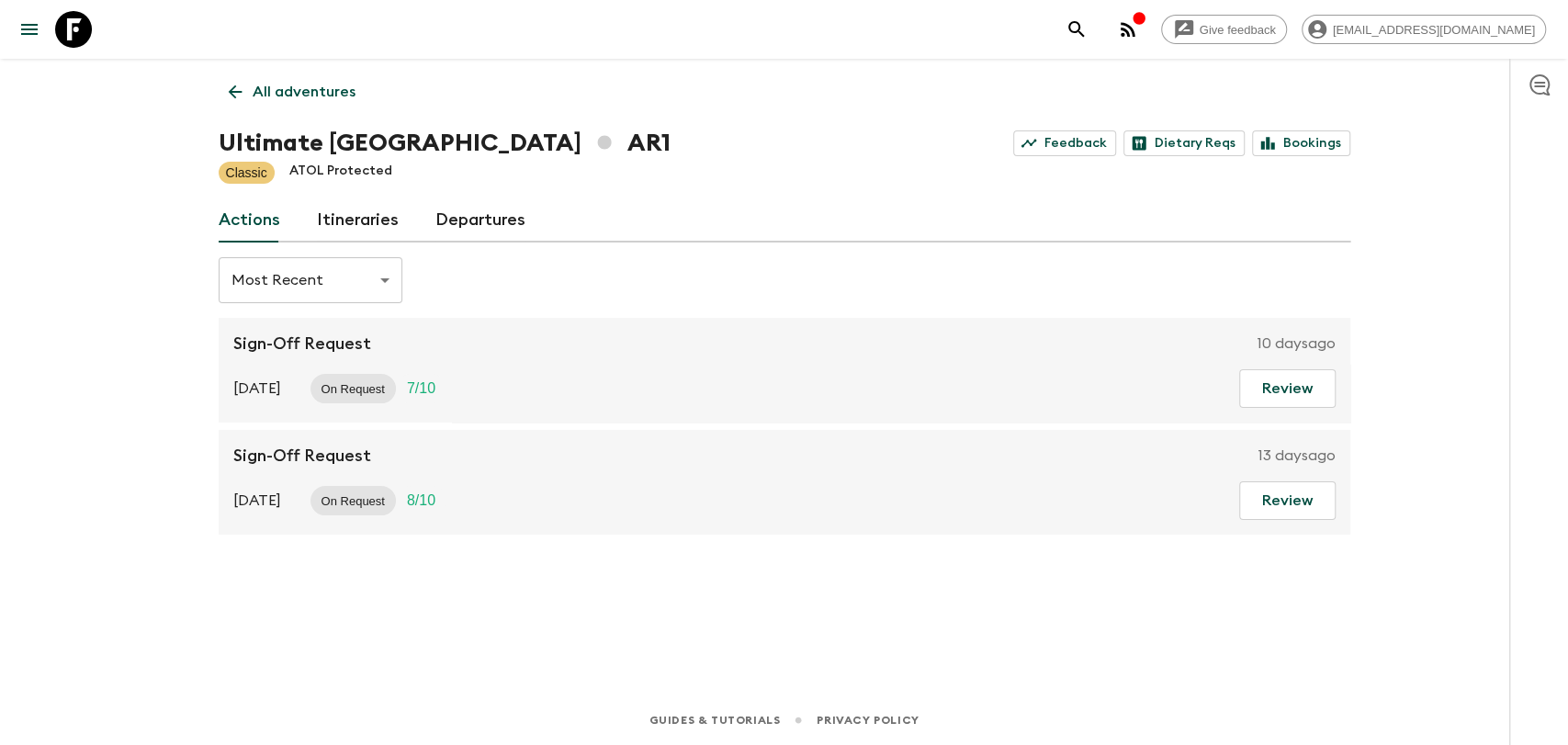
click at [385, 224] on link "Itineraries" at bounding box center [358, 220] width 82 height 44
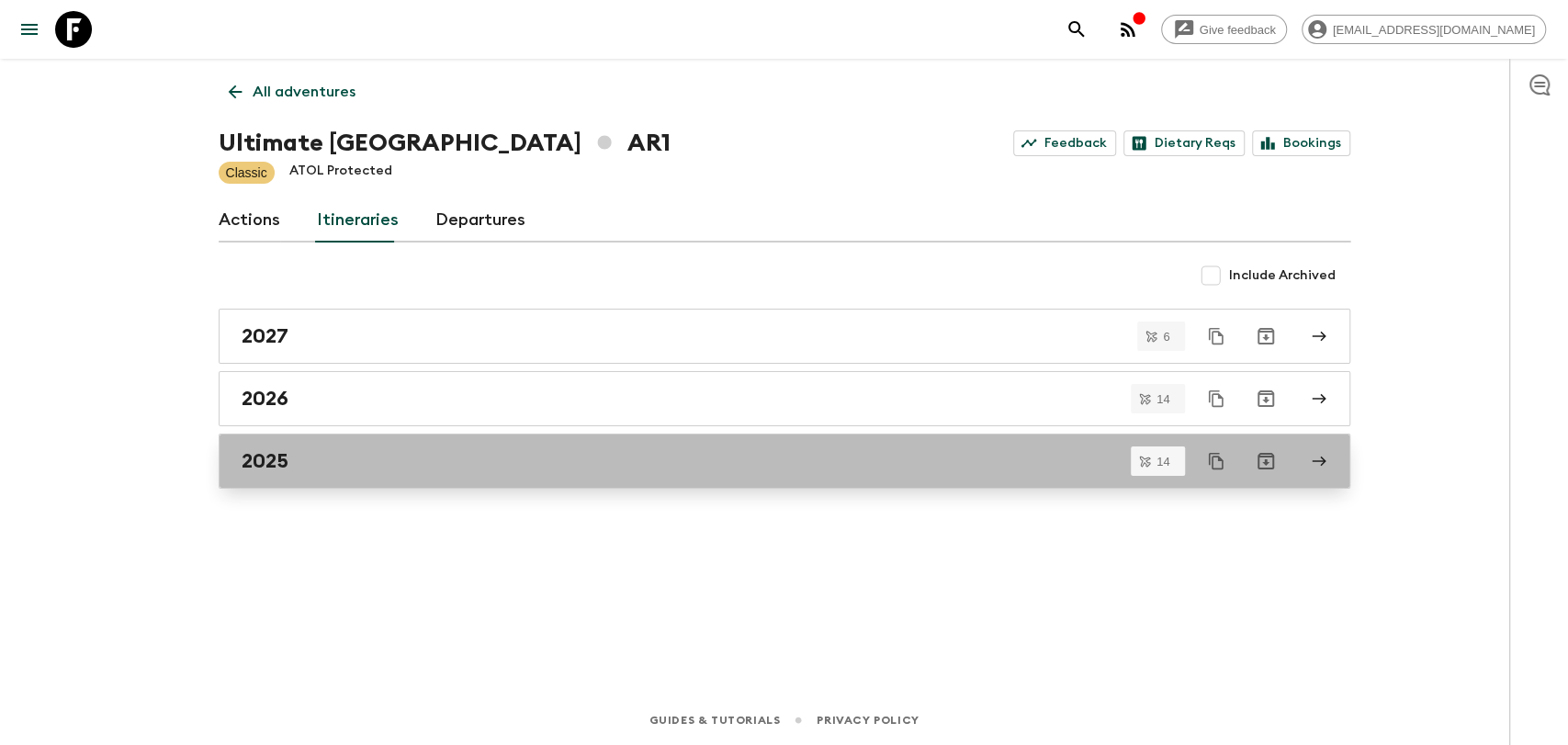
click at [366, 459] on div "2025" at bounding box center [766, 461] width 1051 height 24
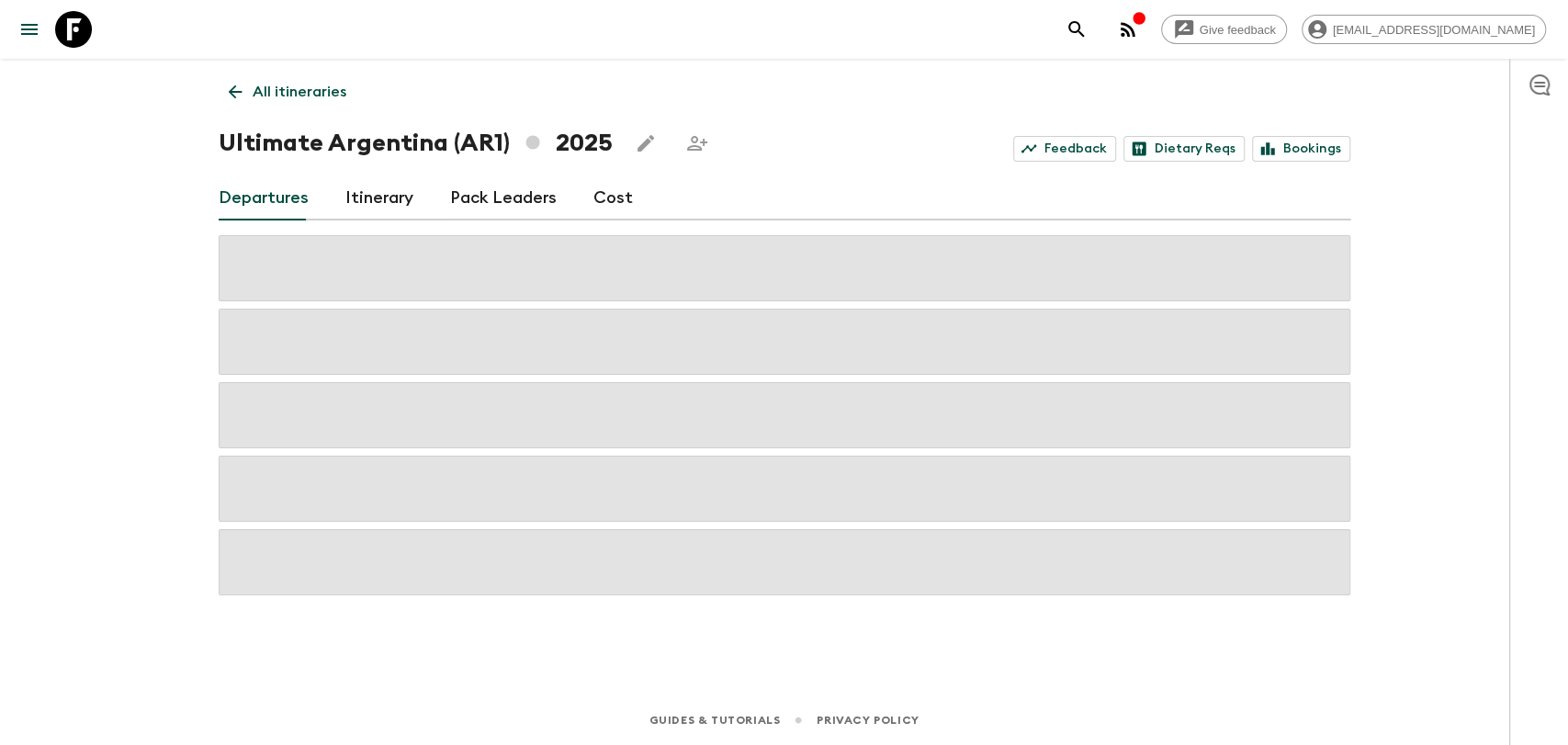
click at [610, 194] on link "Cost" at bounding box center [613, 199] width 40 height 44
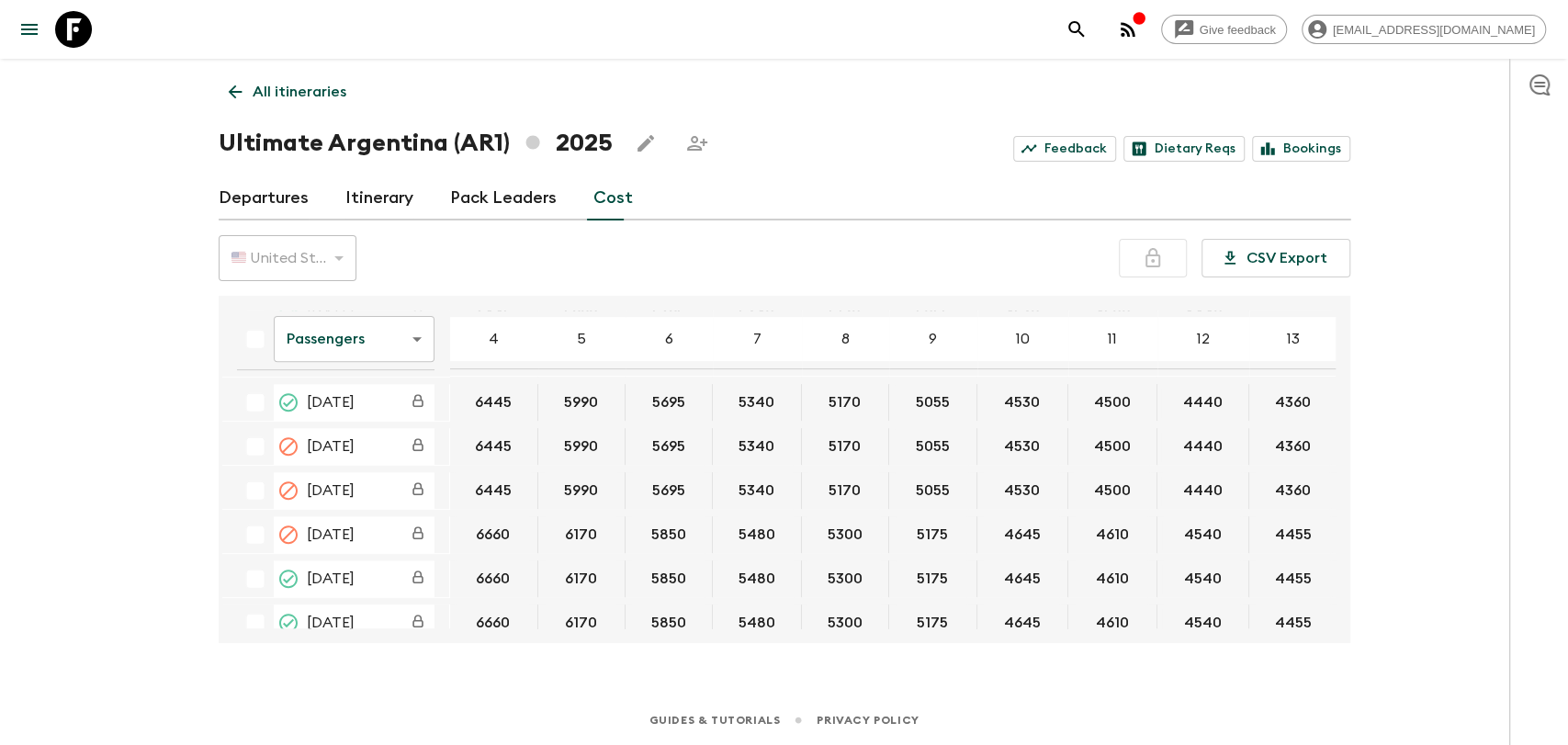
scroll to position [600, 0]
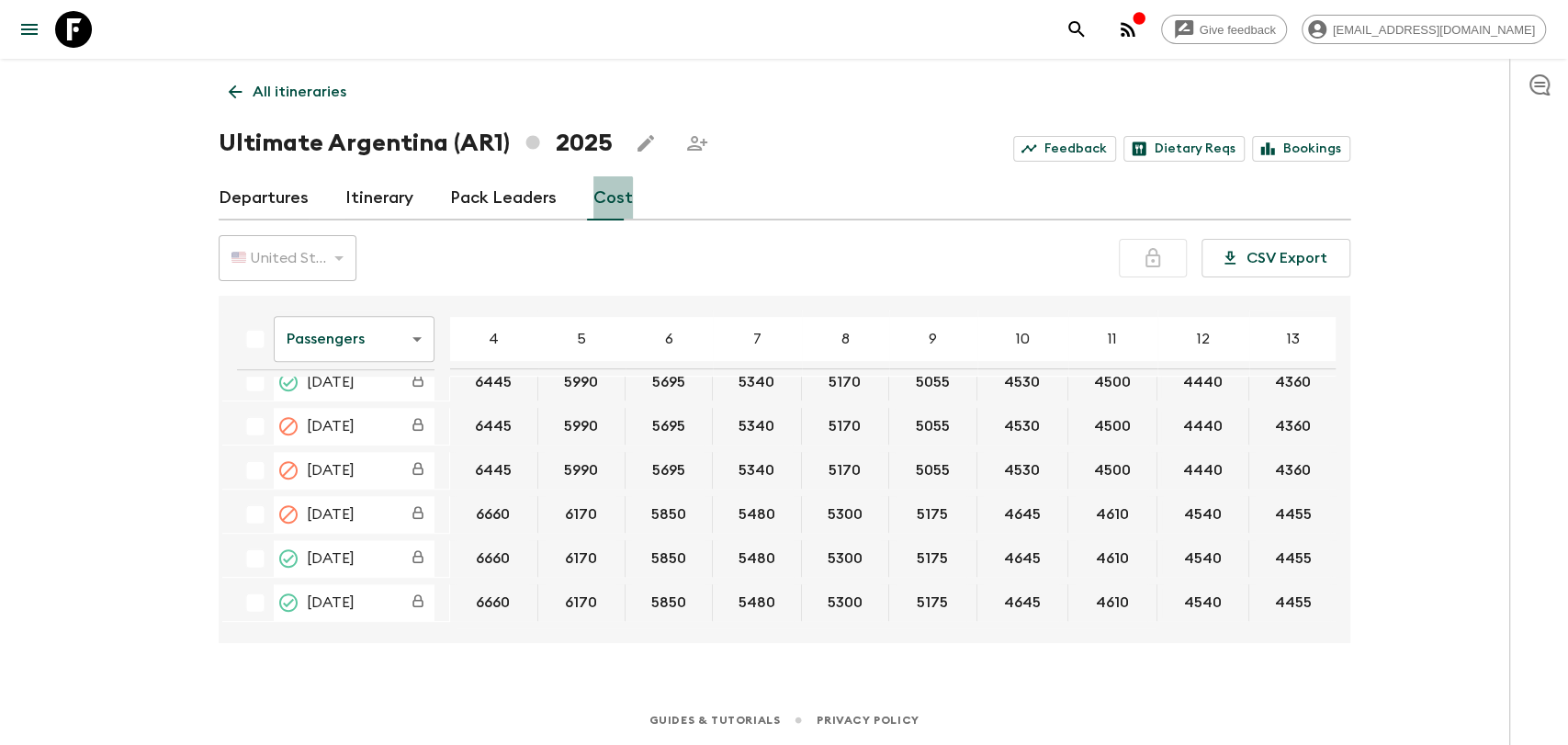
click at [604, 203] on link "Cost" at bounding box center [613, 199] width 40 height 44
click at [404, 326] on body "Give feedback luciar@alchemydmc.com All itineraries Ultimate Argentina (AR1) 20…" at bounding box center [784, 372] width 1568 height 745
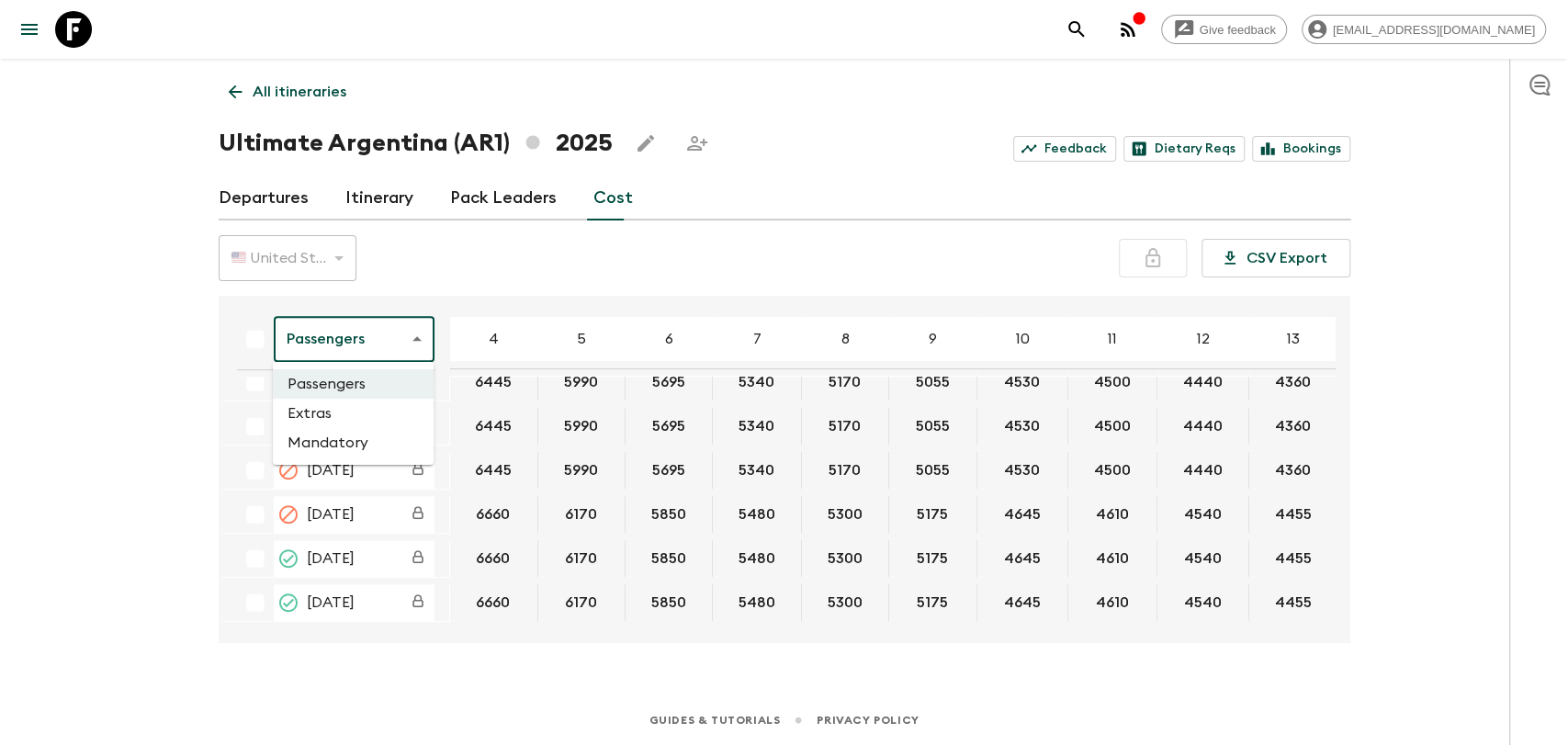
click at [368, 438] on li "Mandatory" at bounding box center [353, 442] width 161 height 29
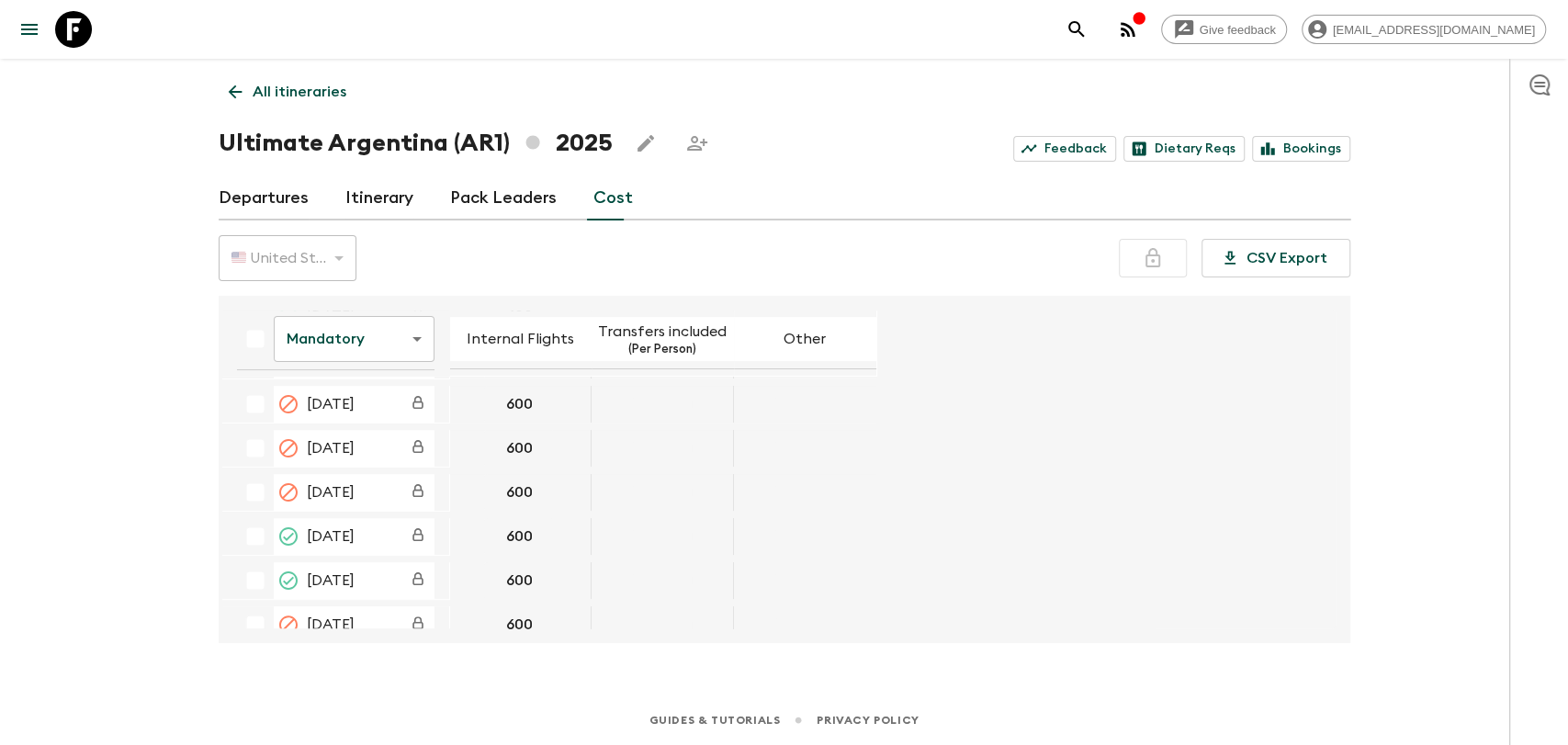
scroll to position [592, 0]
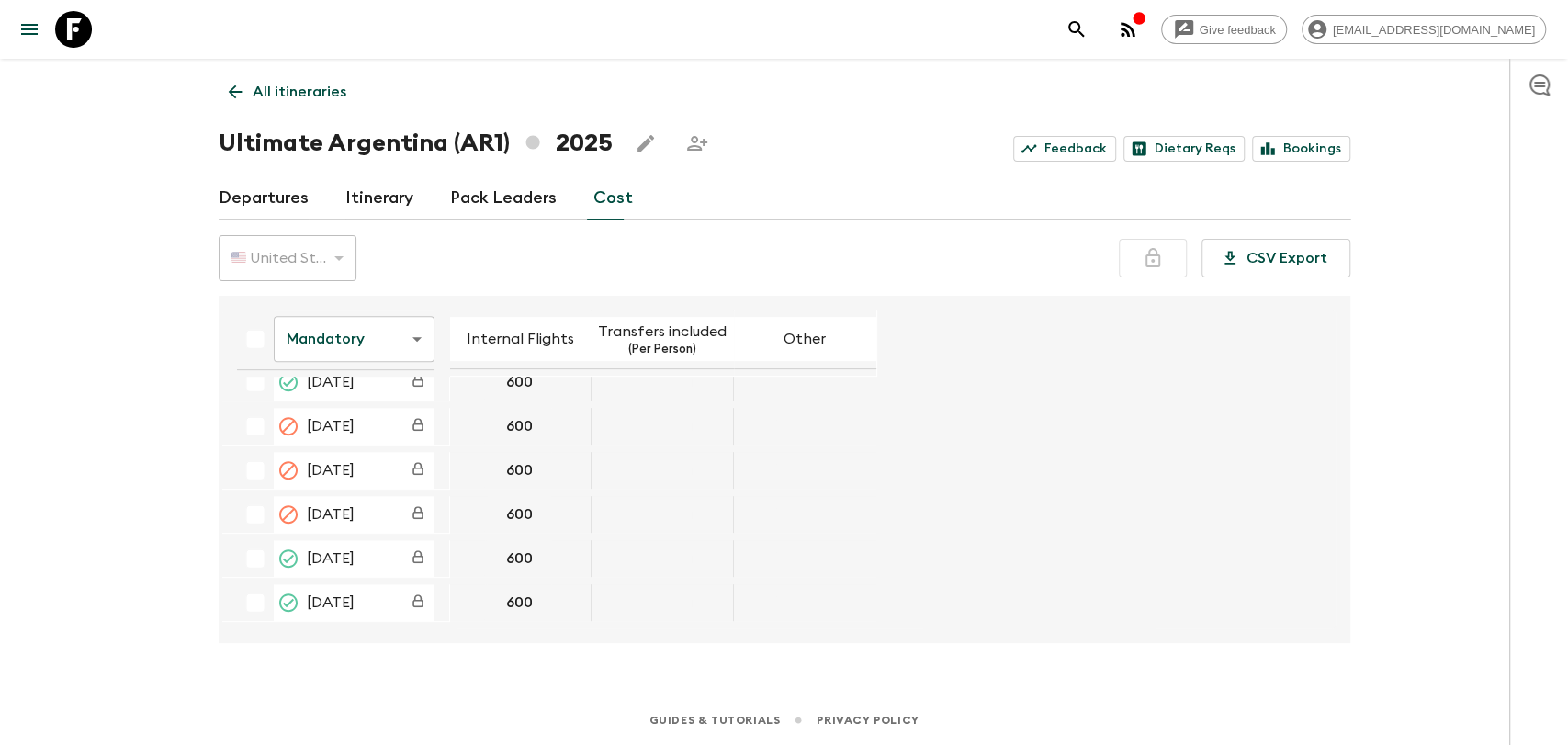
click at [1518, 510] on div at bounding box center [1539, 402] width 59 height 686
click at [413, 557] on icon "Costs are fixed. Reach out to a member of the Flash Pack team to alter these co…" at bounding box center [418, 557] width 11 height 13
click at [1168, 266] on div "CSV Export" at bounding box center [1235, 258] width 232 height 39
click at [1139, 18] on icon "button" at bounding box center [1128, 29] width 22 height 22
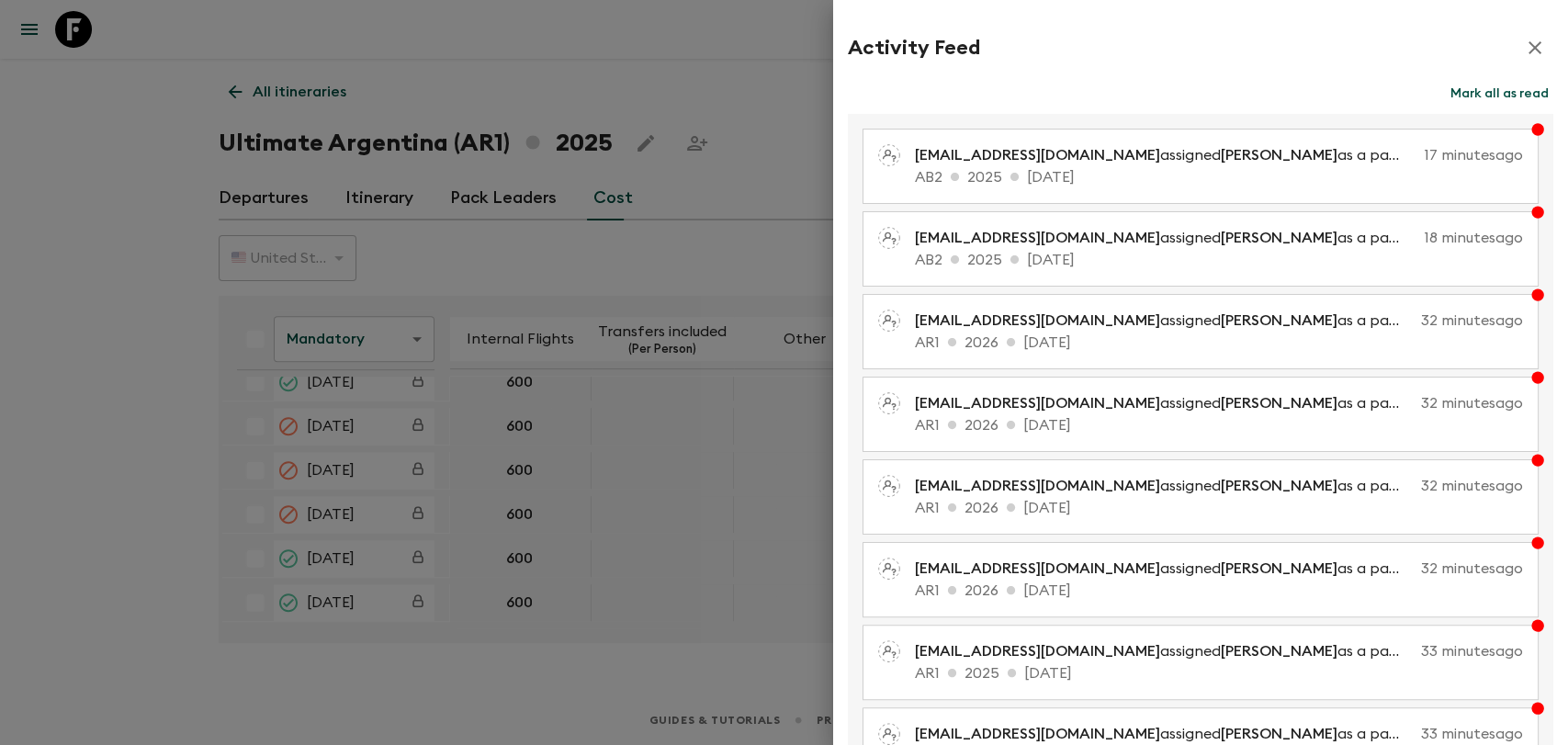
click at [1509, 93] on button "Mark all as read" at bounding box center [1500, 93] width 107 height 26
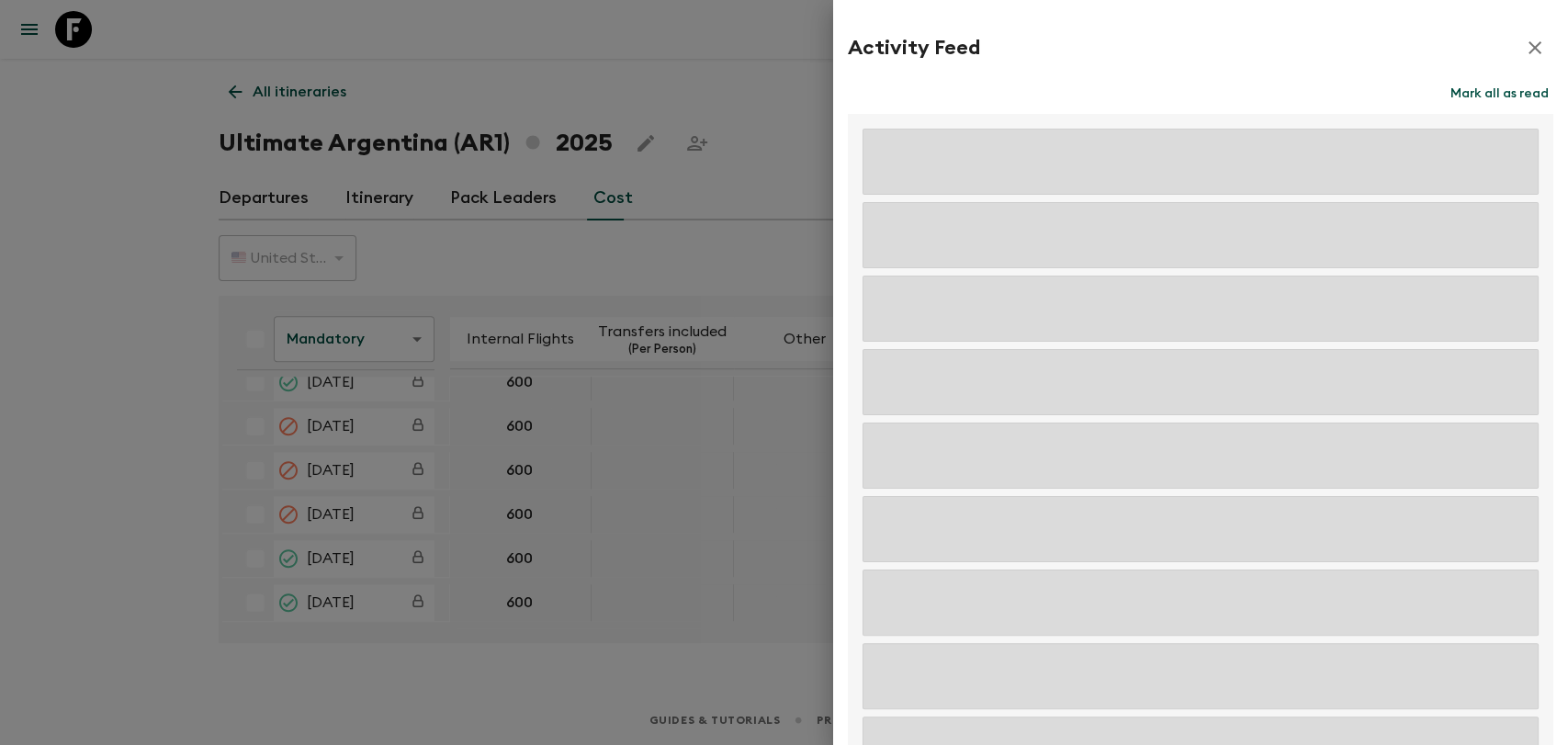
click at [1524, 47] on icon "button" at bounding box center [1535, 48] width 22 height 22
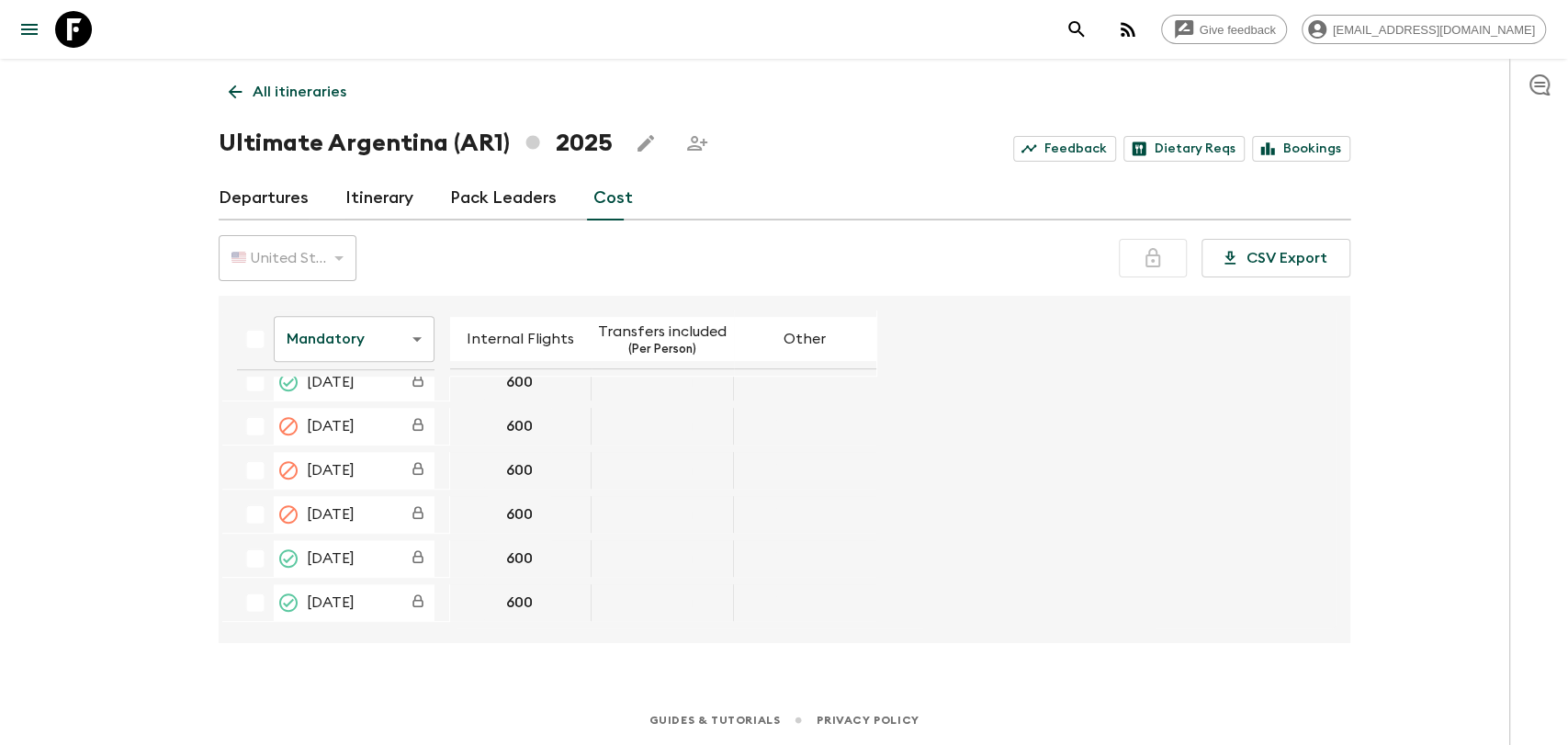
click at [983, 90] on div "All itineraries Ultimate Argentina (AR1) 2025 Feedback Dietary Reqs Bookings De…" at bounding box center [784, 352] width 1176 height 585
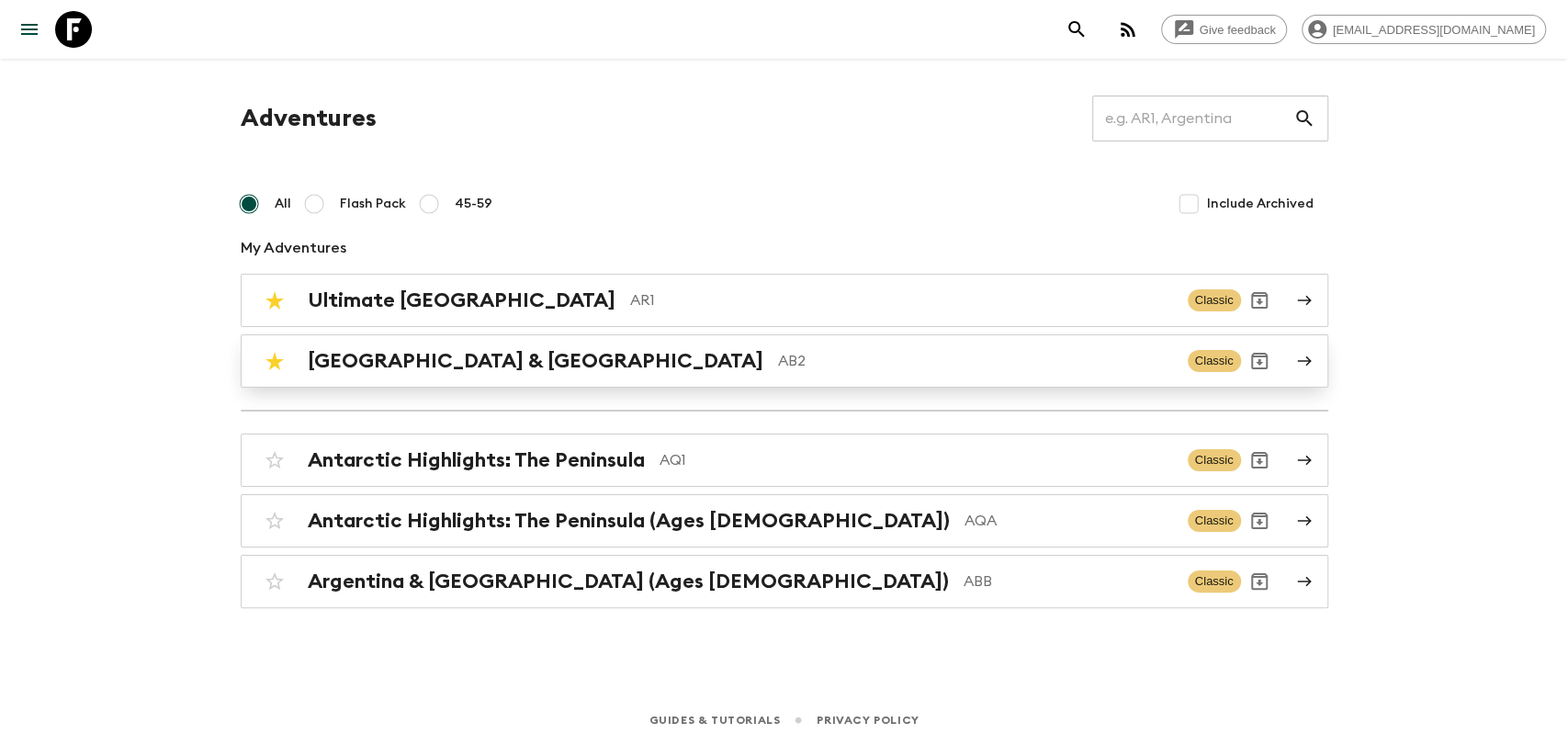
click at [1041, 351] on p "AB2" at bounding box center [976, 360] width 396 height 22
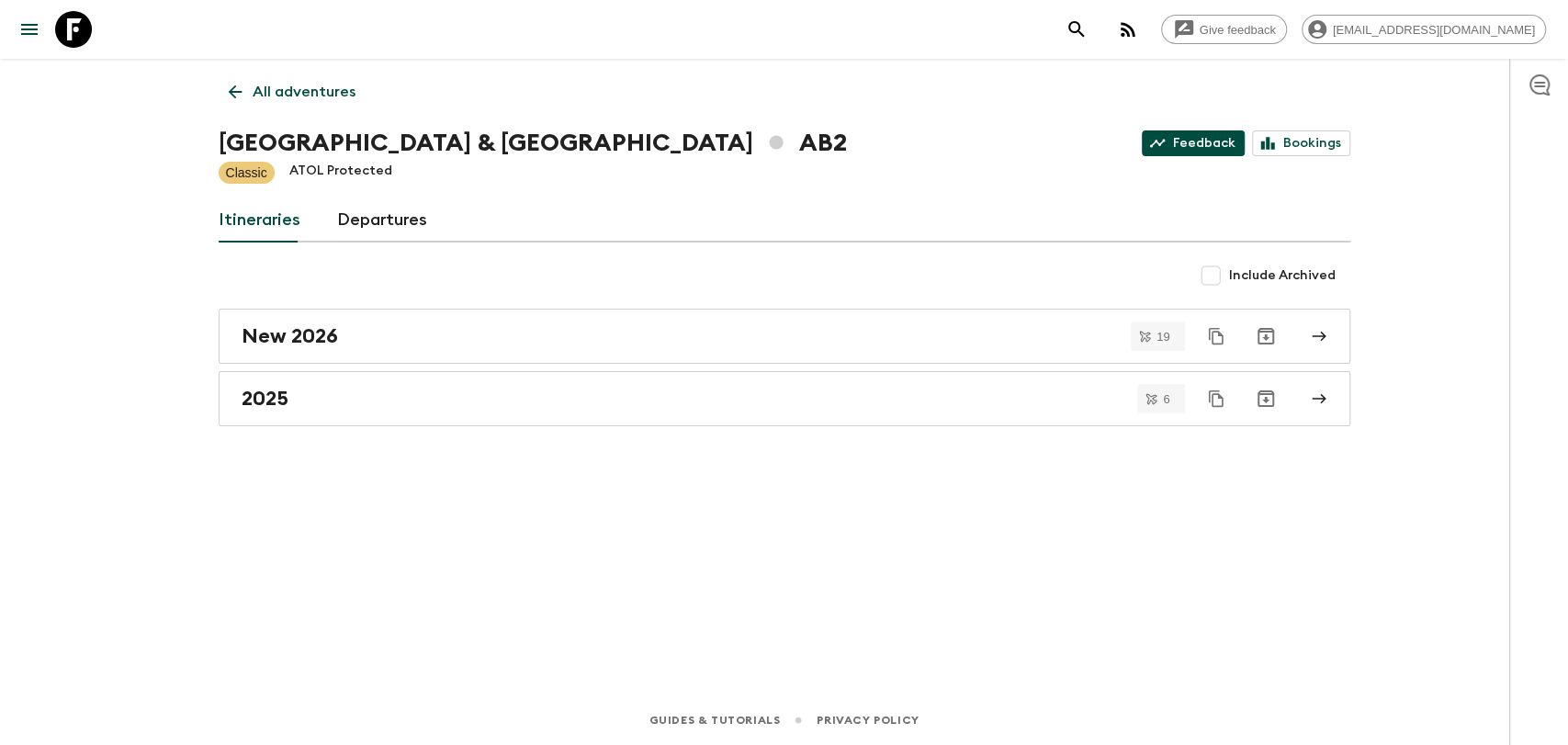
click at [1220, 141] on link "Feedback" at bounding box center [1193, 143] width 103 height 26
